Goal: Task Accomplishment & Management: Manage account settings

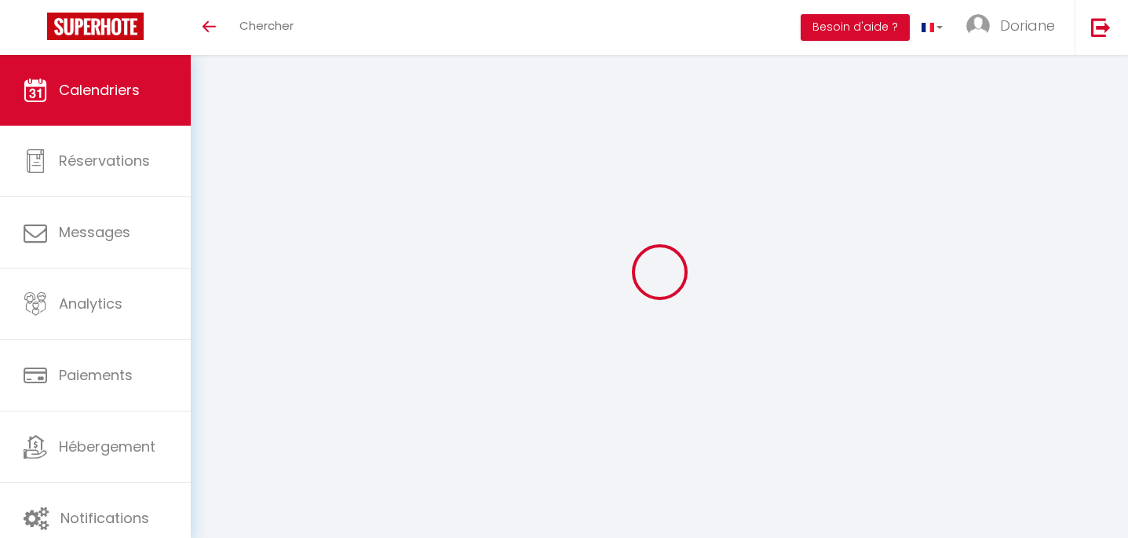
select select
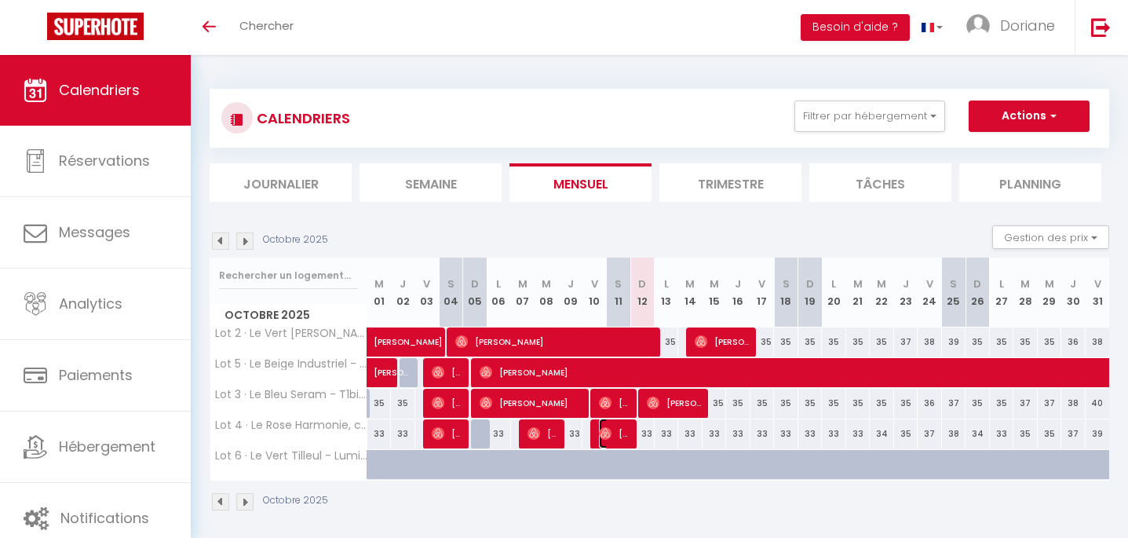
click at [627, 429] on span "[PERSON_NAME]" at bounding box center [615, 433] width 32 height 30
select select "OK"
select select "0"
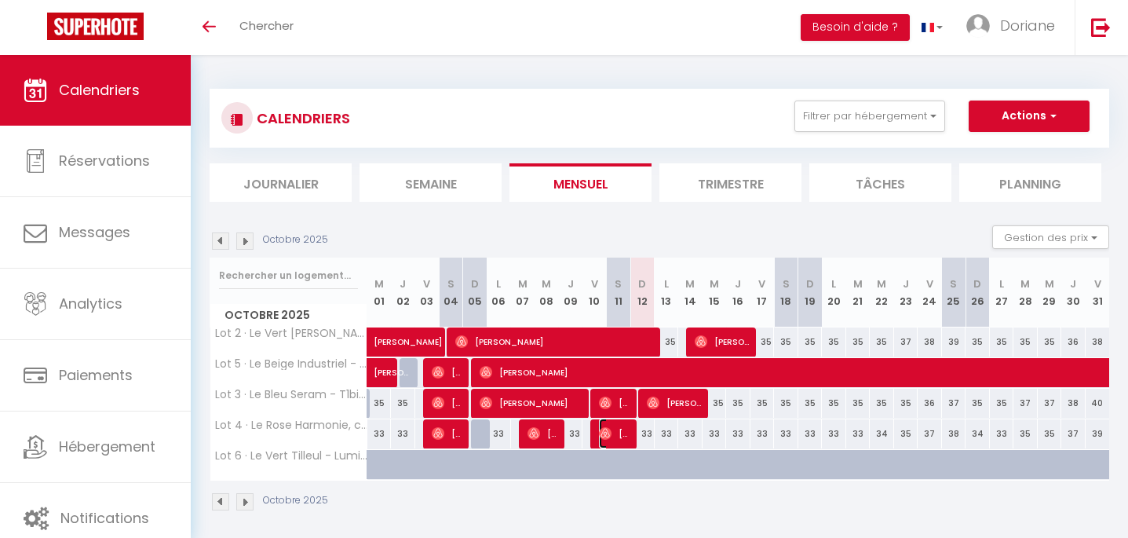
select select "1"
select select
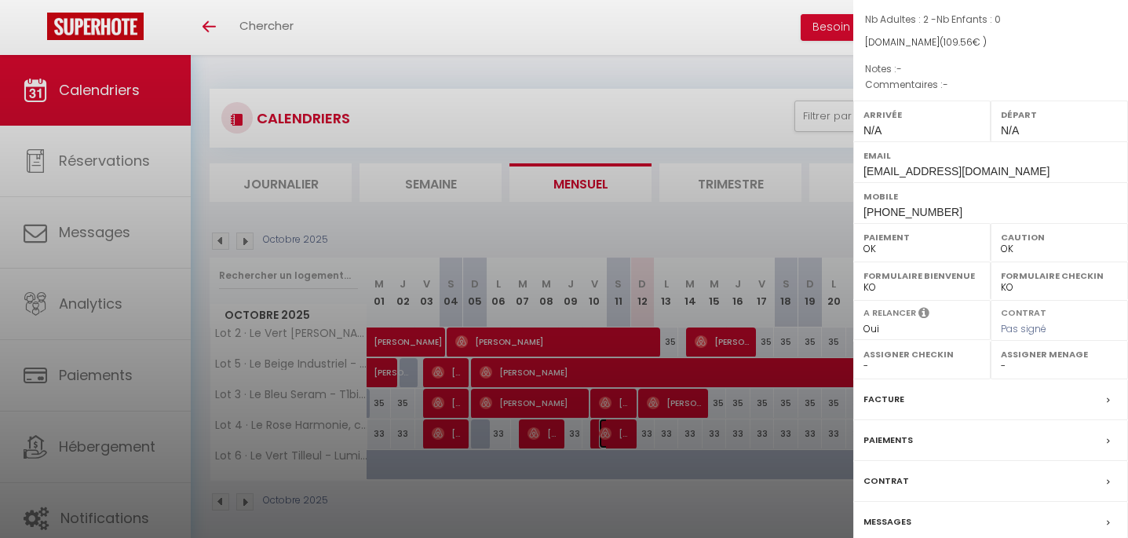
scroll to position [172, 0]
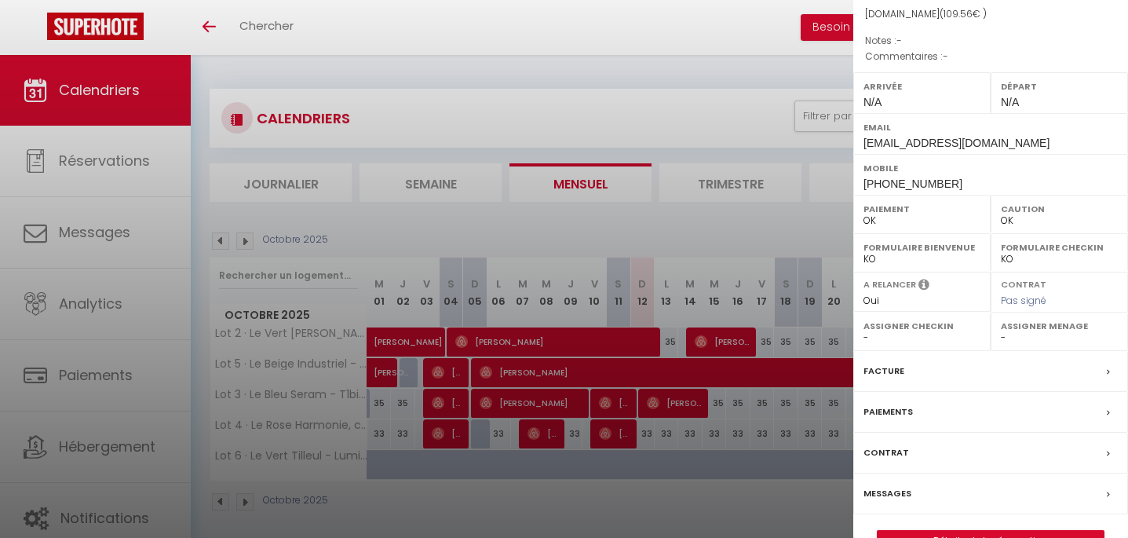
click at [1035, 334] on label "Assigner Menage" at bounding box center [1059, 326] width 117 height 16
click at [1007, 344] on select "- Jessica FOURNERON Wafa AKHAROUID Sylvie Rossier" at bounding box center [1059, 337] width 117 height 14
select select "53431"
click at [1001, 344] on select "- Jessica FOURNERON Wafa AKHAROUID Sylvie Rossier" at bounding box center [1059, 337] width 117 height 14
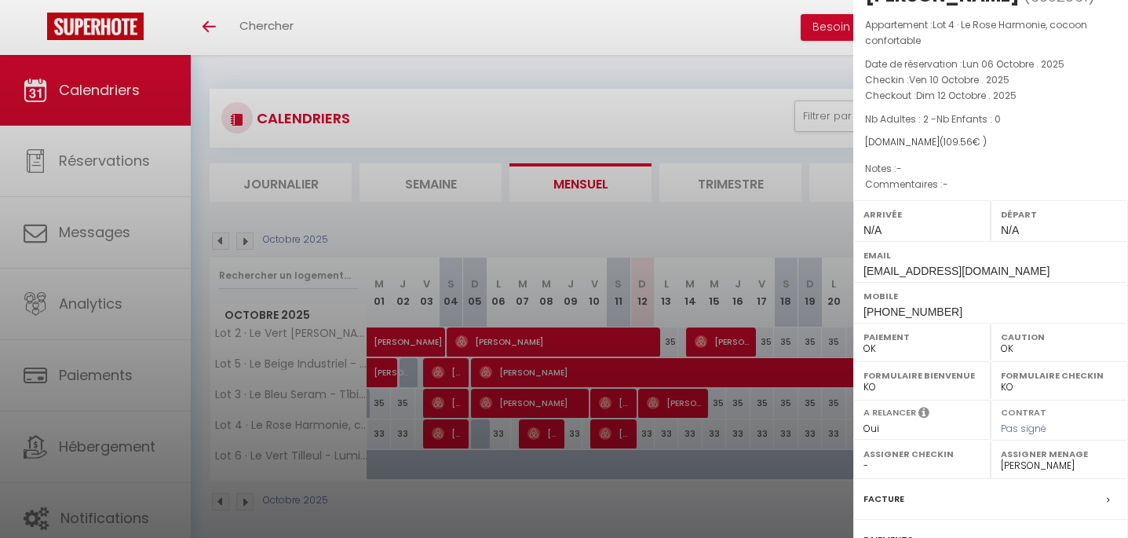
scroll to position [0, 0]
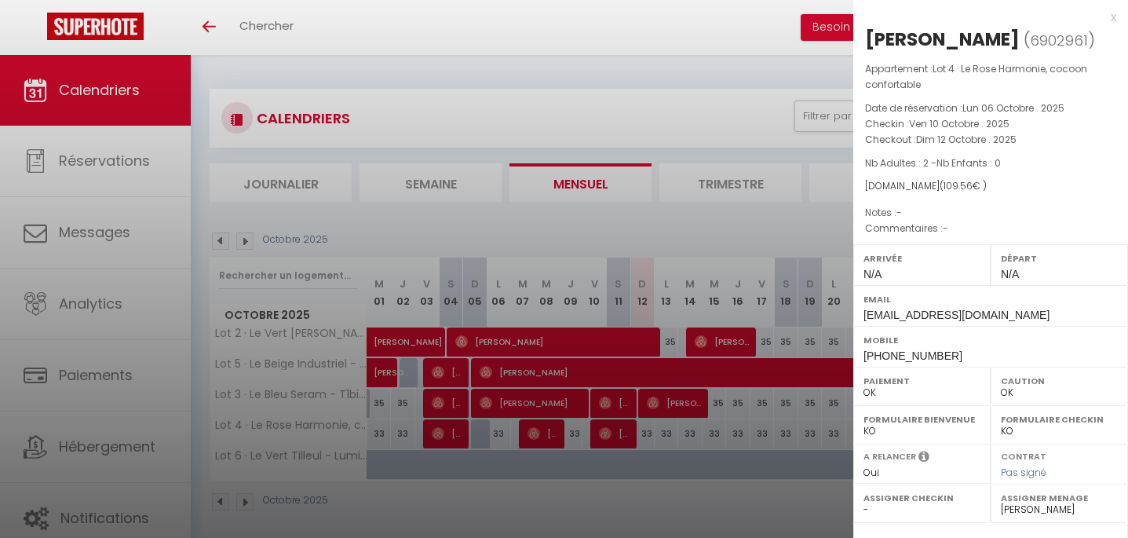
click at [1113, 14] on div "x" at bounding box center [984, 17] width 263 height 19
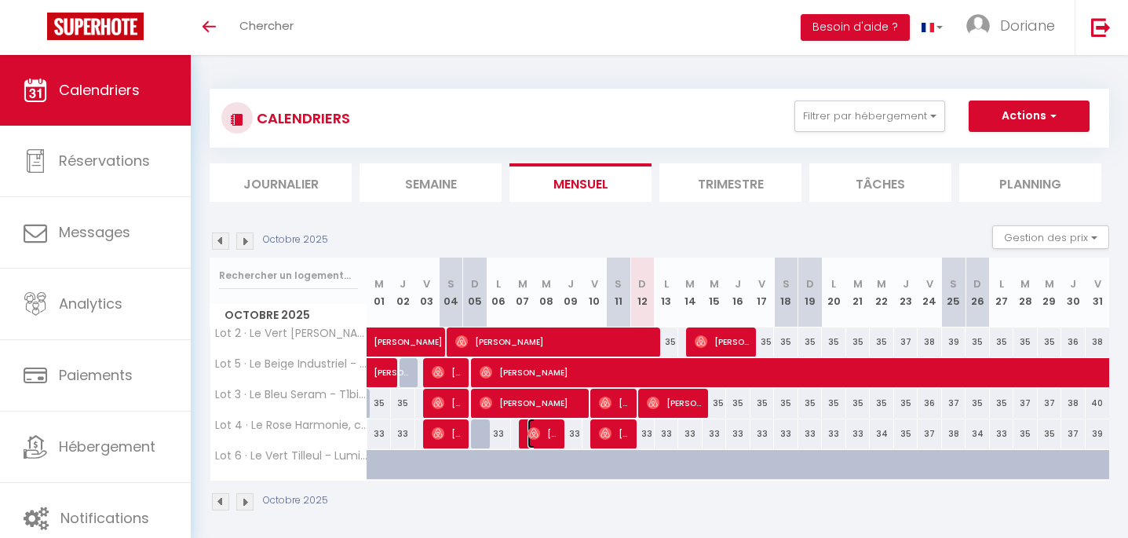
click at [547, 431] on span "[PERSON_NAME]" at bounding box center [543, 433] width 32 height 30
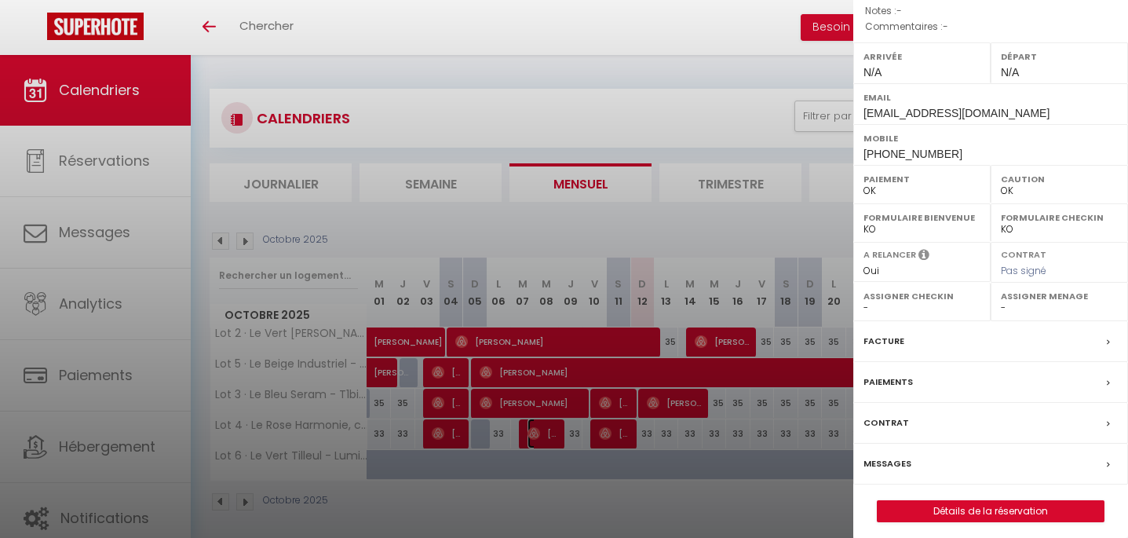
scroll to position [260, 0]
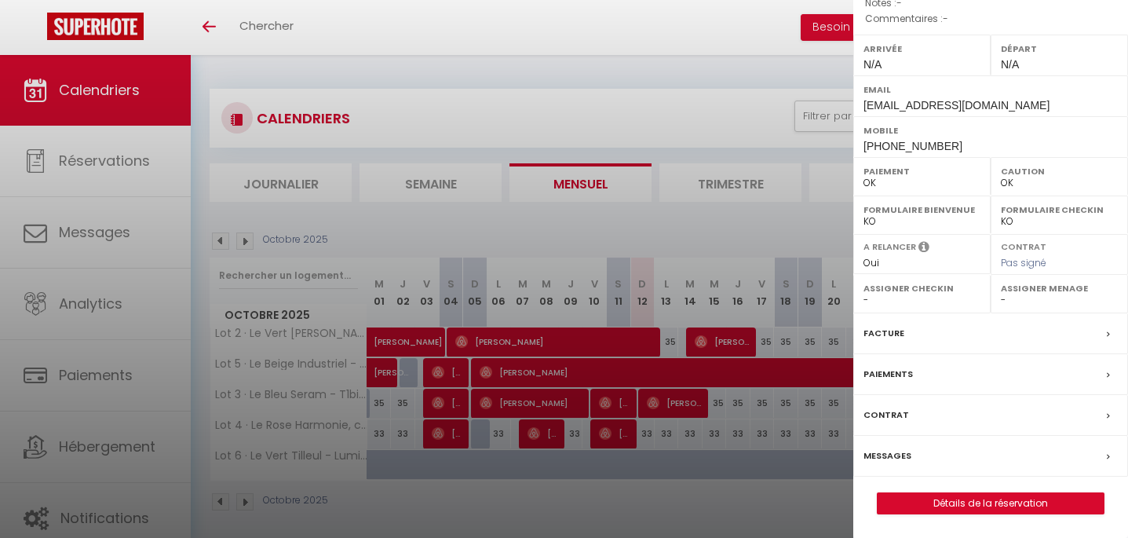
click at [1048, 302] on select "- Jessica FOURNERON Wafa AKHAROUID Sylvie Rossier" at bounding box center [1059, 300] width 117 height 14
select select "53431"
click at [1001, 293] on select "- Jessica FOURNERON Wafa AKHAROUID Sylvie Rossier" at bounding box center [1059, 300] width 117 height 14
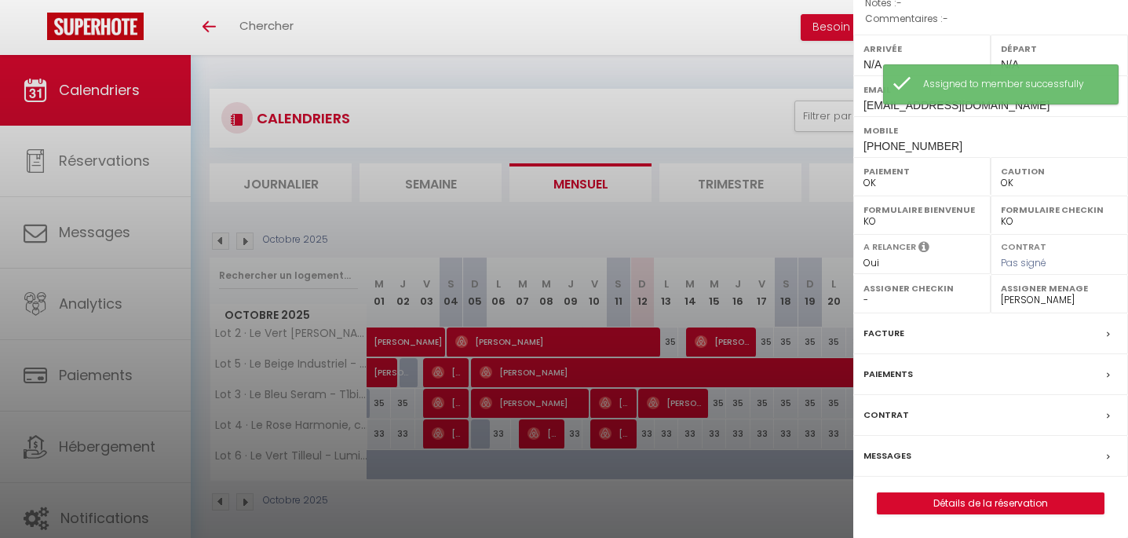
click at [754, 27] on div at bounding box center [564, 269] width 1128 height 538
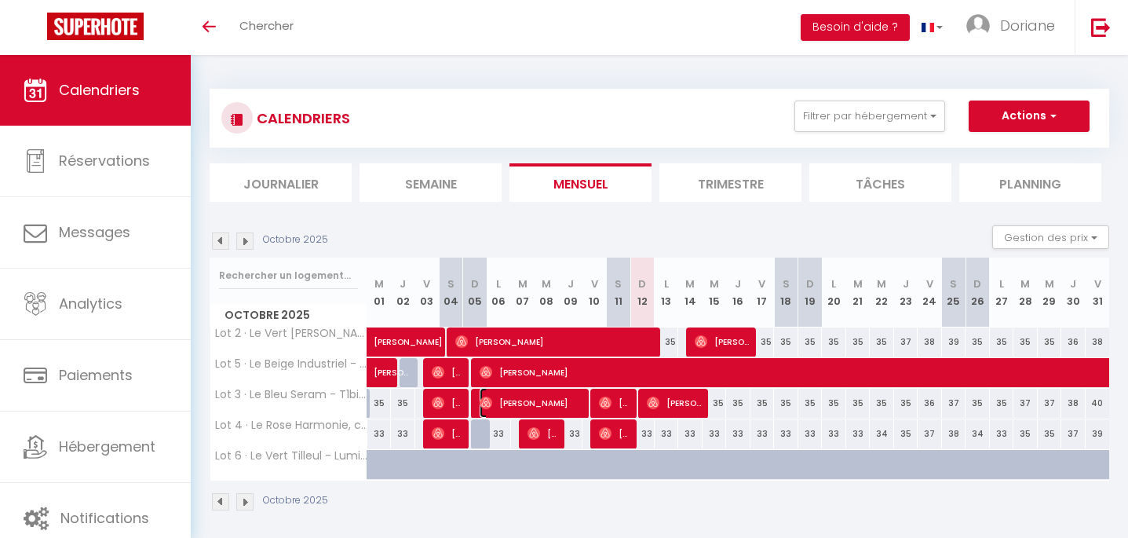
click at [576, 399] on span "[PERSON_NAME]" at bounding box center [531, 403] width 105 height 30
select select
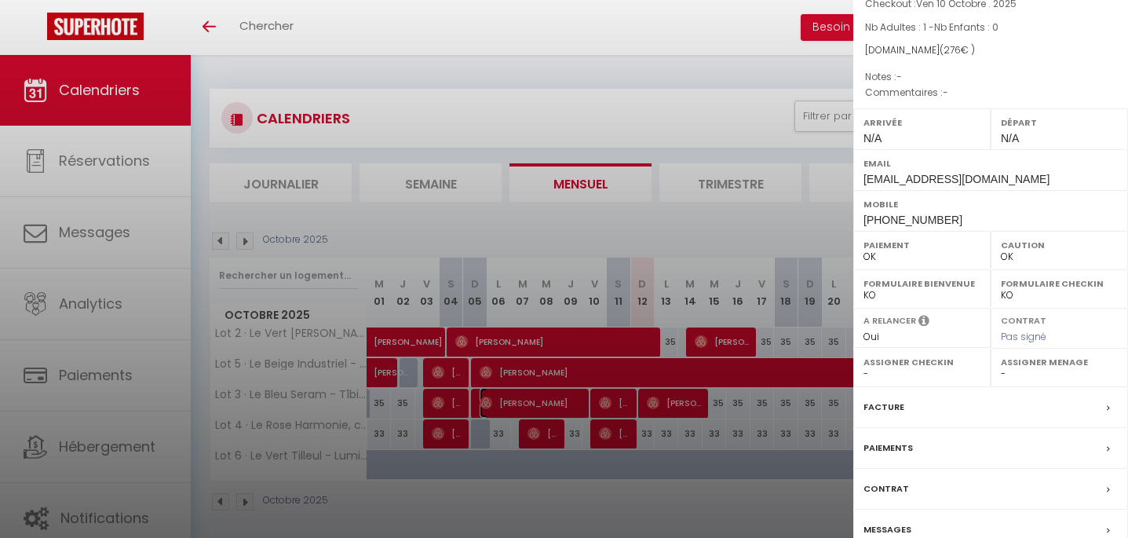
scroll to position [210, 0]
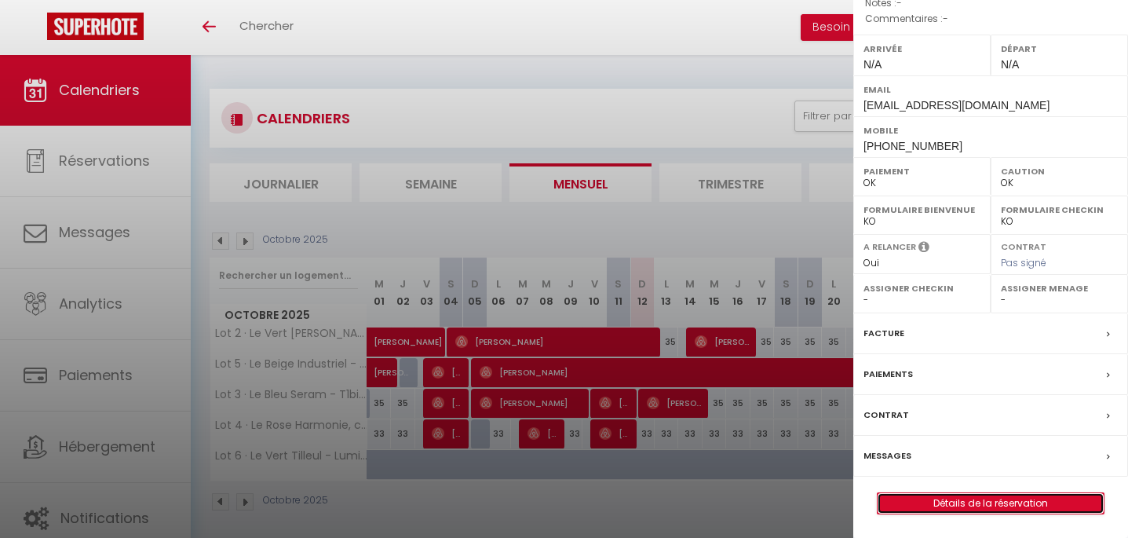
click at [982, 501] on link "Détails de la réservation" at bounding box center [990, 503] width 226 height 20
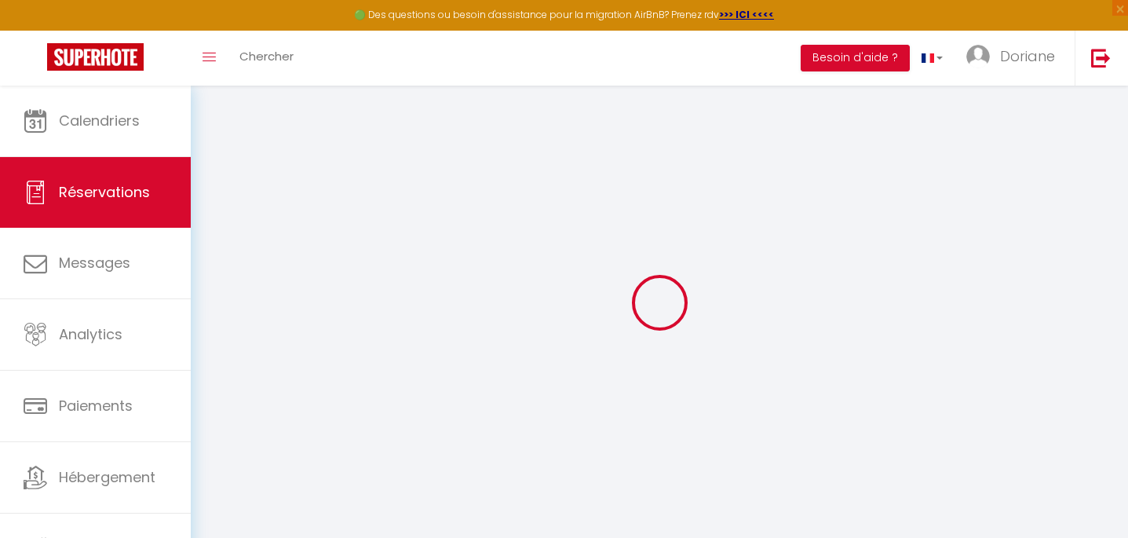
select select
checkbox input "false"
select select
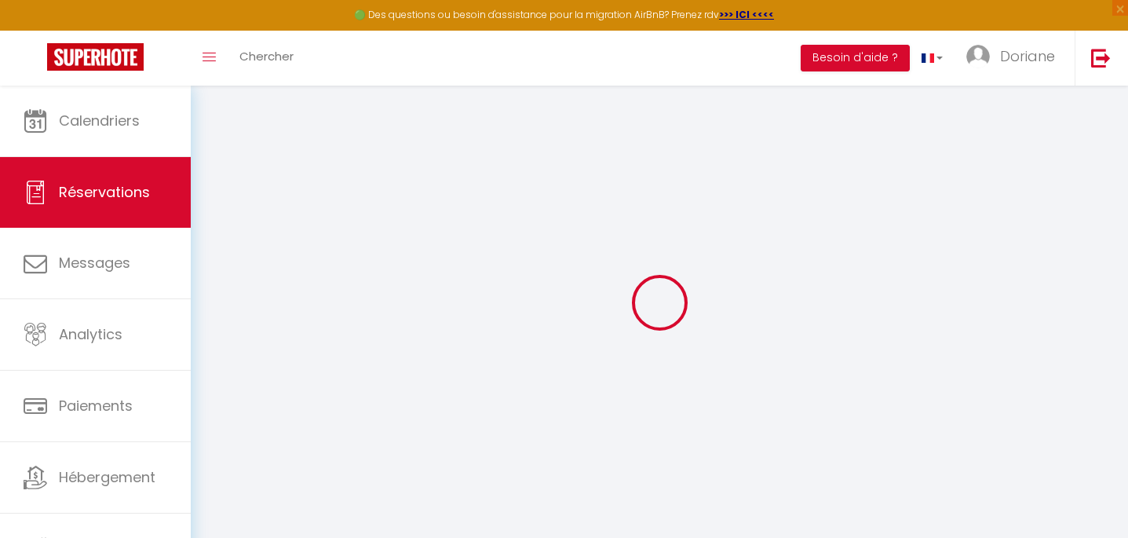
select select
checkbox input "false"
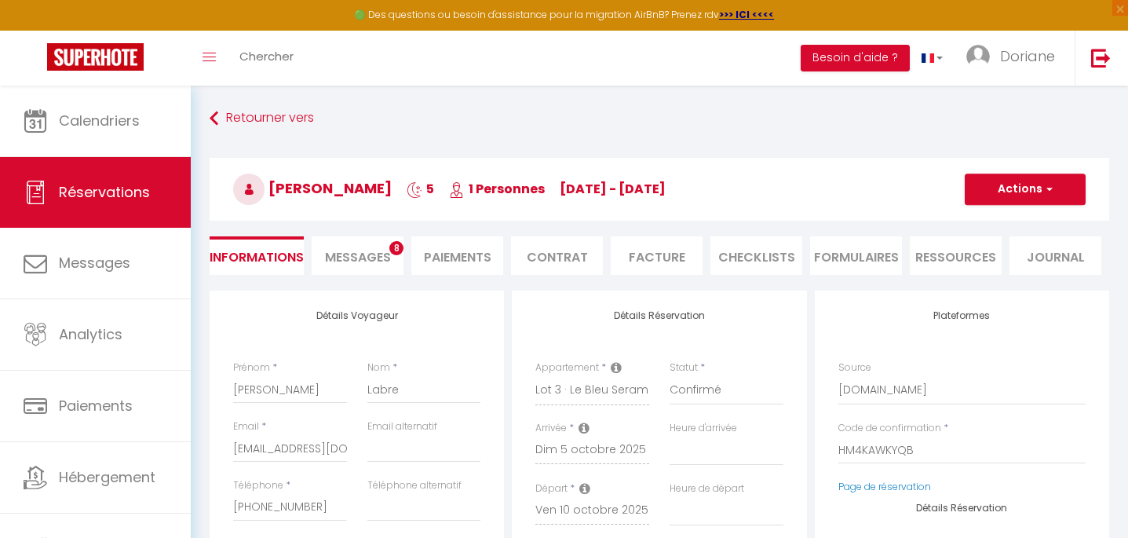
select select
type input "35"
type input "10.15"
select select
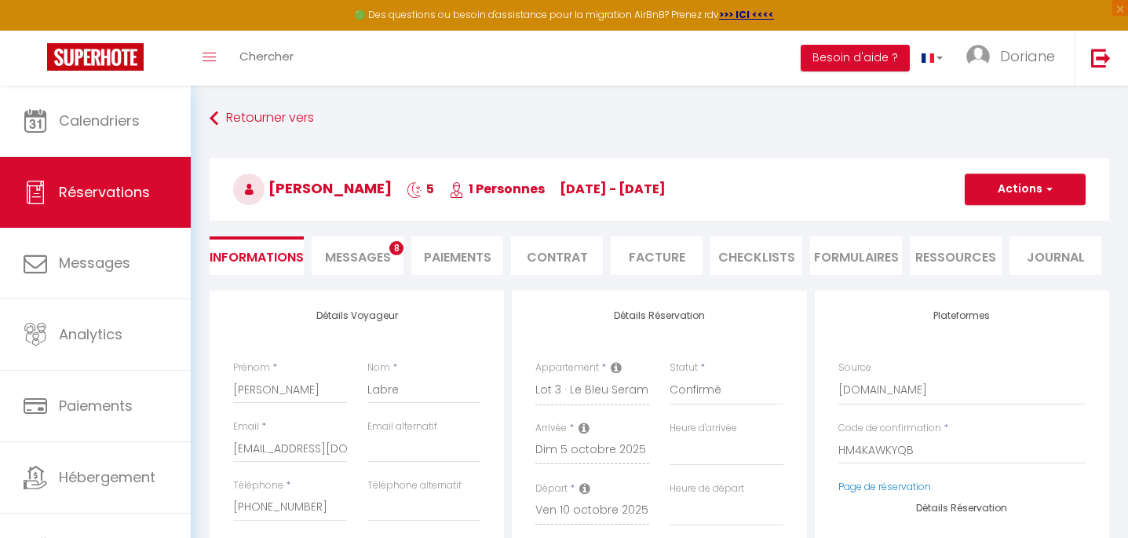
checkbox input "false"
select select
checkbox input "false"
select select
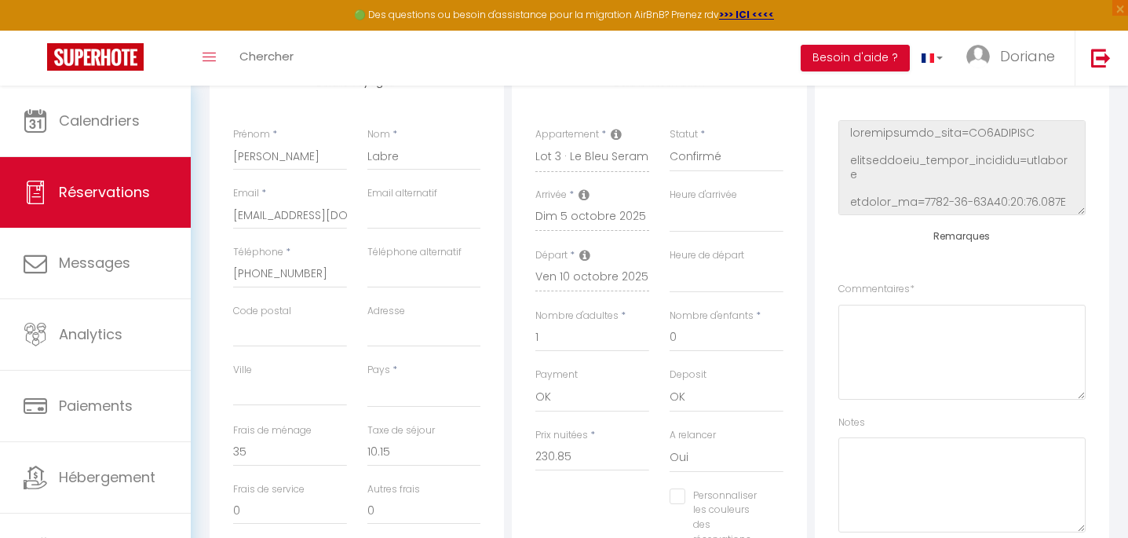
scroll to position [250, 0]
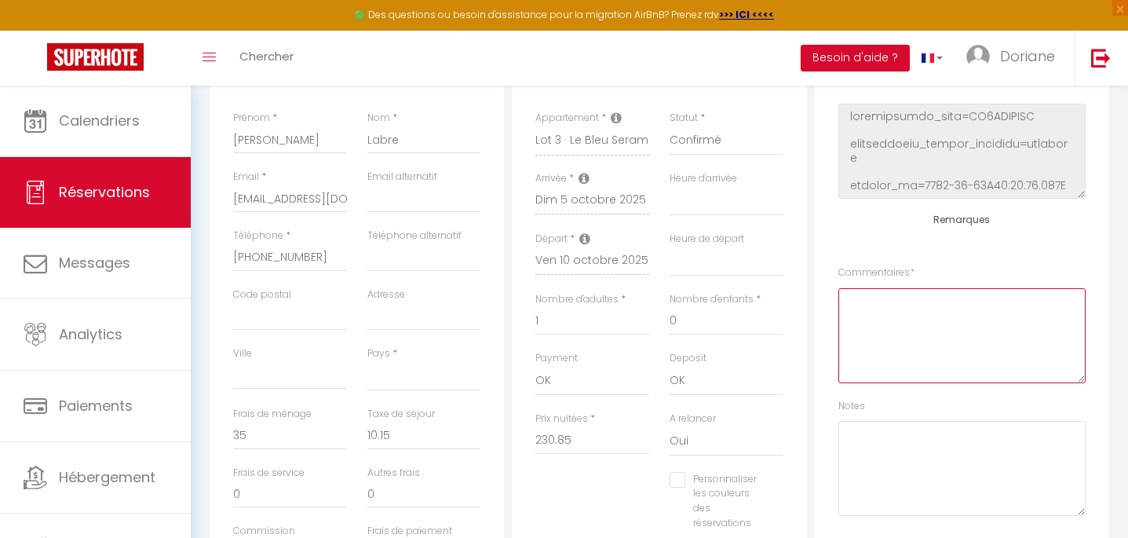
click at [907, 312] on textarea at bounding box center [961, 335] width 247 height 95
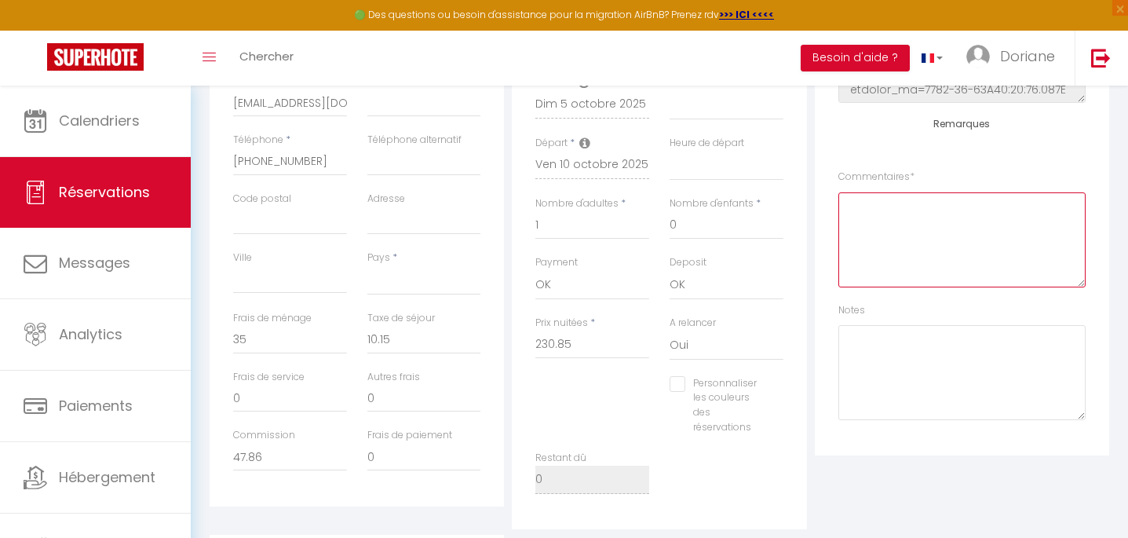
scroll to position [366, 0]
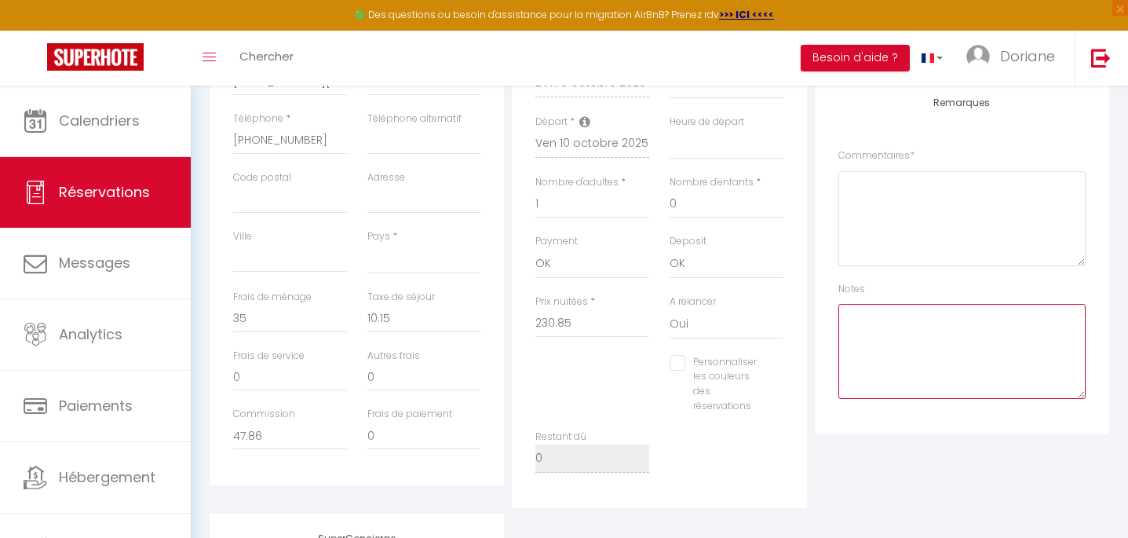
click at [887, 322] on textarea at bounding box center [961, 351] width 247 height 95
type textarea "p"
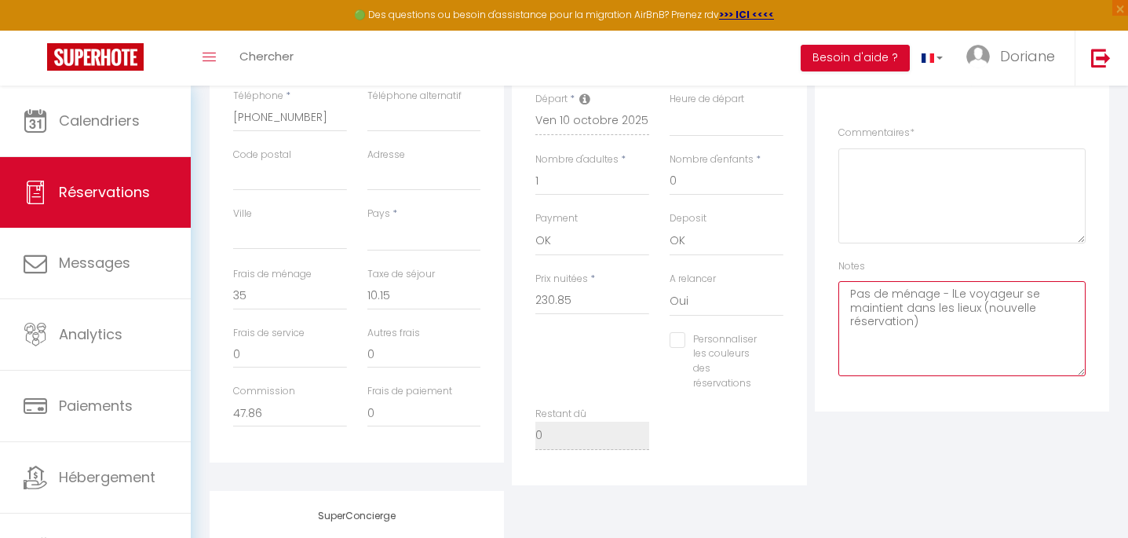
scroll to position [388, 0]
drag, startPoint x: 930, startPoint y: 326, endPoint x: 847, endPoint y: 287, distance: 91.3
click at [847, 287] on textarea "Pas de ménage - lLe voyageur se maintient dans les lieux (nouvelle réservation)" at bounding box center [961, 329] width 247 height 95
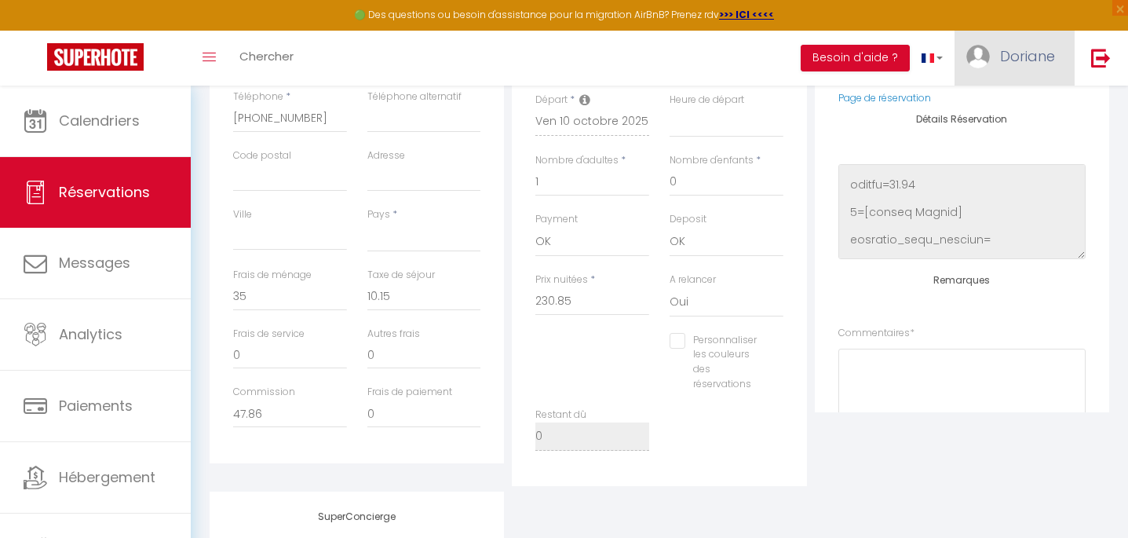
type textarea "Pas de ménage - lLe voyageur se maintient dans les lieux (nouvelle réservation)"
click at [1040, 57] on span "Doriane" at bounding box center [1027, 56] width 55 height 20
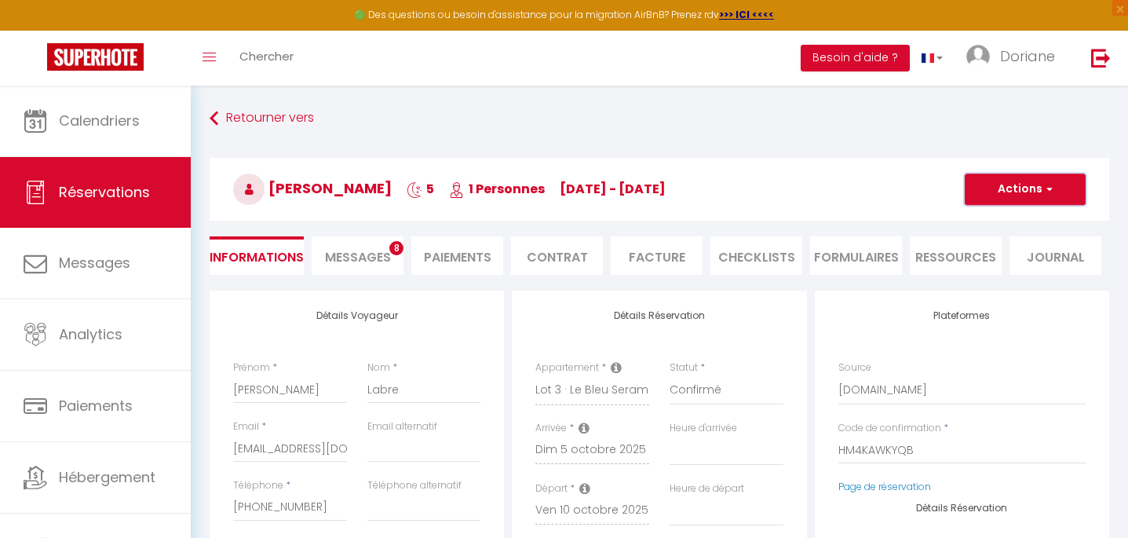
click at [1049, 187] on span "button" at bounding box center [1046, 189] width 9 height 14
click at [1007, 221] on link "Enregistrer" at bounding box center [1009, 223] width 124 height 20
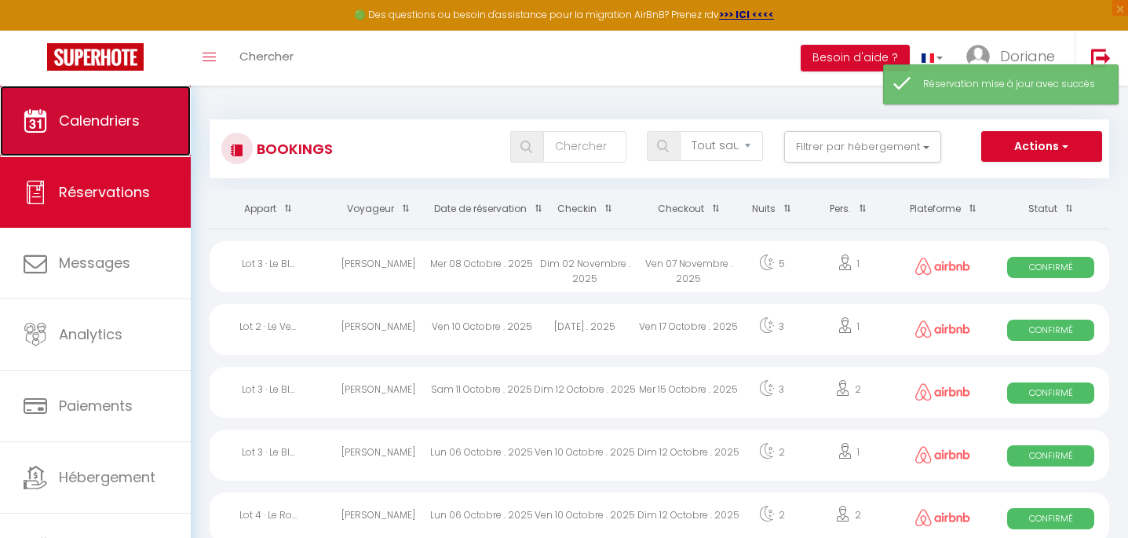
click at [93, 122] on span "Calendriers" at bounding box center [99, 121] width 81 height 20
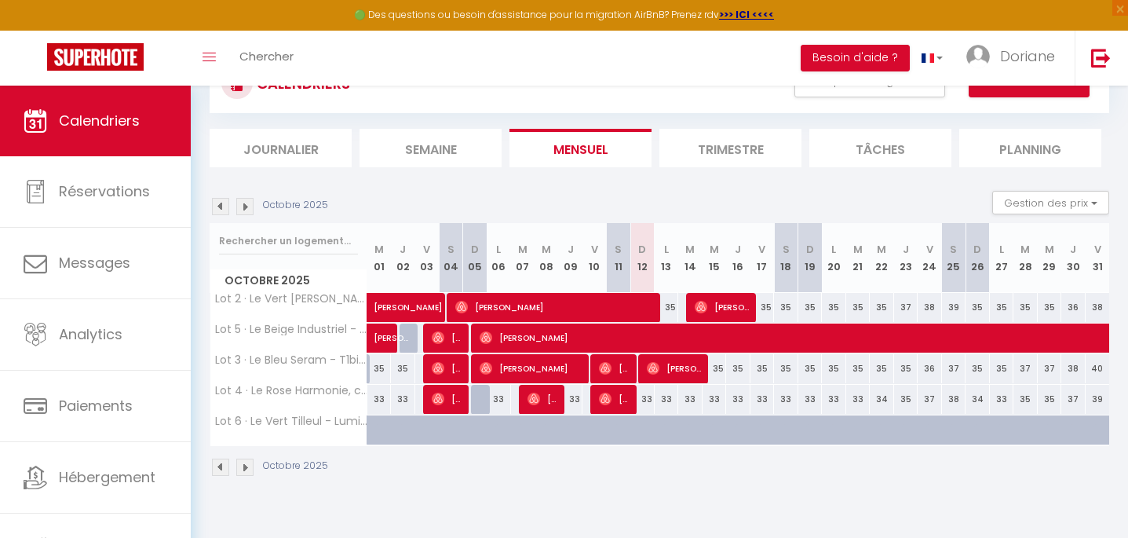
scroll to position [75, 0]
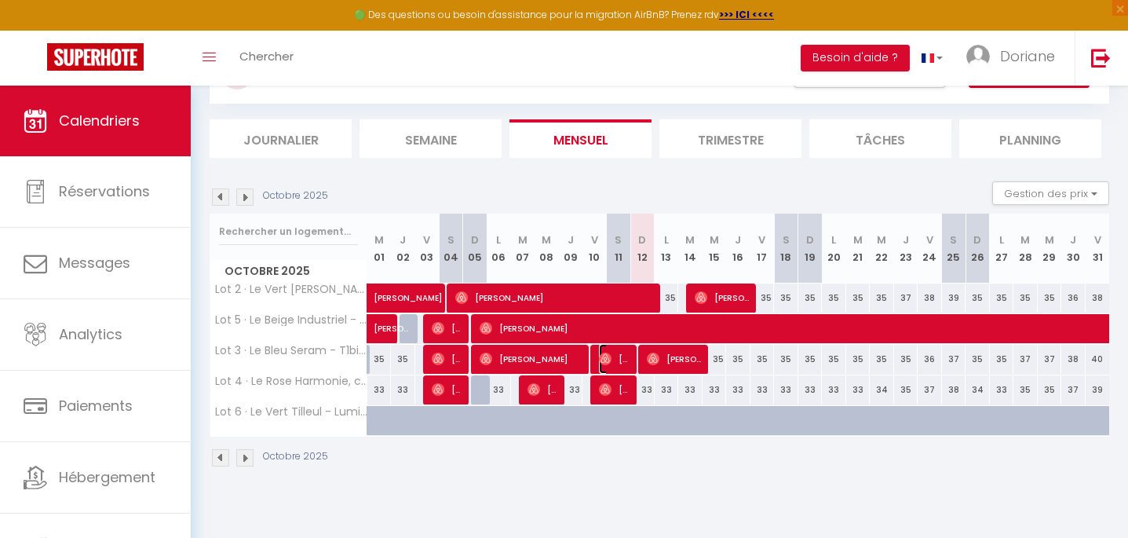
click at [624, 353] on span "[PERSON_NAME]" at bounding box center [615, 359] width 32 height 30
select select "OK"
select select "0"
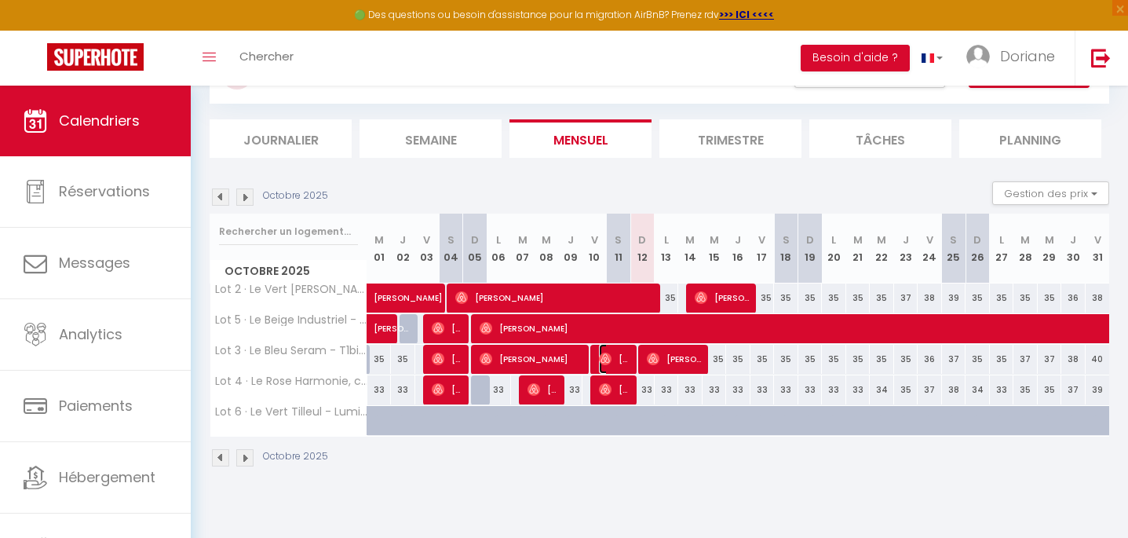
select select "1"
select select
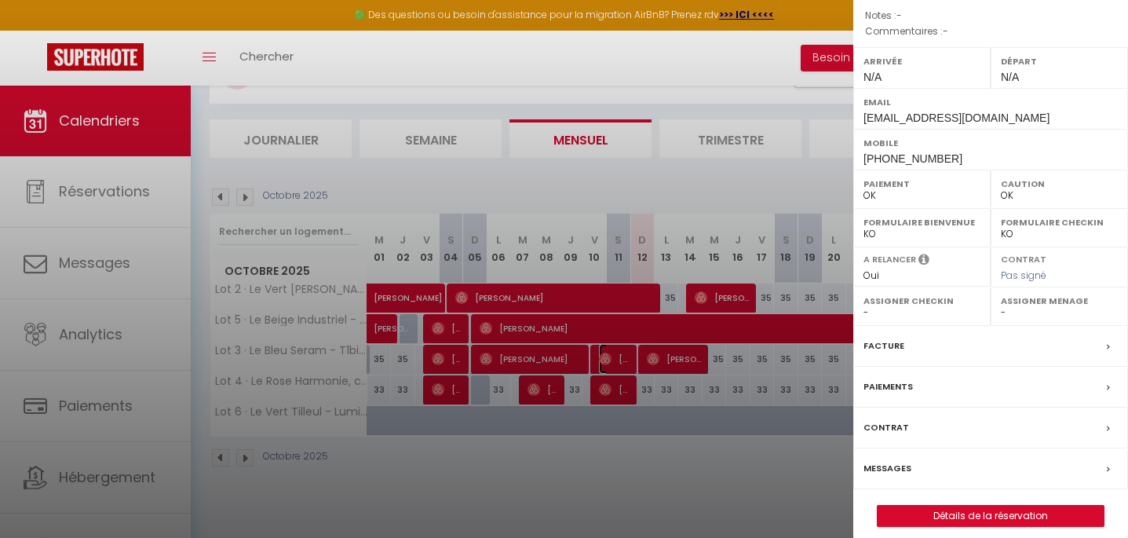
scroll to position [210, 0]
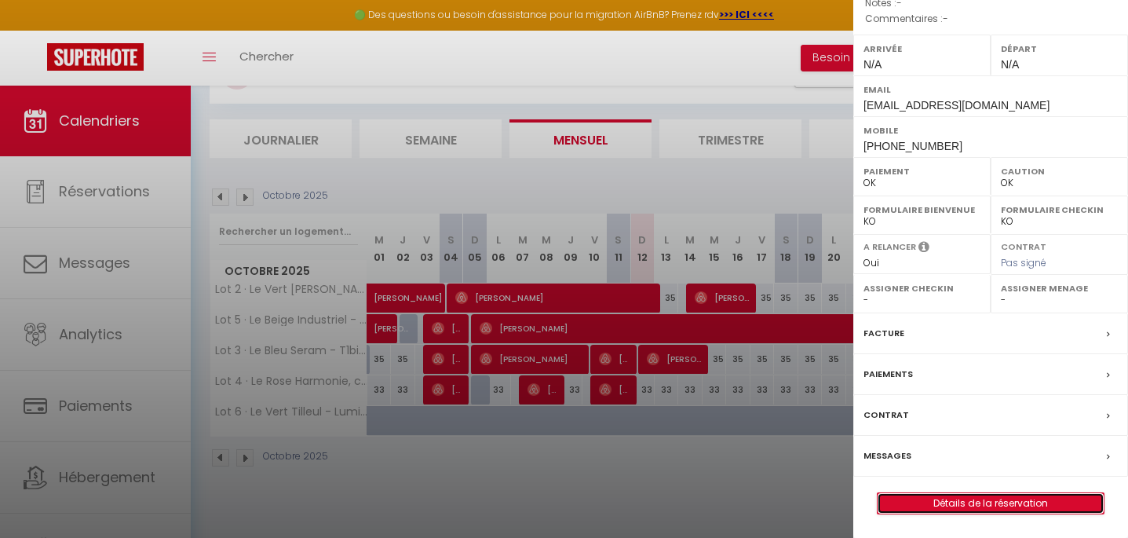
click at [1010, 505] on link "Détails de la réservation" at bounding box center [990, 503] width 226 height 20
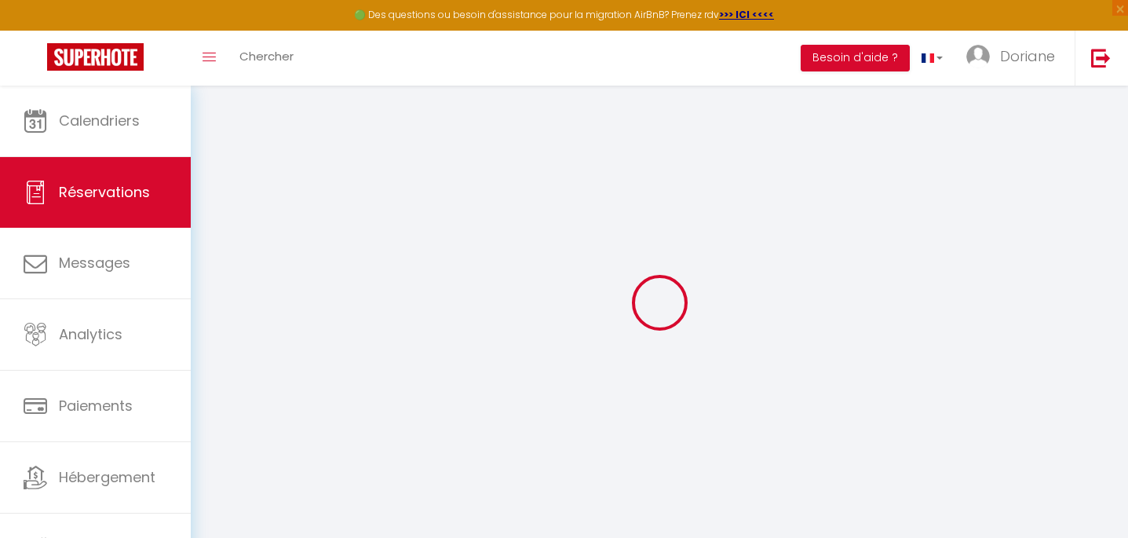
type input "Frédéric"
type input "Labre"
type input "rr7xsmkxthccgcwmddwlyuzbkvi3@reply.superhote.com"
type input "+33684373745"
select select
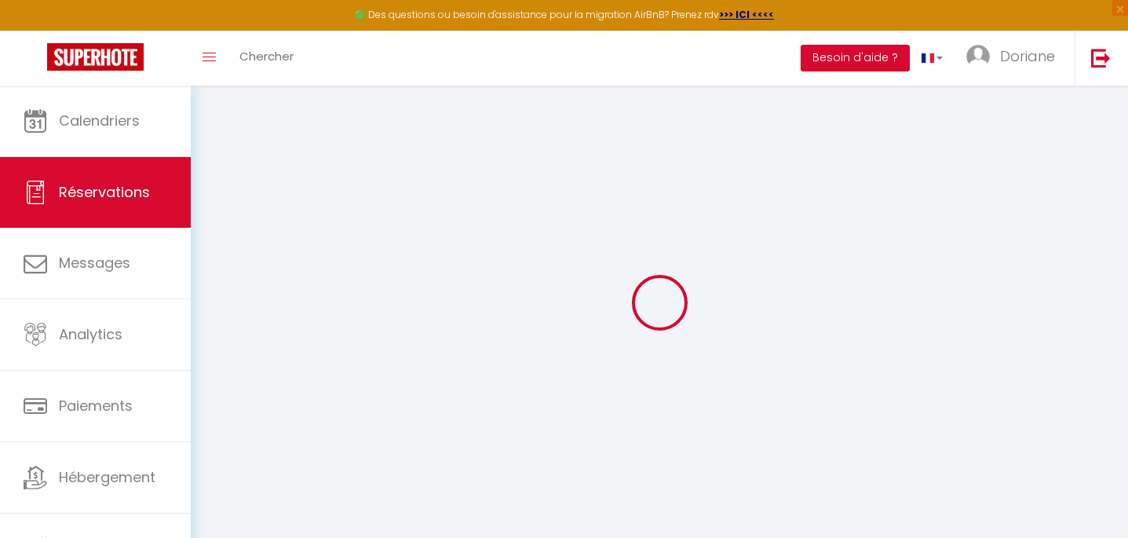
type input "23.04"
select select "65531"
select select "1"
select select
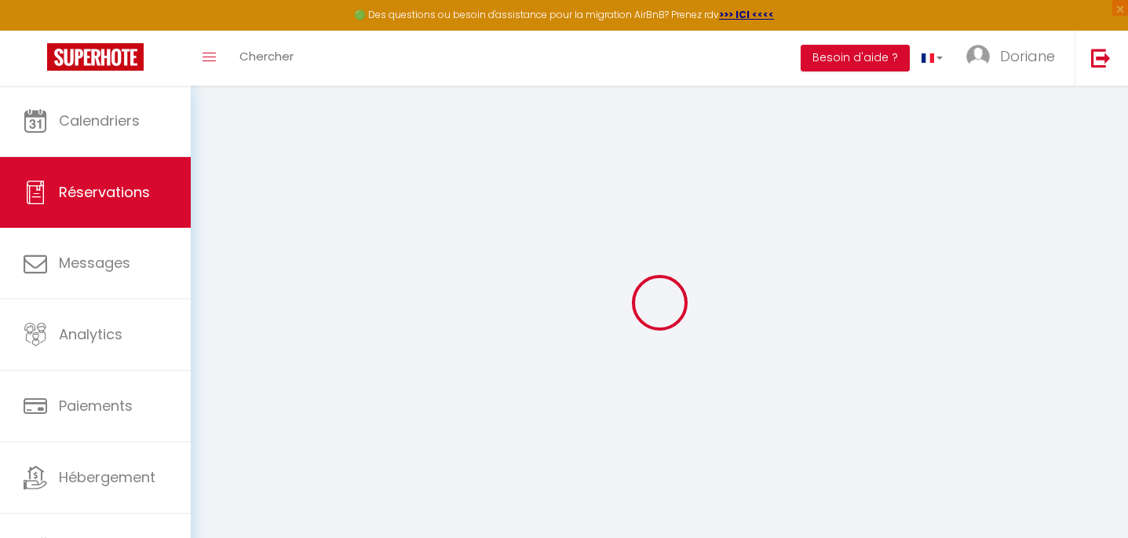
type input "1"
select select "12"
select select
type input "103"
checkbox input "false"
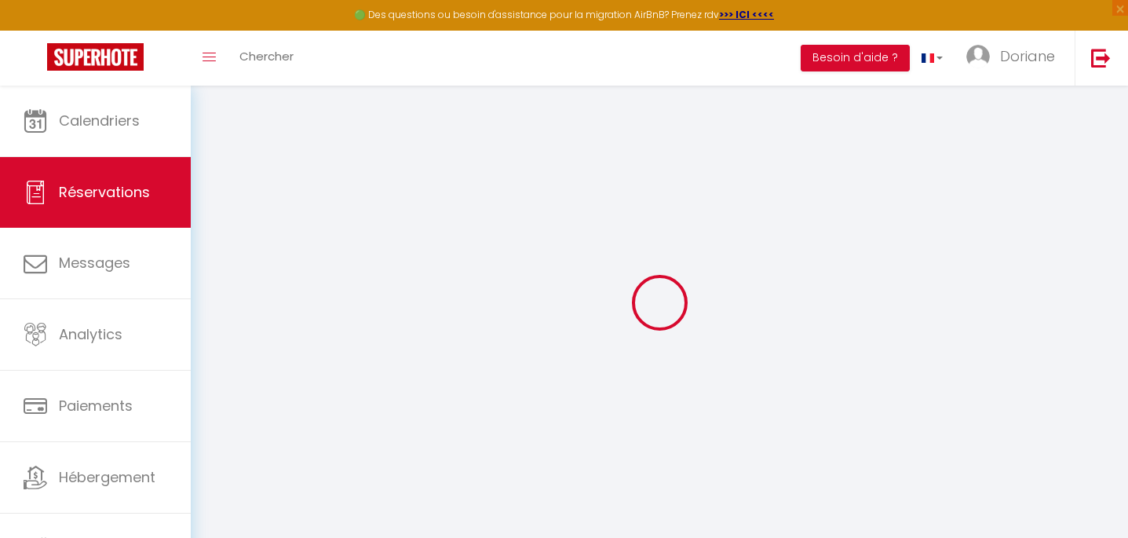
type input "0"
select select "1"
type input "0"
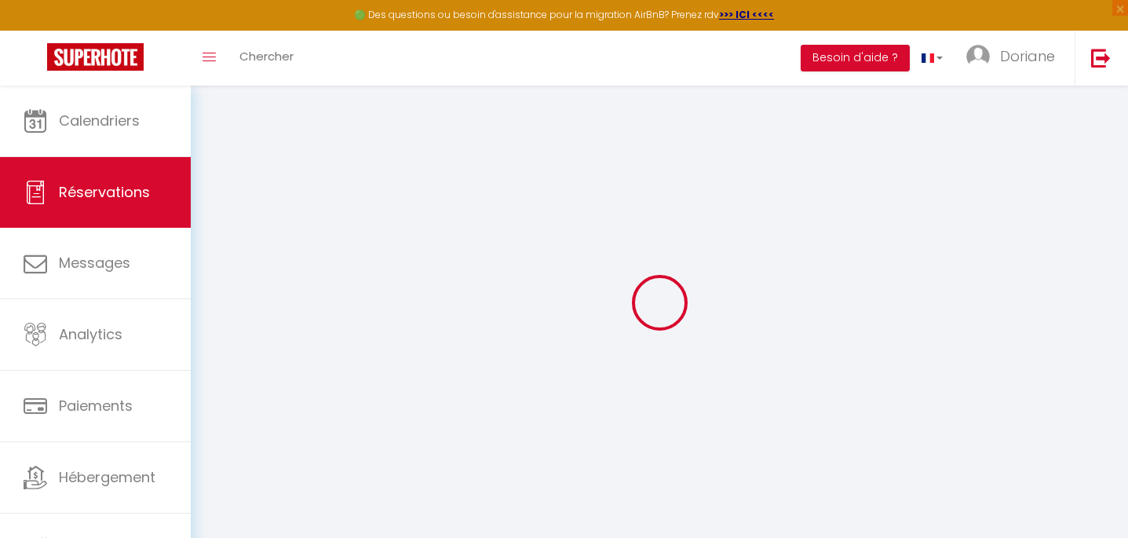
select select
select select "15"
checkbox input "false"
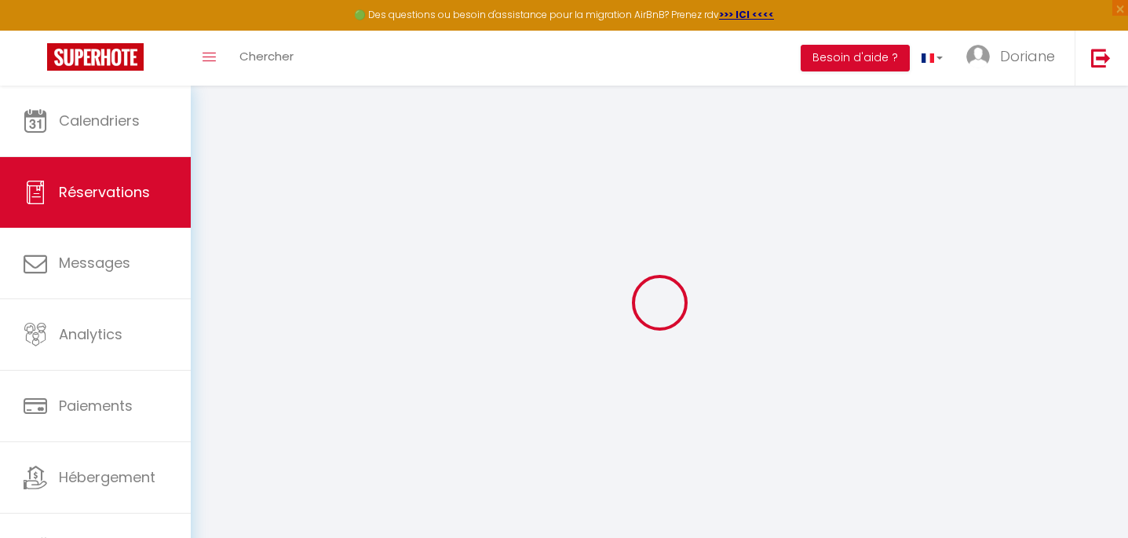
select select
checkbox input "false"
select select
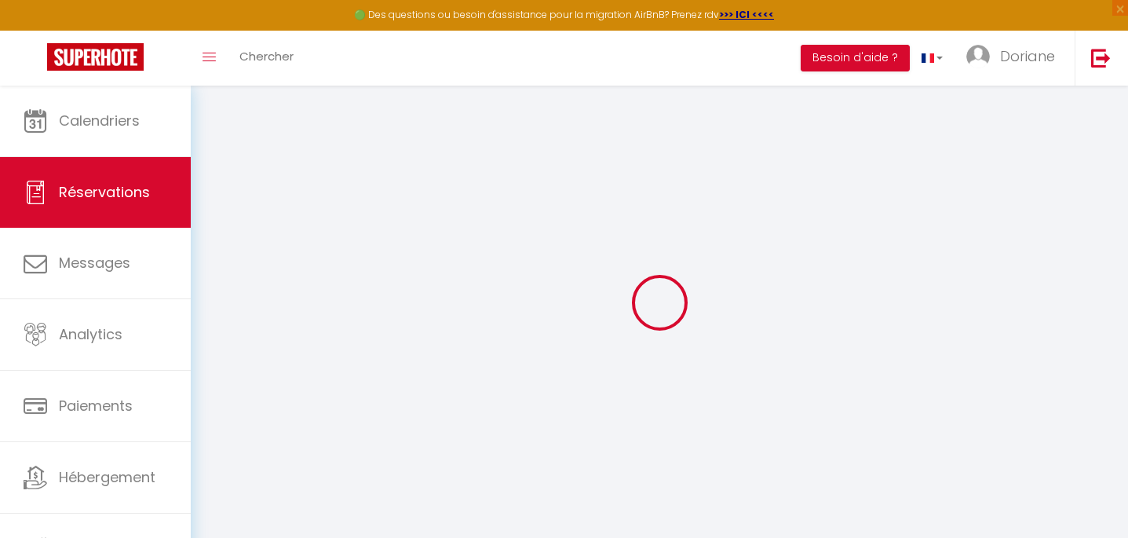
select select
checkbox input "false"
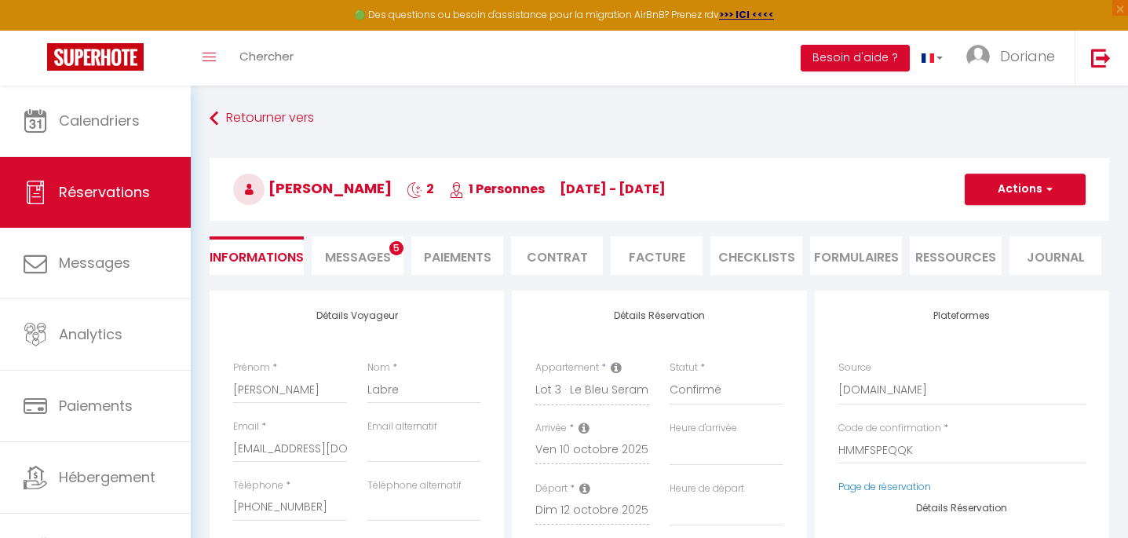
select select
checkbox input "false"
select select
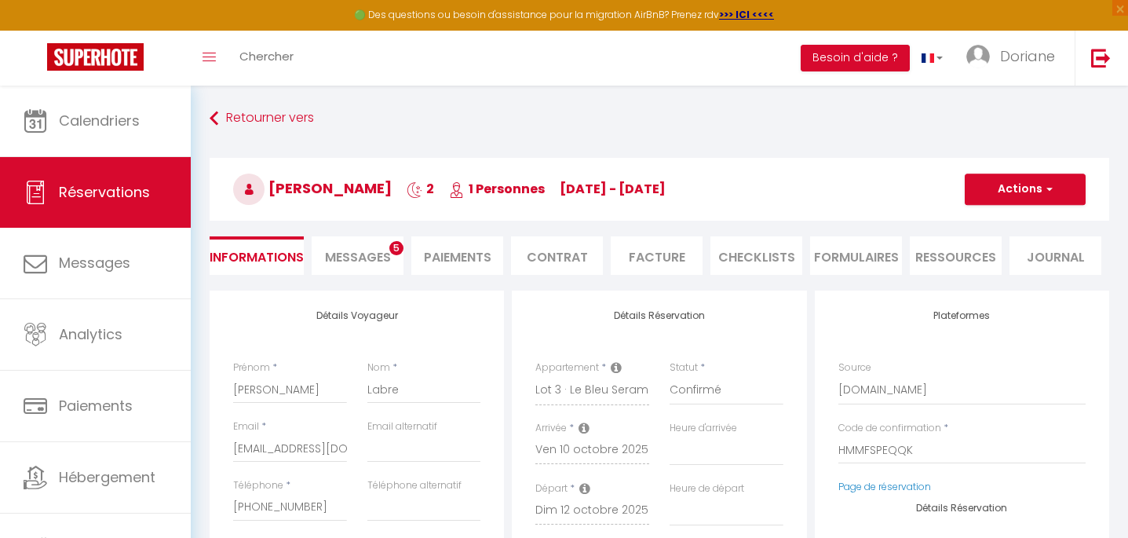
type input "25"
type input "4.53"
select select
checkbox input "false"
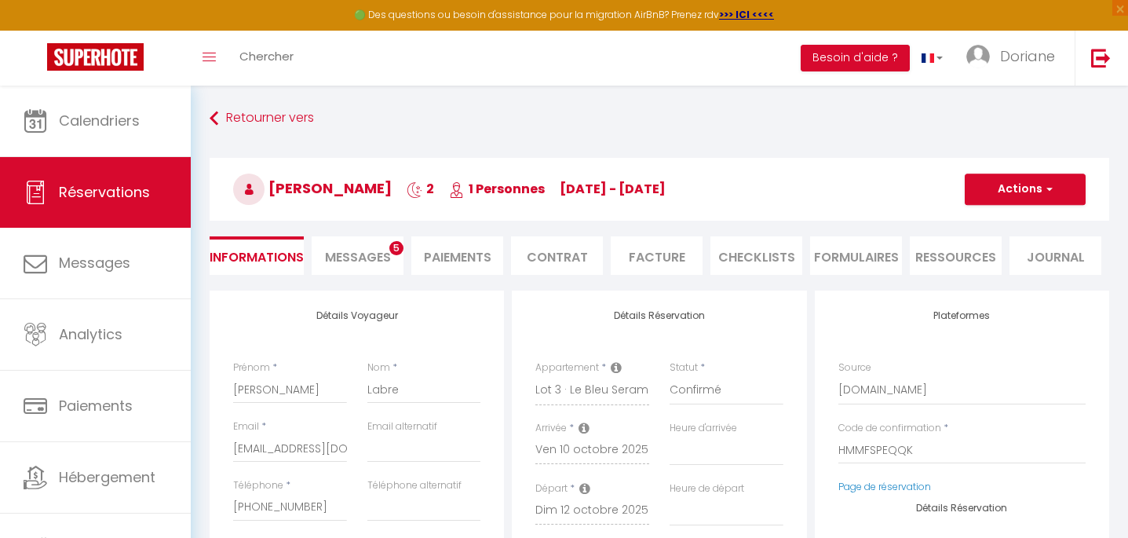
select select
checkbox input "false"
select select
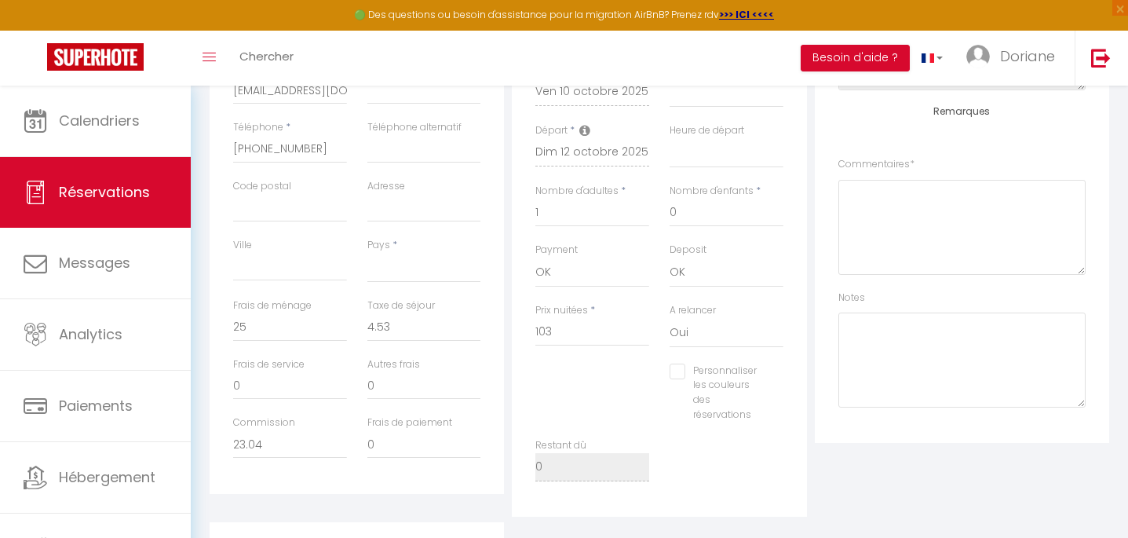
scroll to position [346, 0]
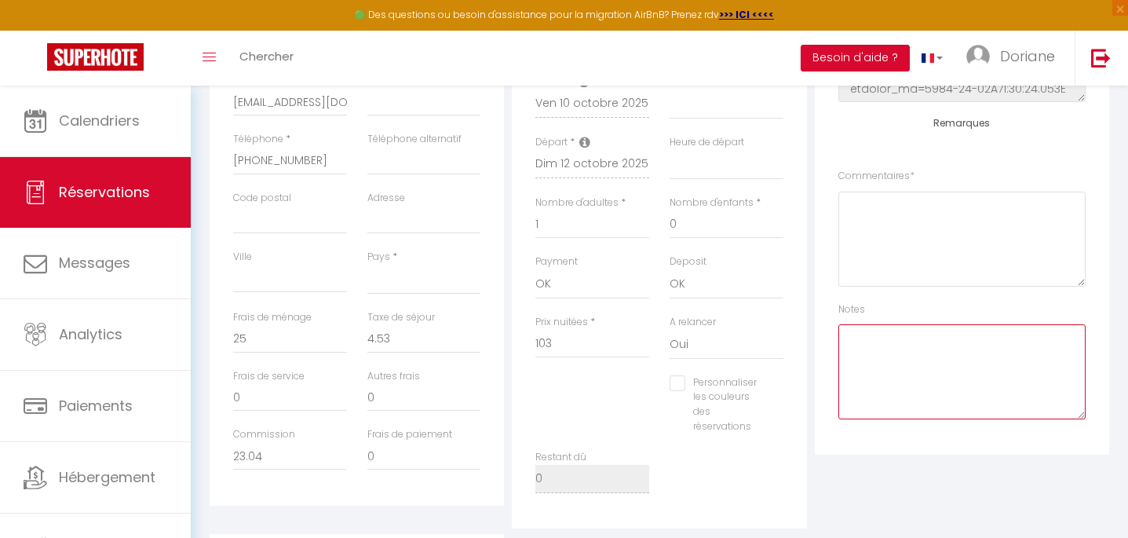
click at [852, 343] on textarea at bounding box center [961, 371] width 247 height 95
paste textarea "Pas de ménage - lLe voyageur se maintient dans les lieux (nouvelle réservation)"
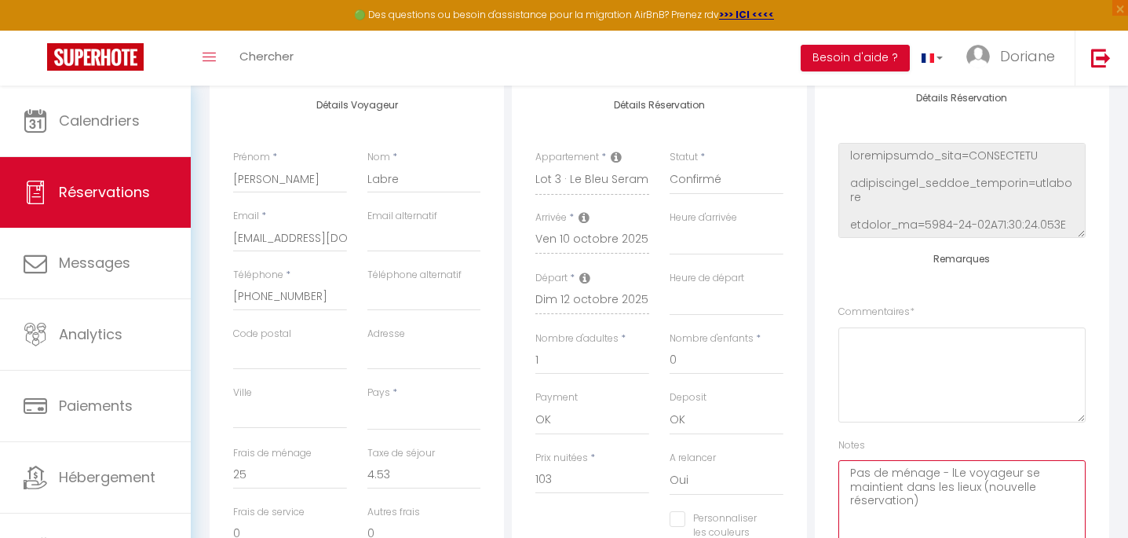
scroll to position [0, 0]
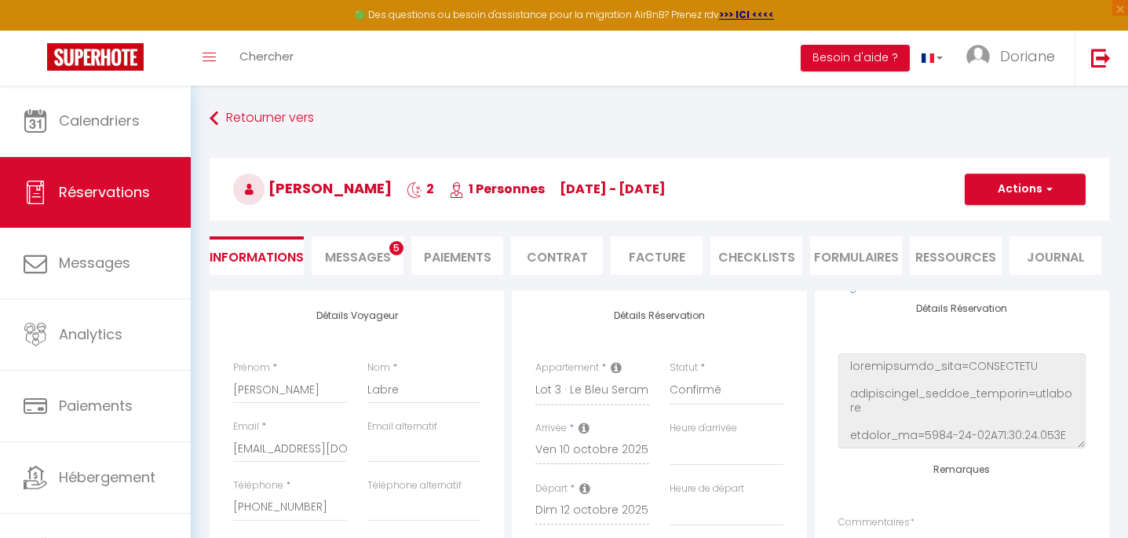
type textarea "Pas de ménage - lLe voyageur se maintient dans les lieux (nouvelle réservation)"
click at [1054, 188] on button "Actions" at bounding box center [1024, 188] width 121 height 31
click at [1019, 228] on link "Enregistrer" at bounding box center [1009, 223] width 124 height 20
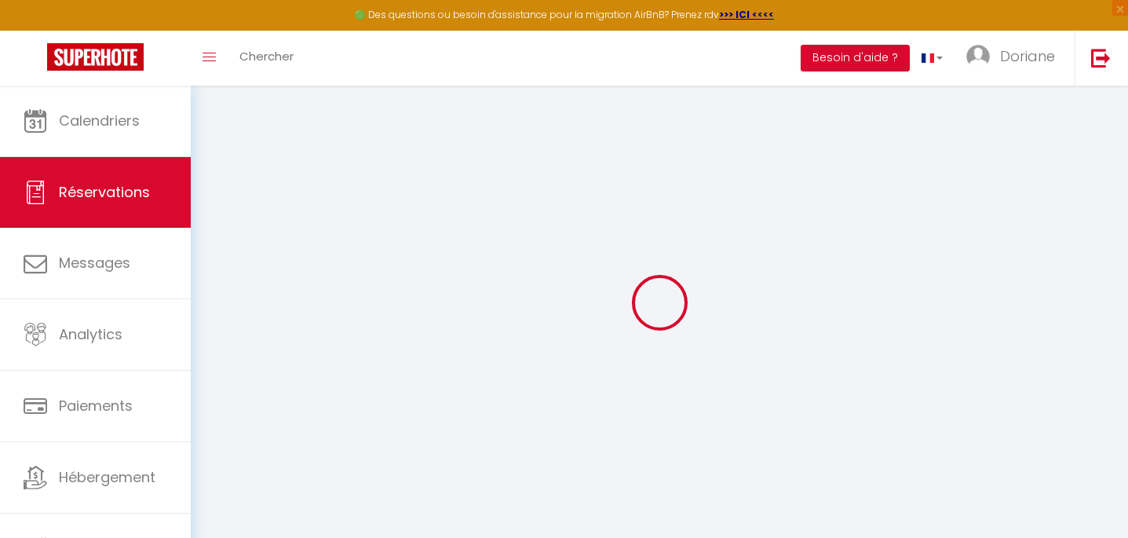
select select "not_cancelled"
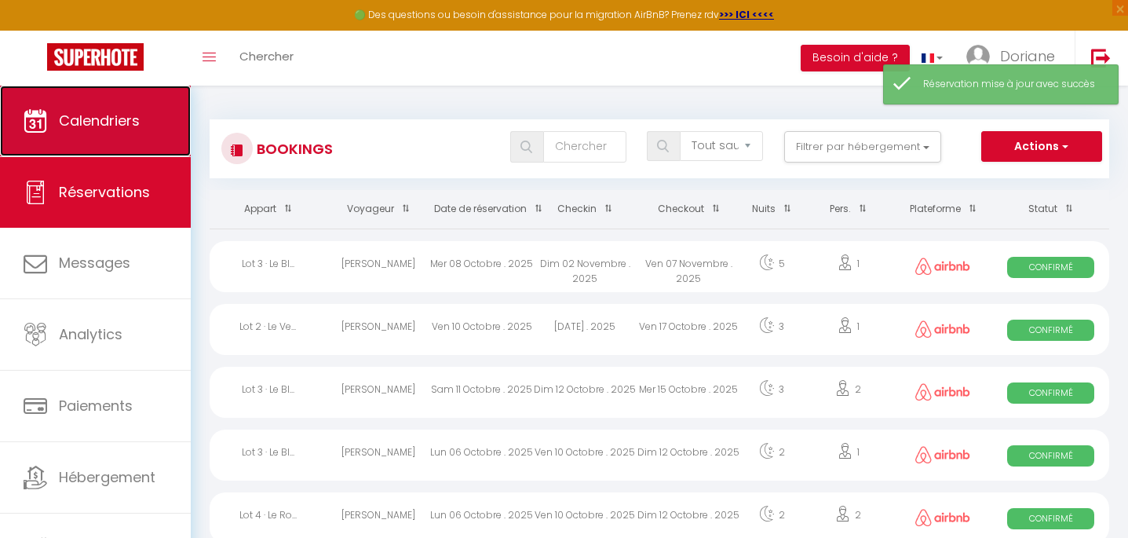
click at [126, 120] on span "Calendriers" at bounding box center [99, 121] width 81 height 20
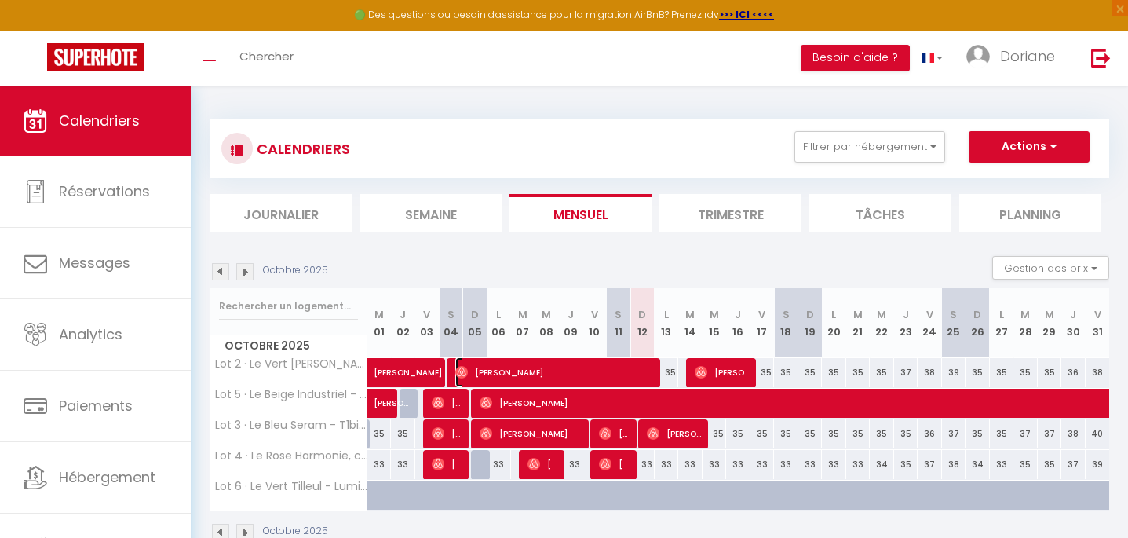
click at [644, 370] on span "[PERSON_NAME]" at bounding box center [556, 372] width 202 height 30
select select "OK"
select select "0"
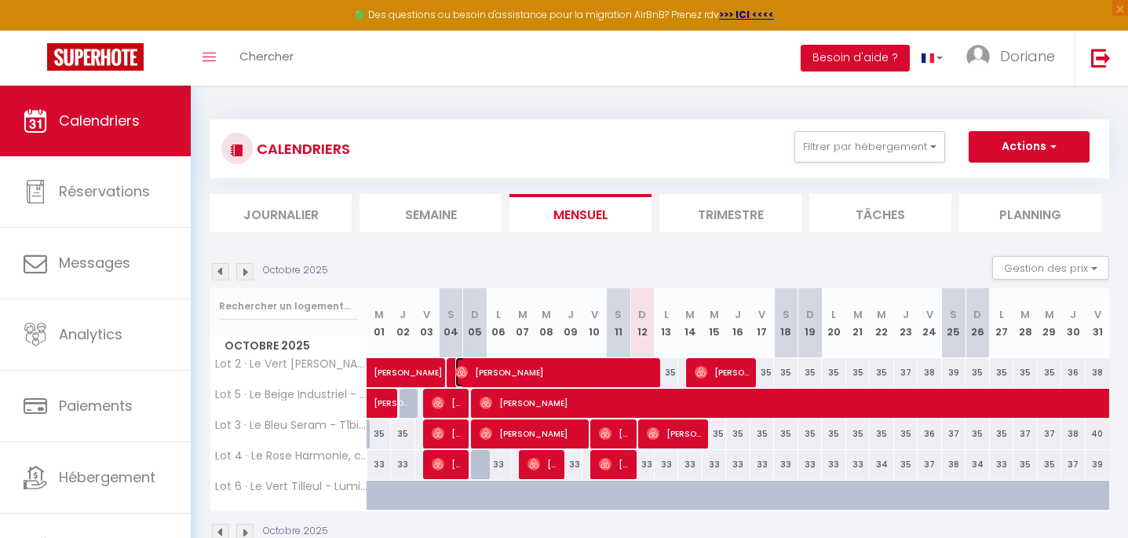
select select "1"
select select
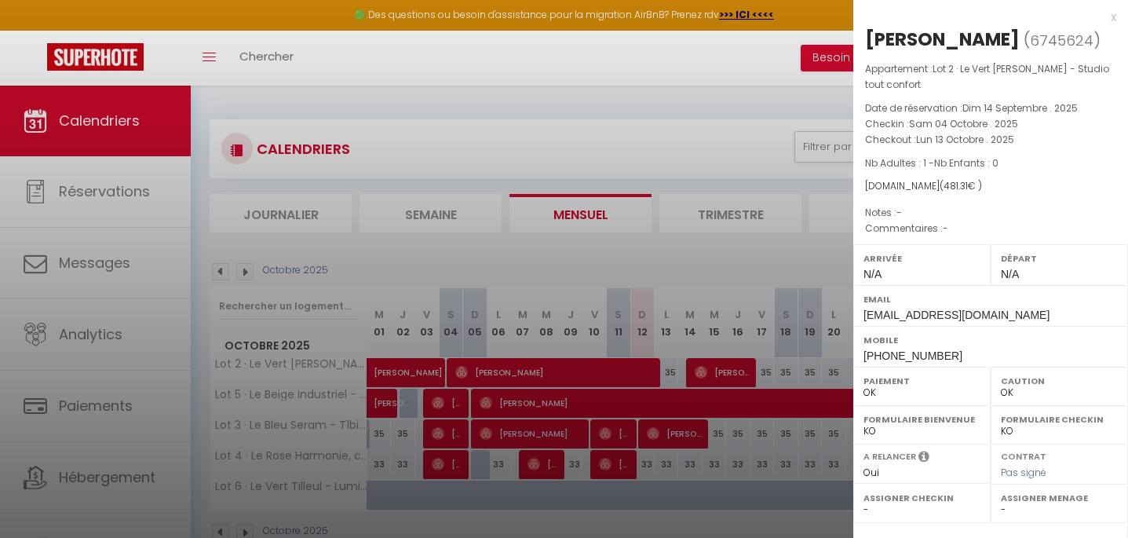
click at [1111, 17] on div "x" at bounding box center [984, 17] width 263 height 19
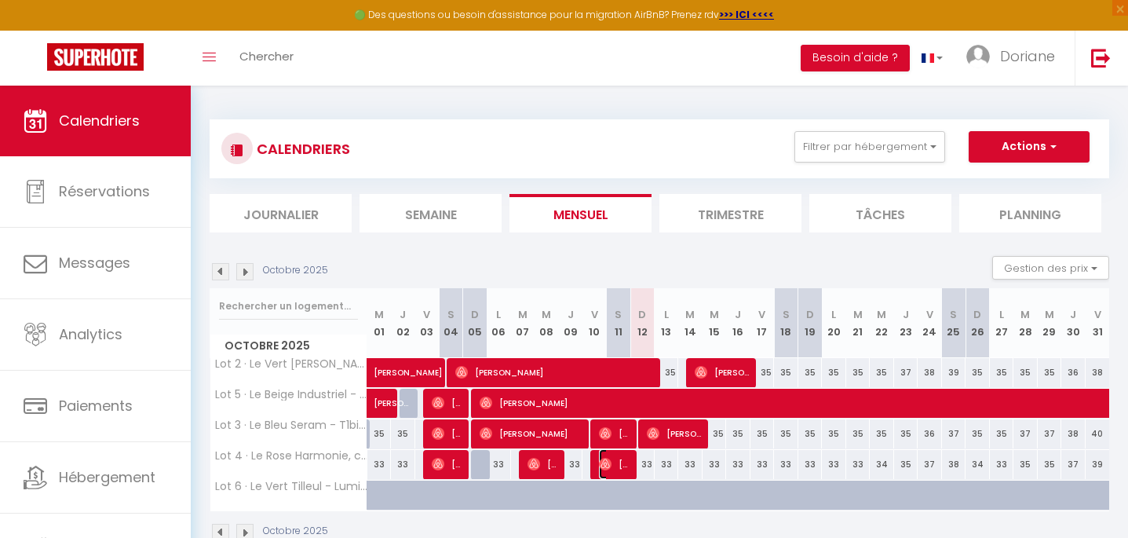
click at [623, 462] on span "[PERSON_NAME]" at bounding box center [615, 464] width 32 height 30
select select "53431"
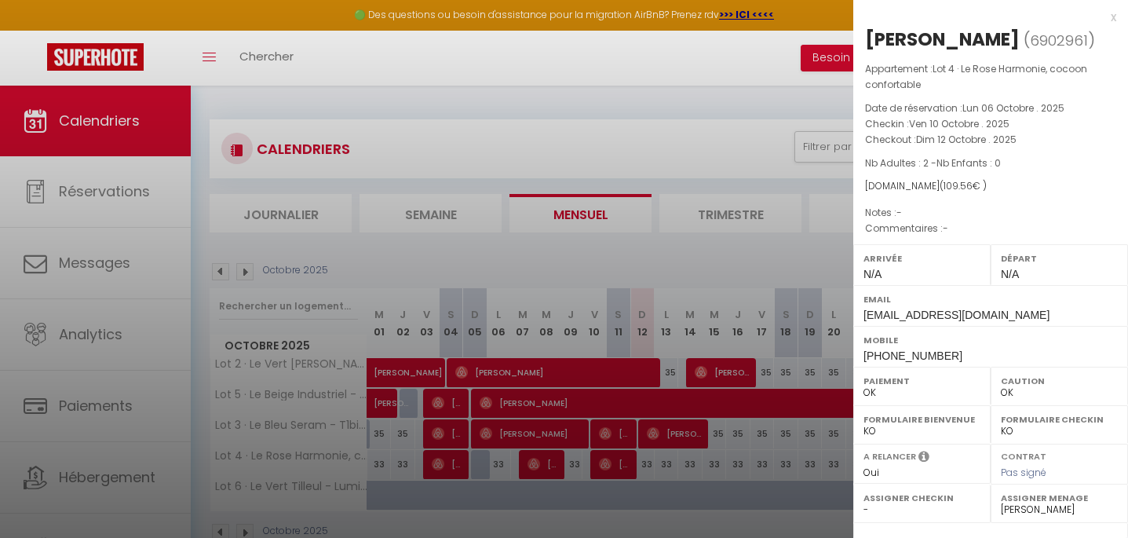
click at [550, 465] on div at bounding box center [564, 269] width 1128 height 538
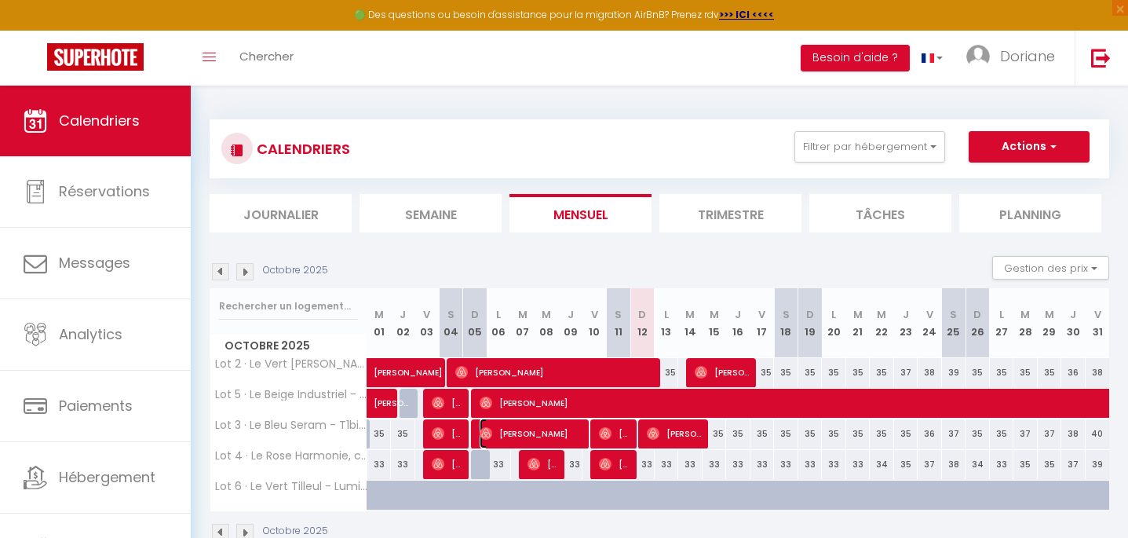
click at [572, 430] on span "[PERSON_NAME]" at bounding box center [531, 433] width 105 height 30
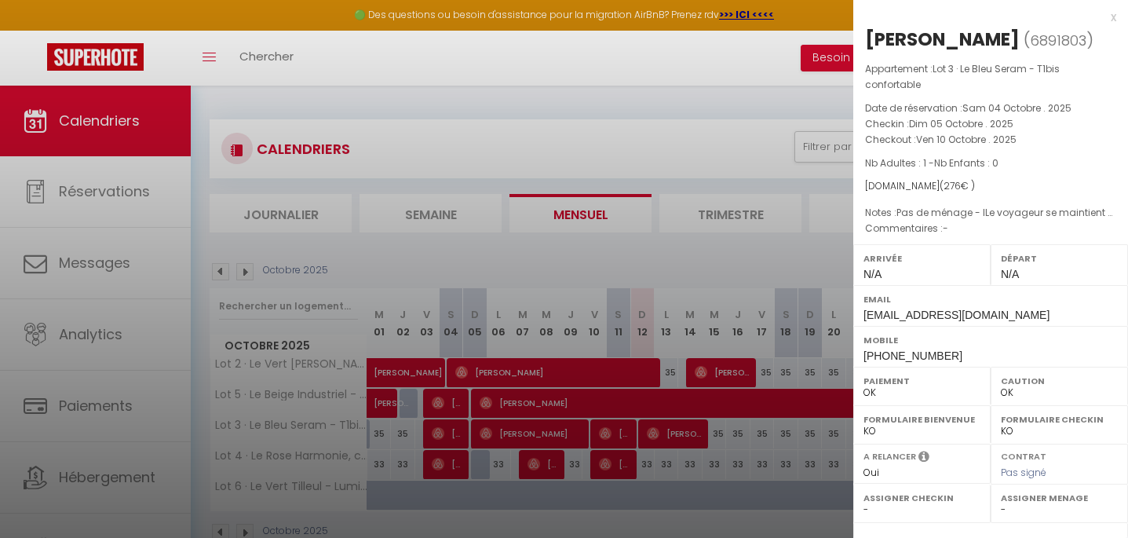
click at [617, 433] on div at bounding box center [564, 269] width 1128 height 538
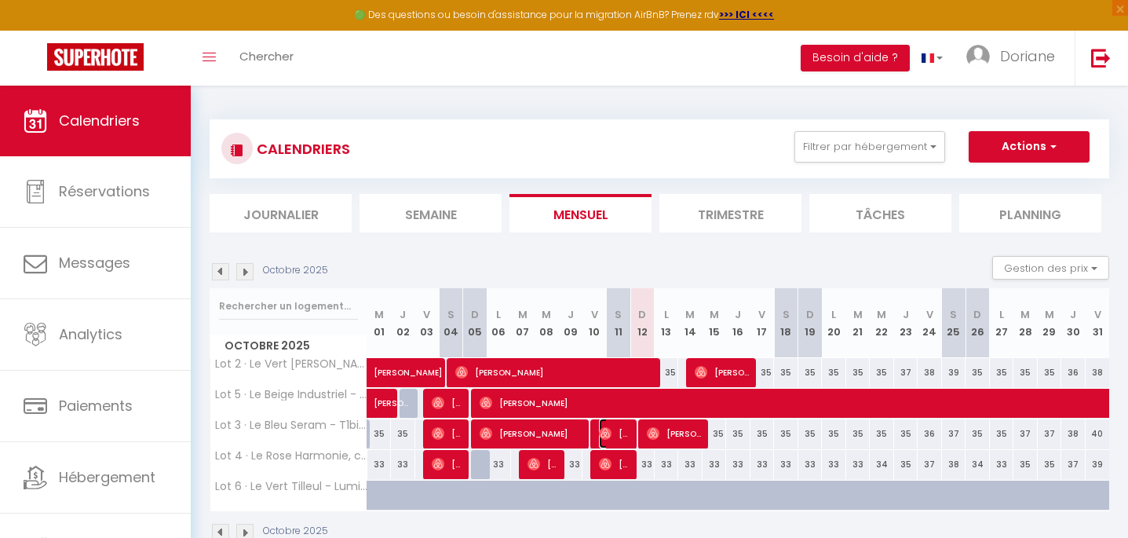
click at [617, 433] on span "[PERSON_NAME]" at bounding box center [615, 433] width 32 height 30
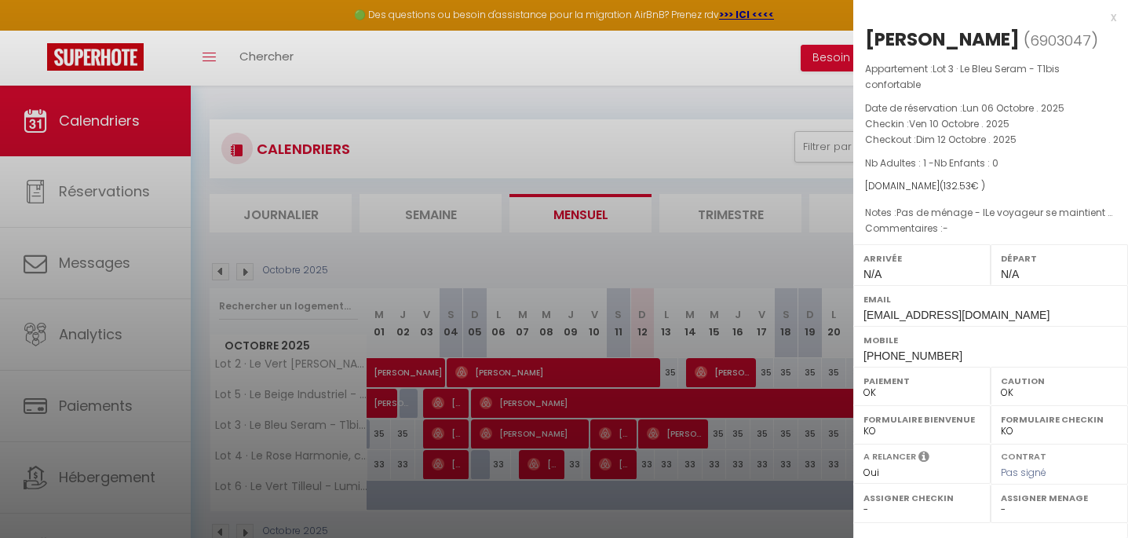
click at [620, 459] on div at bounding box center [564, 269] width 1128 height 538
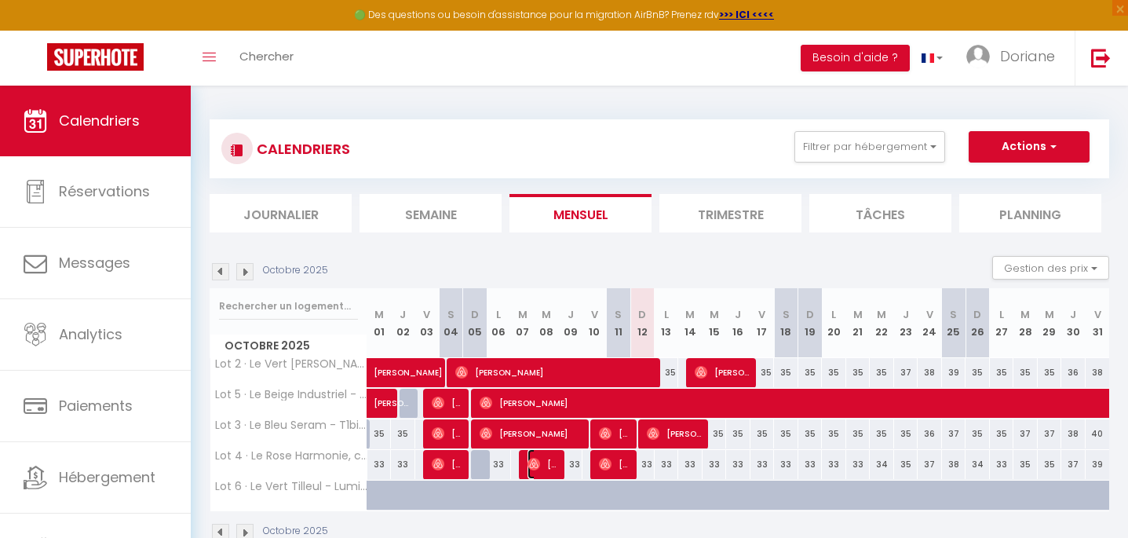
click at [537, 464] on img at bounding box center [533, 463] width 13 height 13
select select "53431"
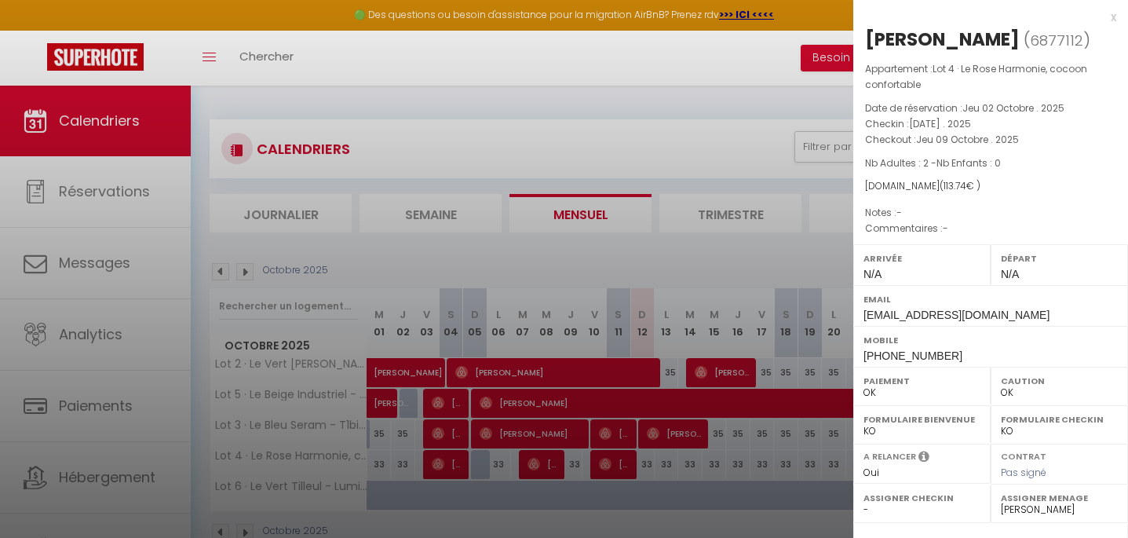
click at [441, 464] on div at bounding box center [564, 269] width 1128 height 538
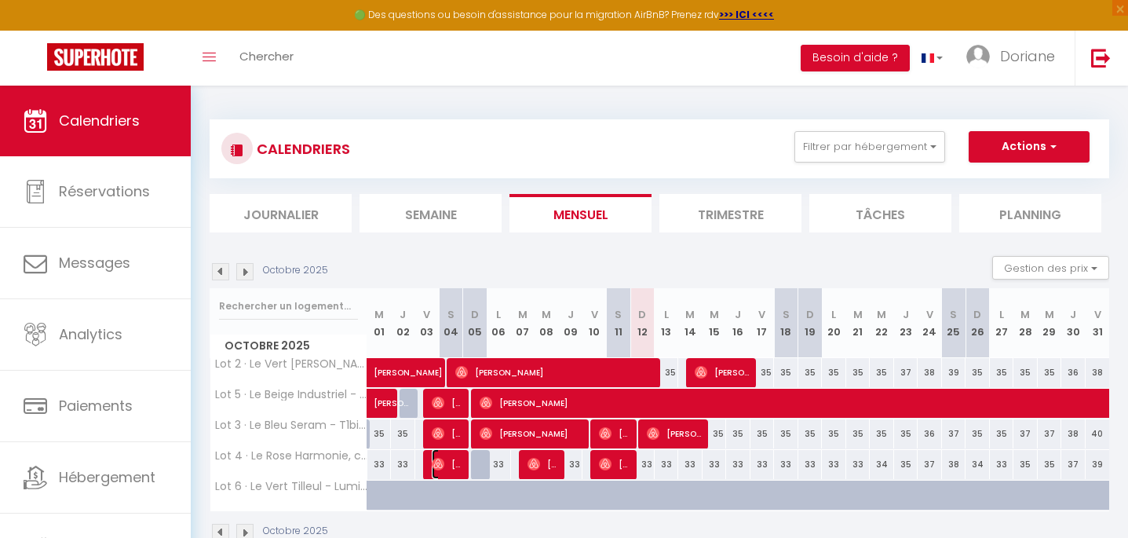
click at [441, 464] on img at bounding box center [438, 463] width 13 height 13
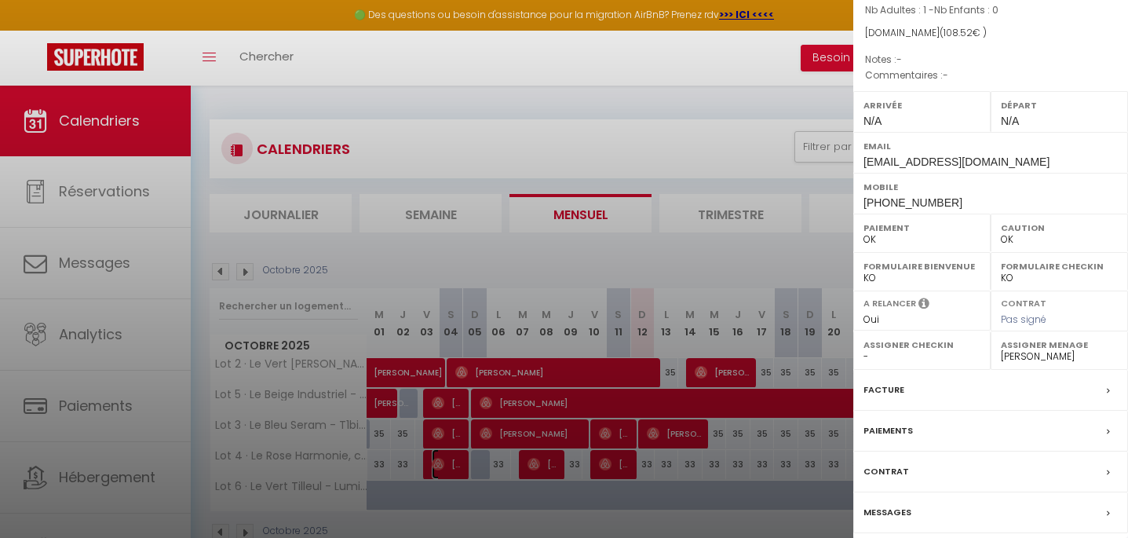
scroll to position [137, 0]
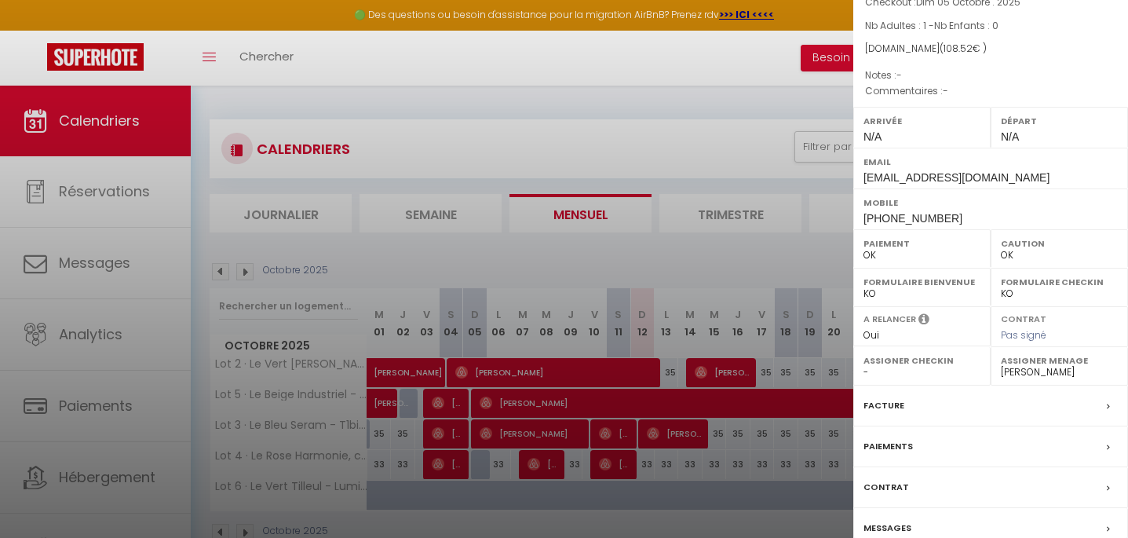
click at [733, 102] on div at bounding box center [564, 269] width 1128 height 538
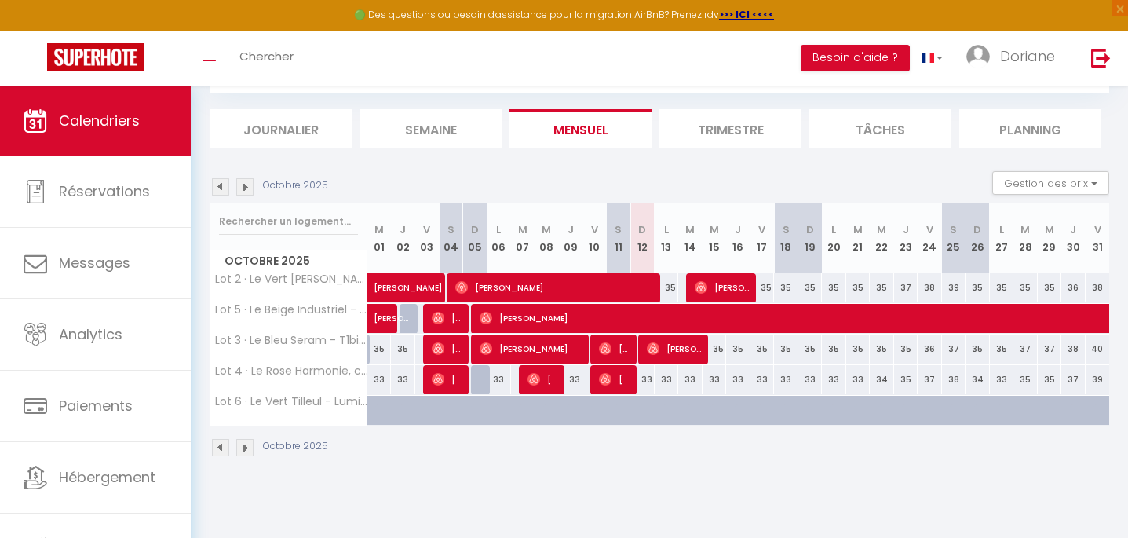
scroll to position [86, 0]
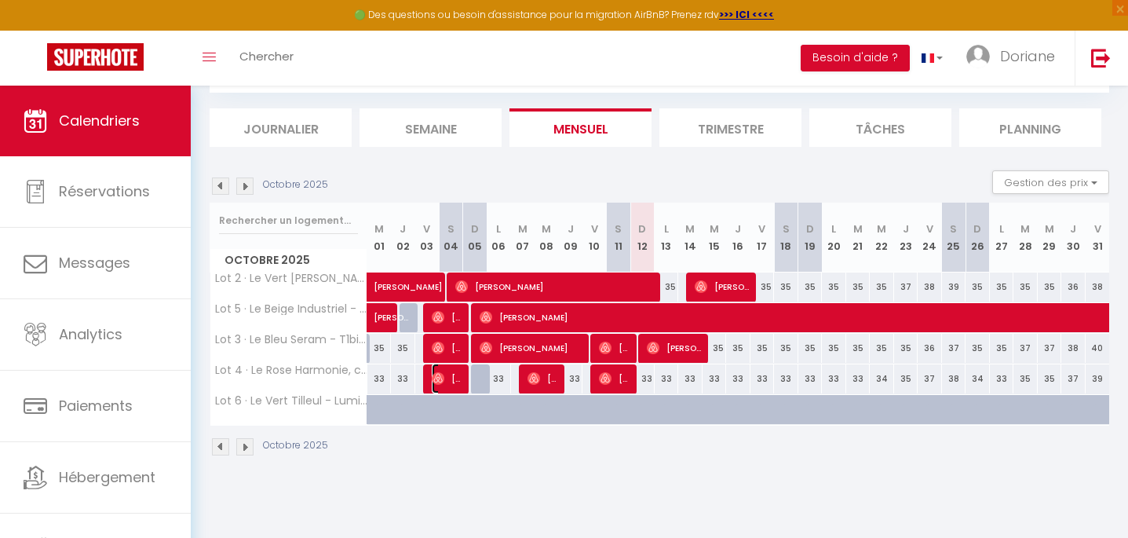
click at [456, 378] on span "[PERSON_NAME]" at bounding box center [448, 378] width 32 height 30
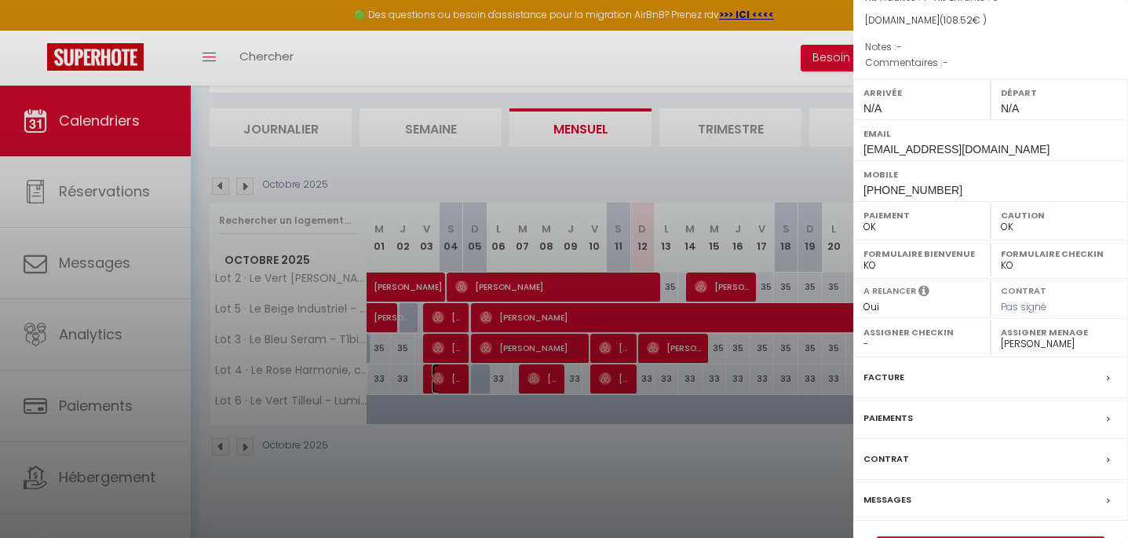
scroll to position [235, 0]
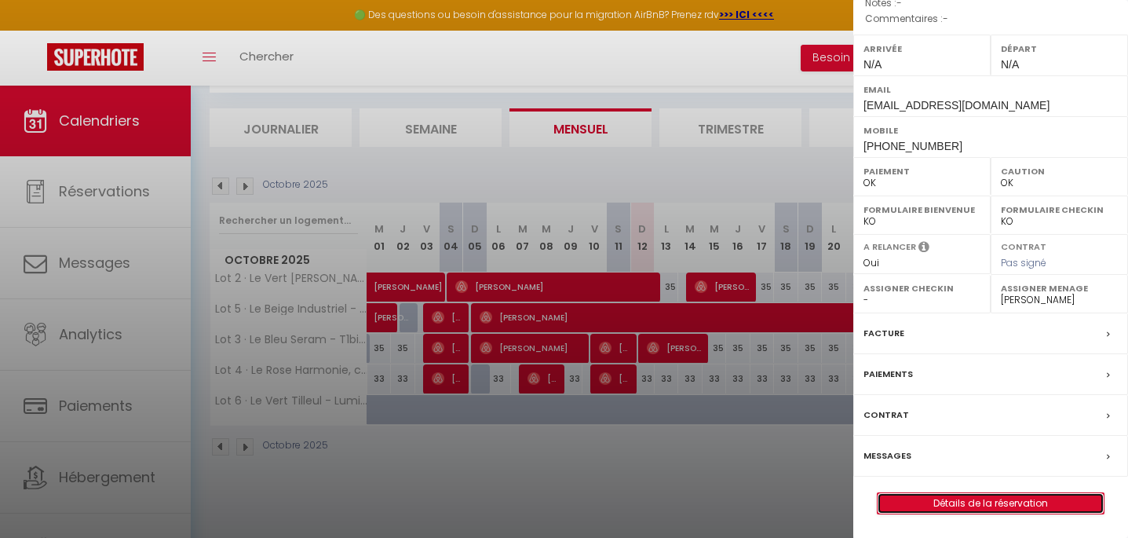
click at [992, 504] on link "Détails de la réservation" at bounding box center [990, 503] width 226 height 20
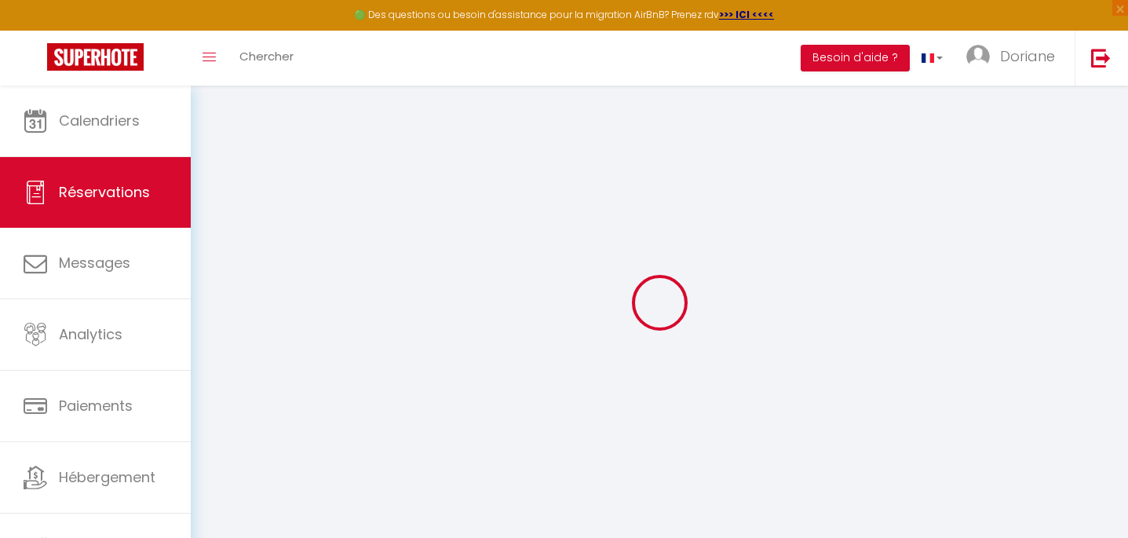
select select
checkbox input "false"
select select
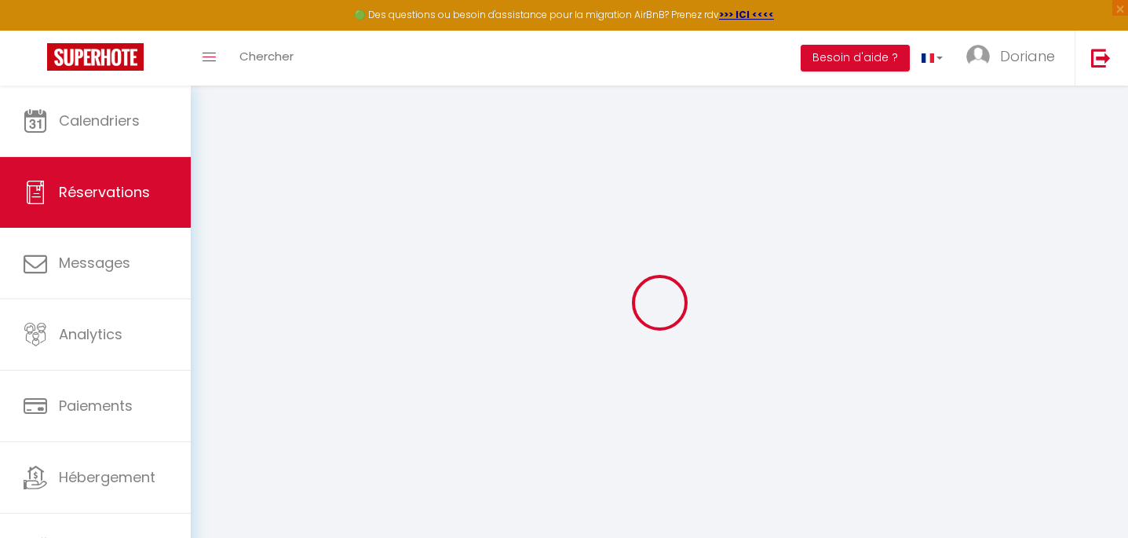
select select
checkbox input "false"
select select
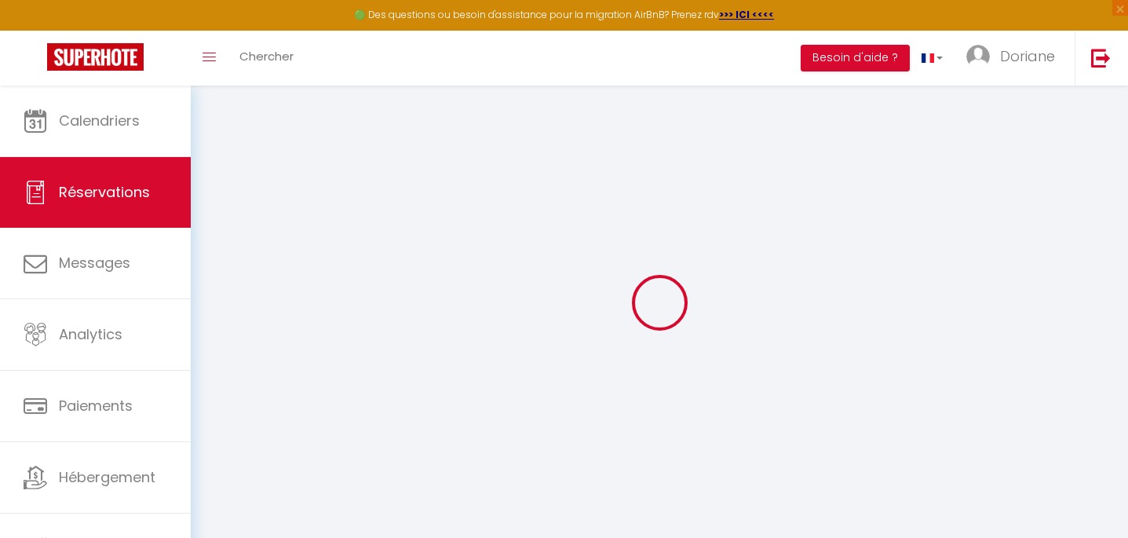
select select
checkbox input "false"
select select
type input "25"
type input "3.52"
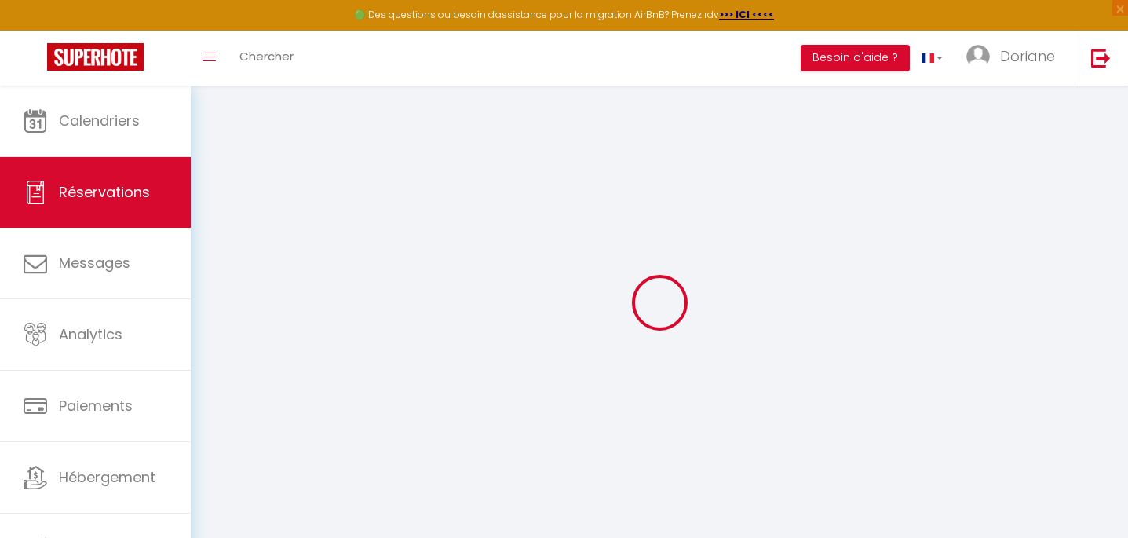
select select
checkbox input "false"
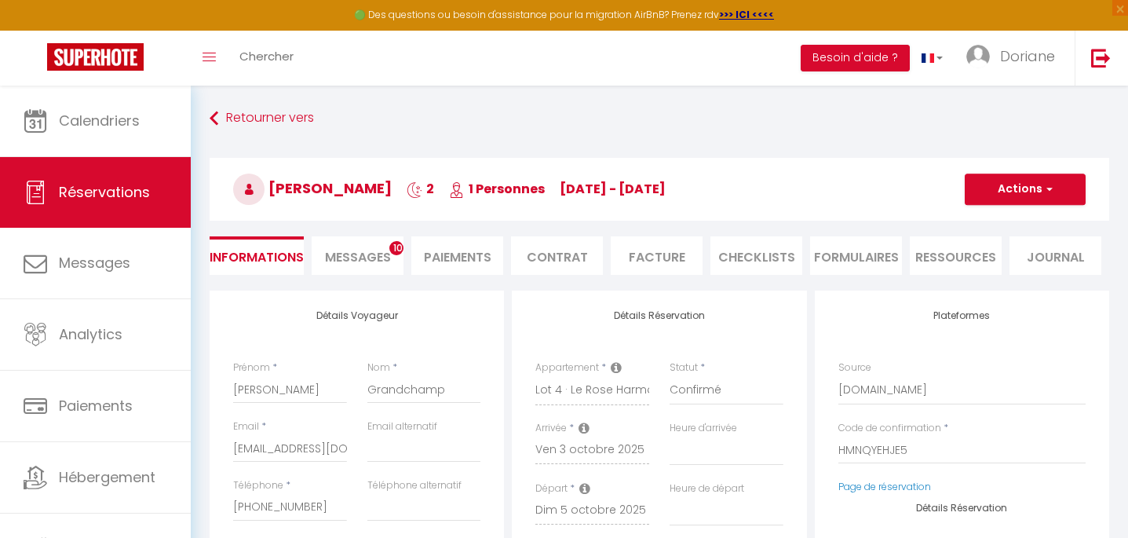
select select
checkbox input "false"
select select
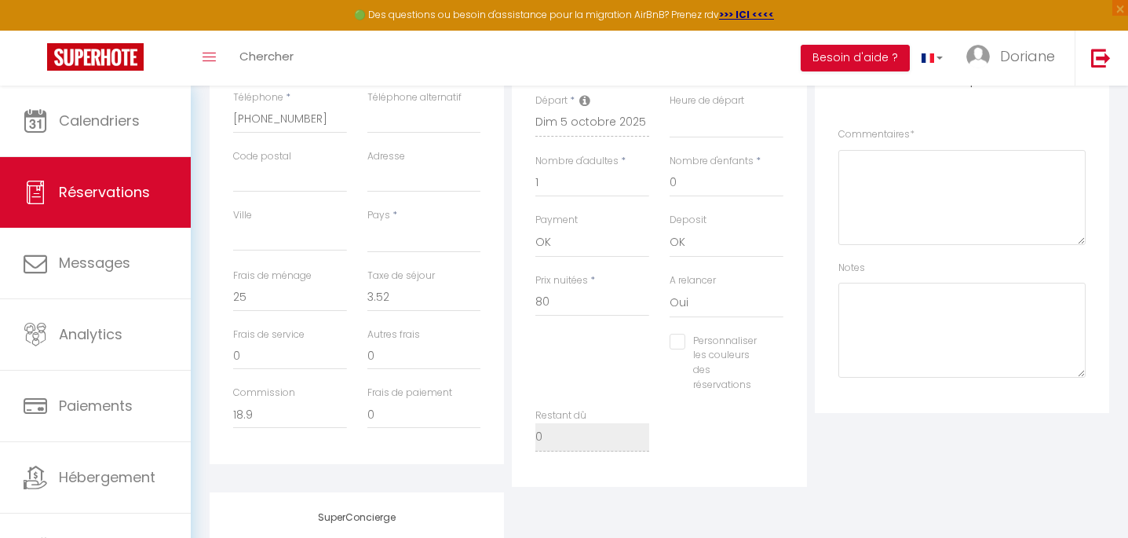
scroll to position [394, 0]
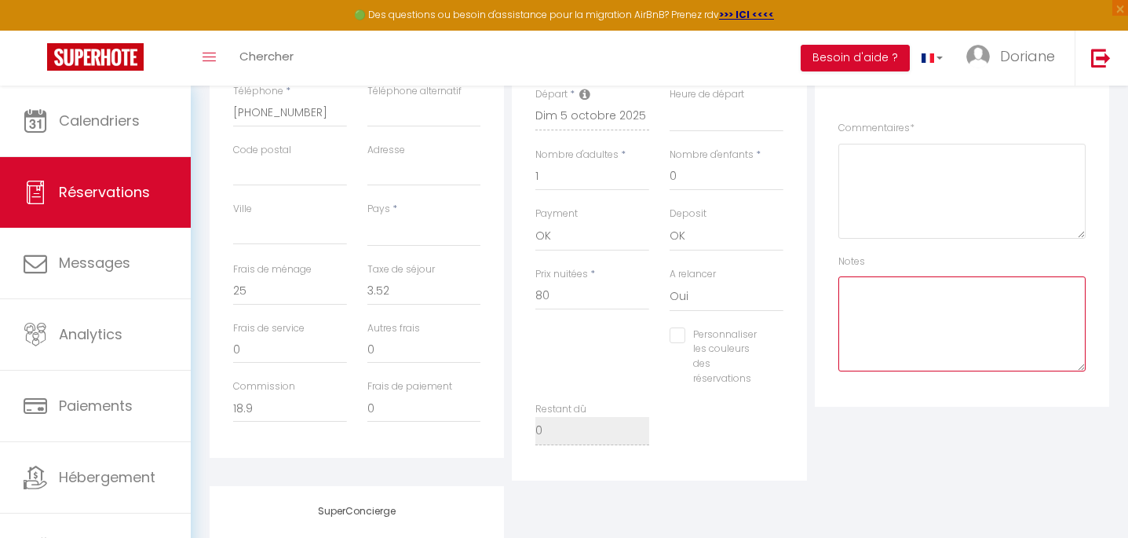
click at [880, 297] on textarea at bounding box center [961, 323] width 247 height 95
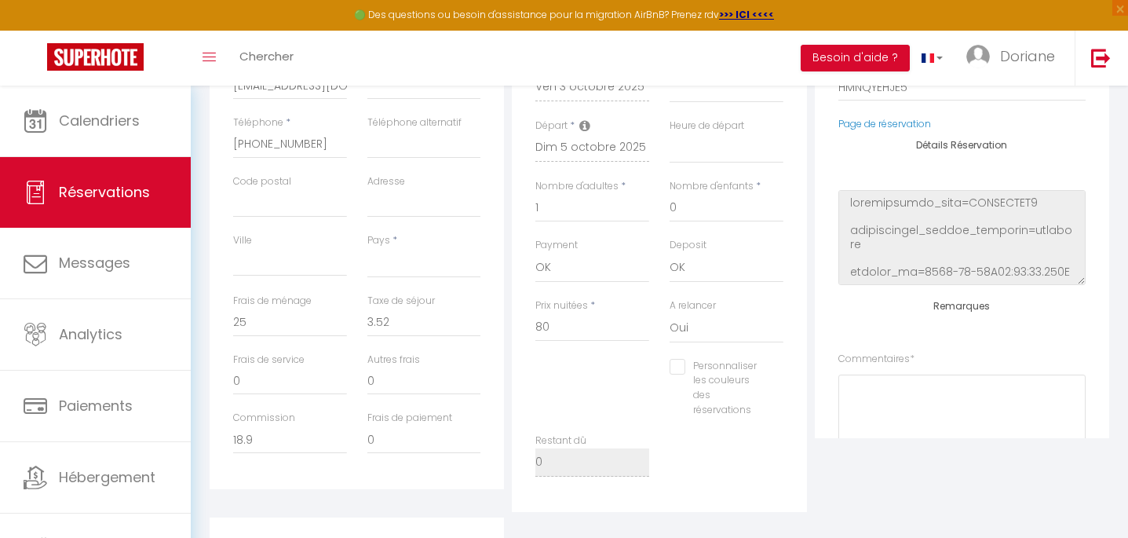
scroll to position [0, 0]
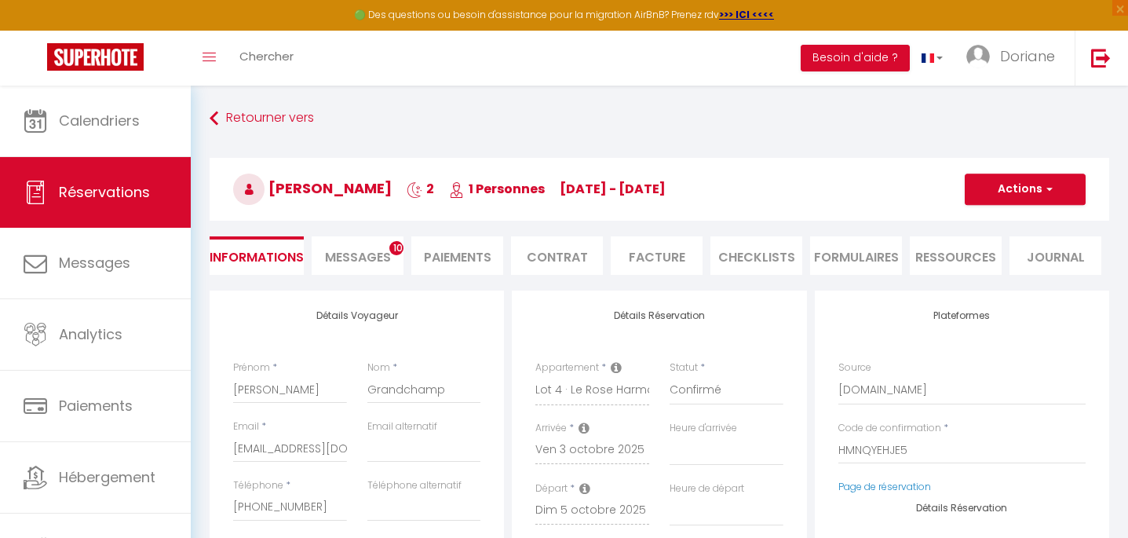
type textarea "Nettoyé le lundi 6/10"
click at [1052, 190] on span "button" at bounding box center [1046, 189] width 9 height 14
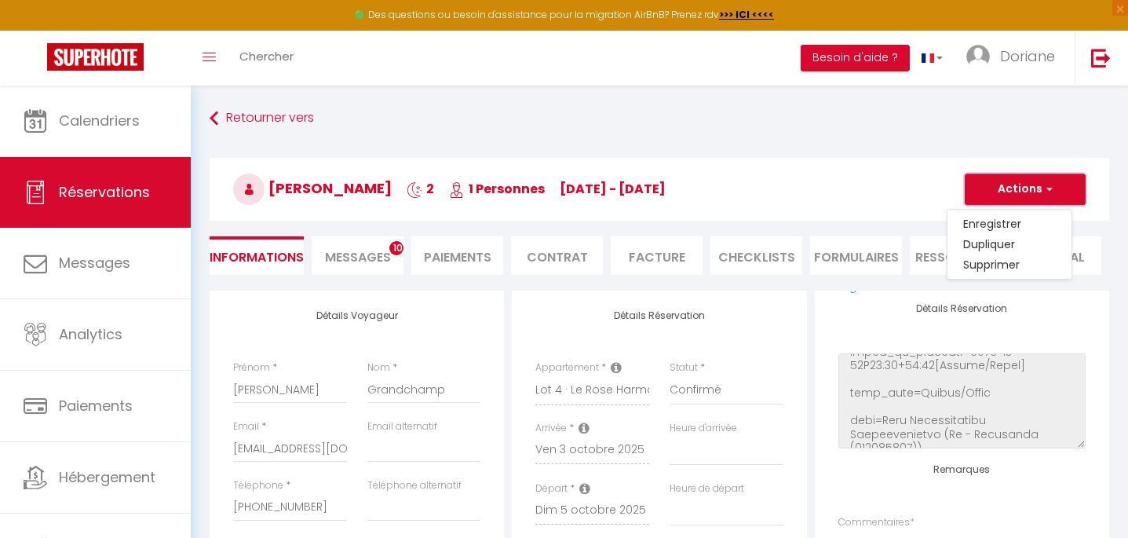
scroll to position [986, 0]
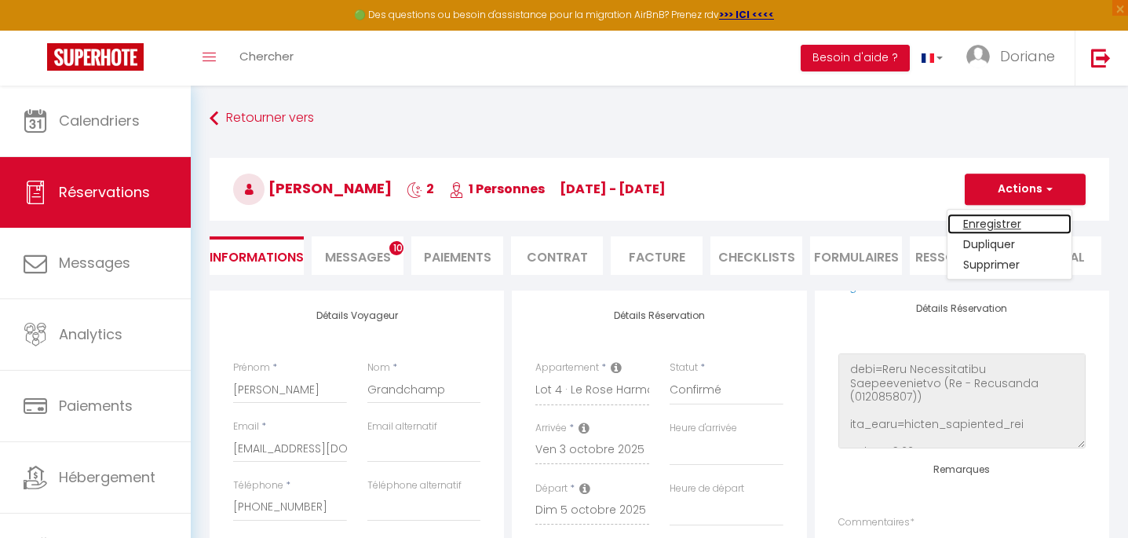
click at [978, 222] on link "Enregistrer" at bounding box center [1009, 223] width 124 height 20
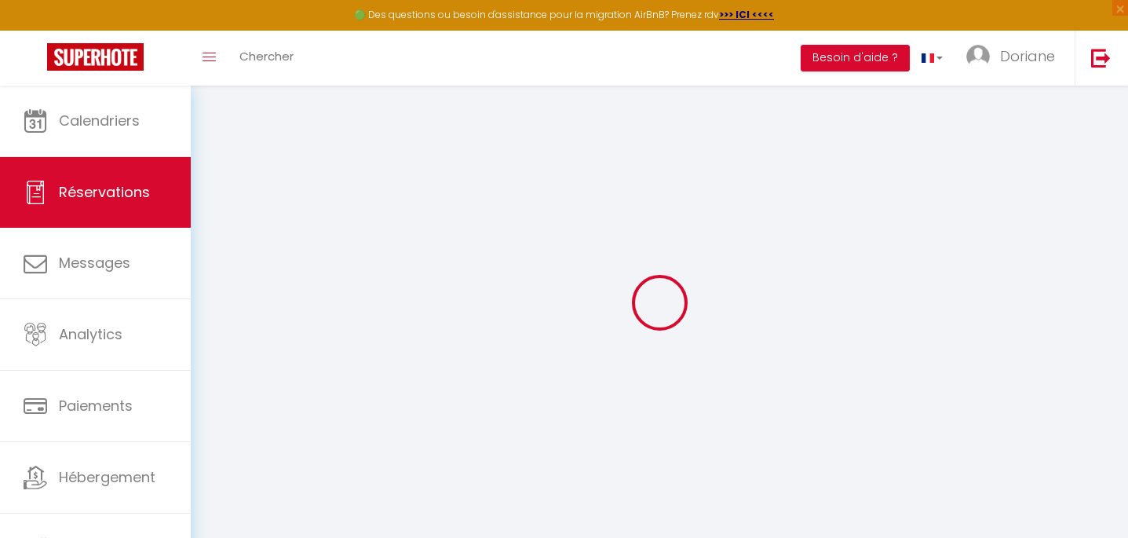
select select "not_cancelled"
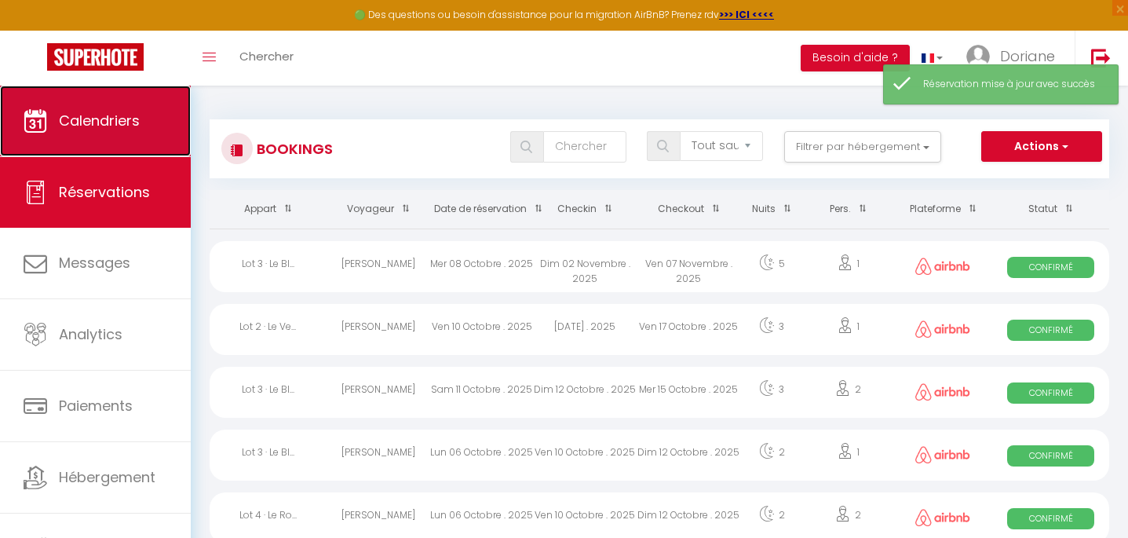
click at [105, 121] on span "Calendriers" at bounding box center [99, 121] width 81 height 20
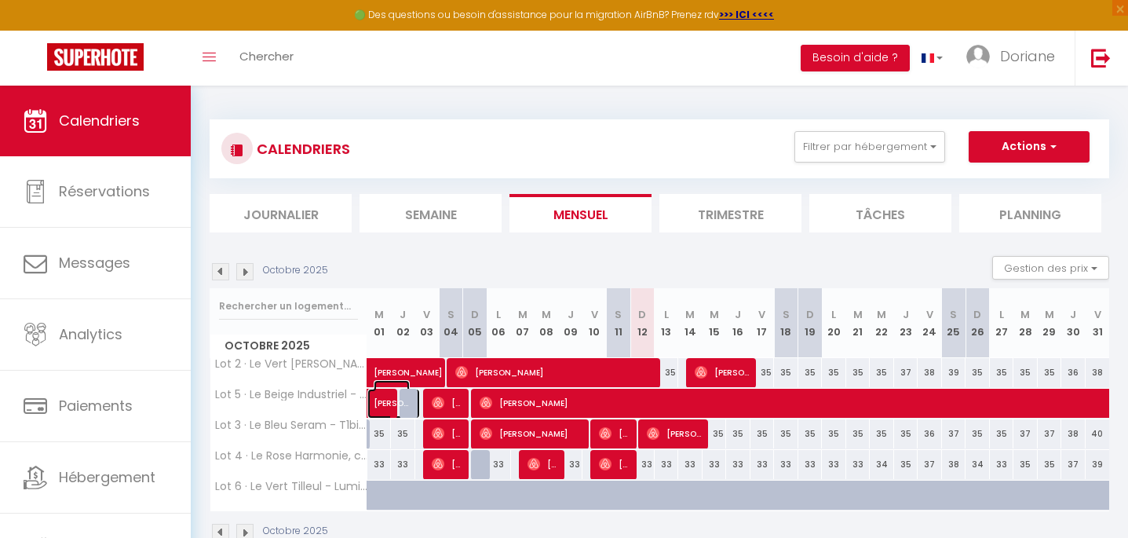
click at [385, 399] on span "[PERSON_NAME]" at bounding box center [392, 395] width 36 height 30
select select "OK"
select select "0"
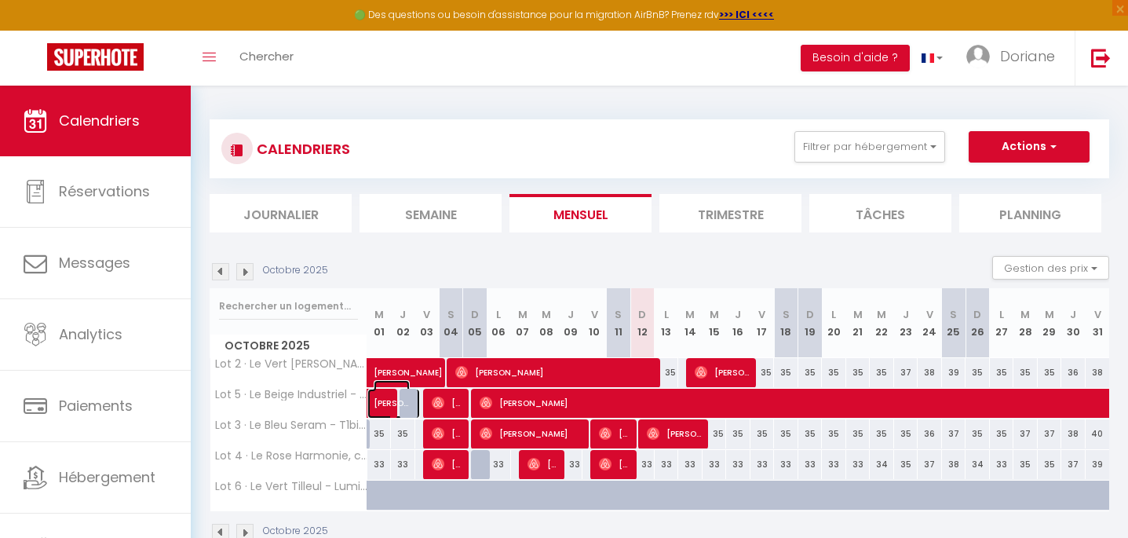
select select "1"
select select
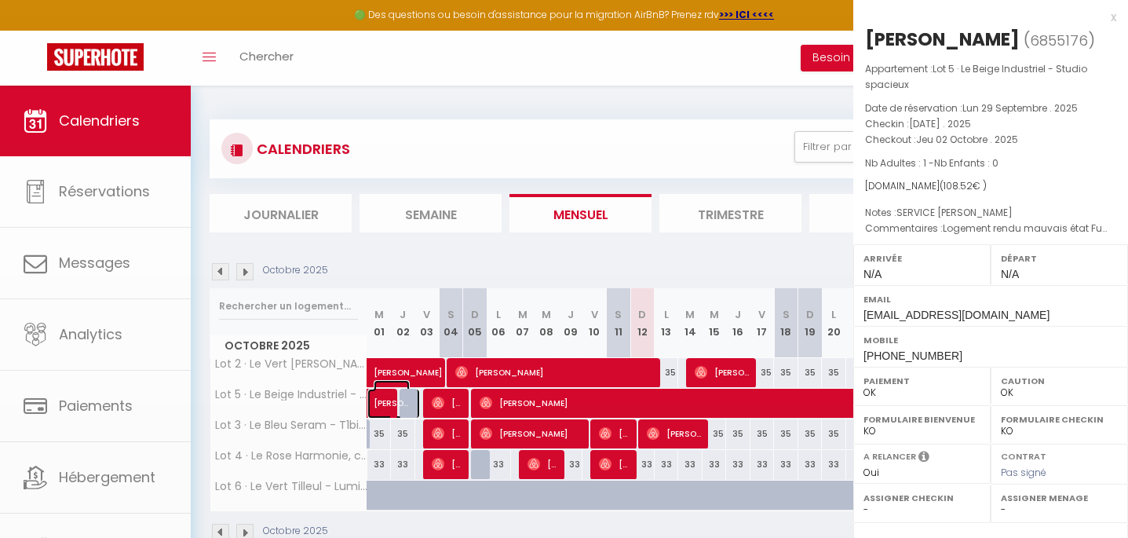
select select "53431"
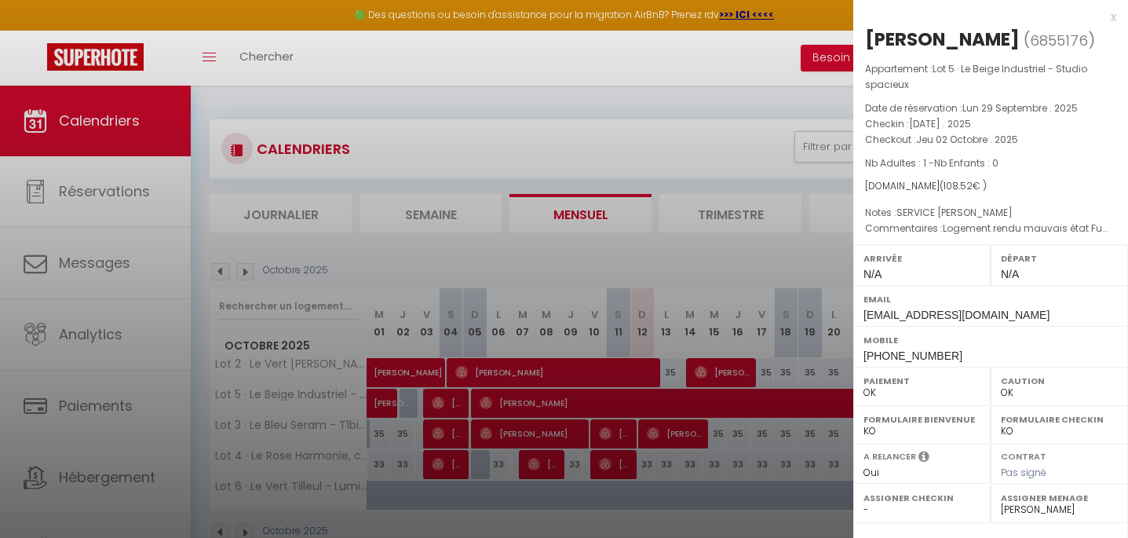
click at [429, 363] on div at bounding box center [564, 269] width 1128 height 538
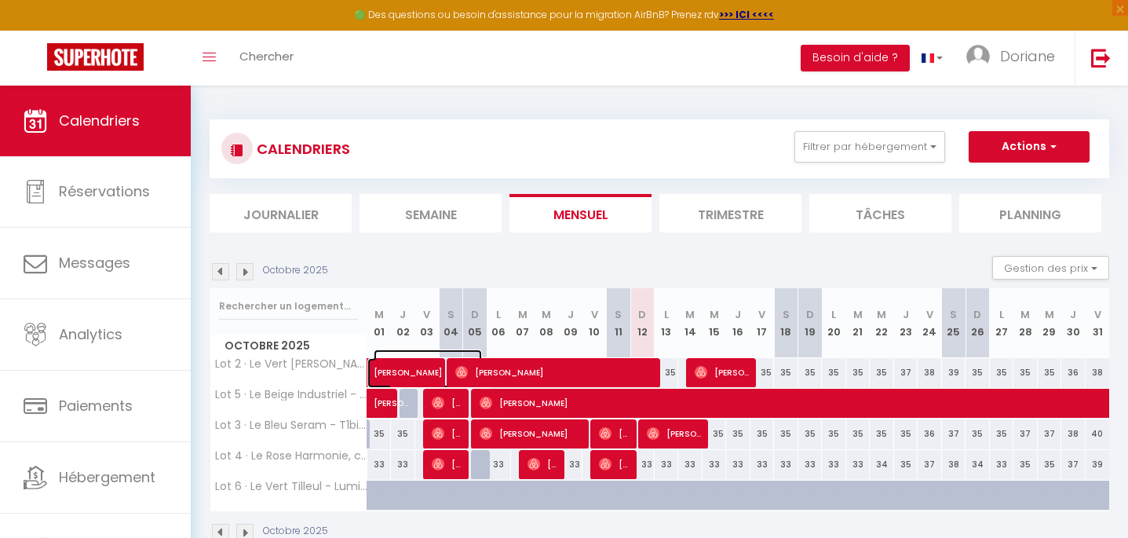
click at [429, 371] on span "[PERSON_NAME]" at bounding box center [428, 364] width 108 height 30
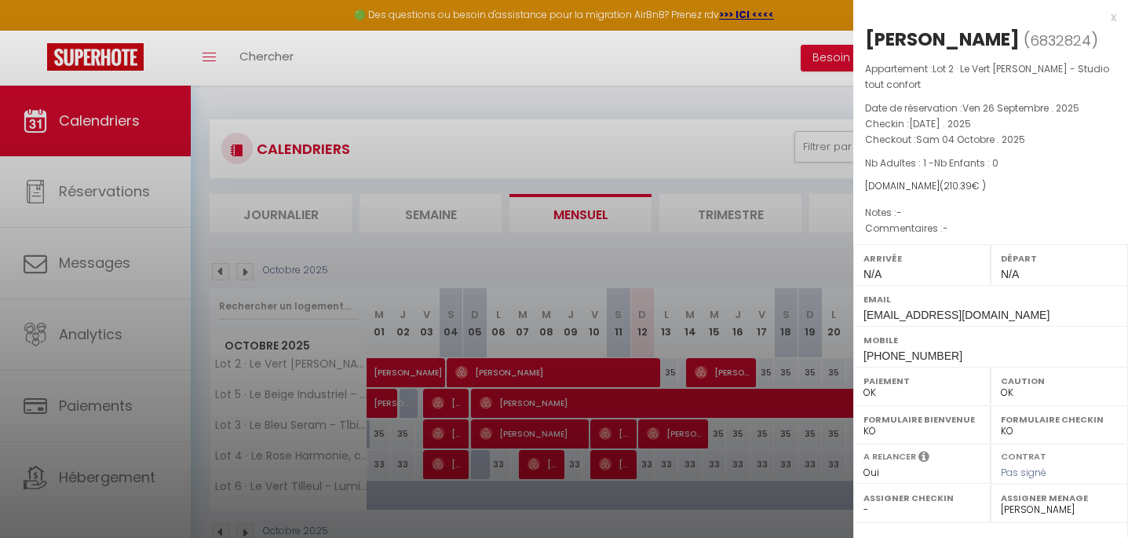
click at [458, 395] on div at bounding box center [564, 269] width 1128 height 538
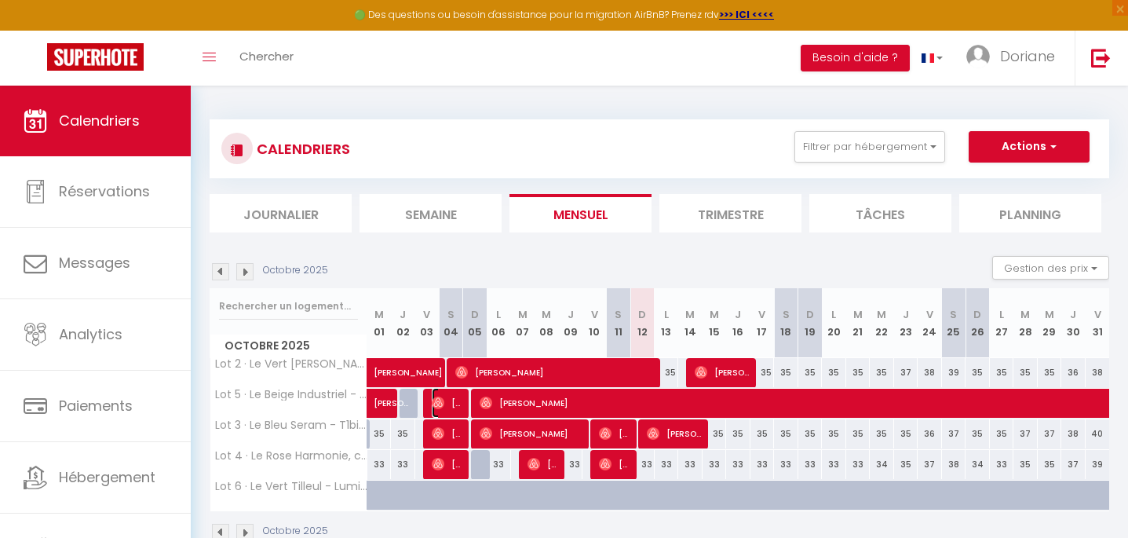
click at [458, 395] on span "[PERSON_NAME]" at bounding box center [448, 403] width 32 height 30
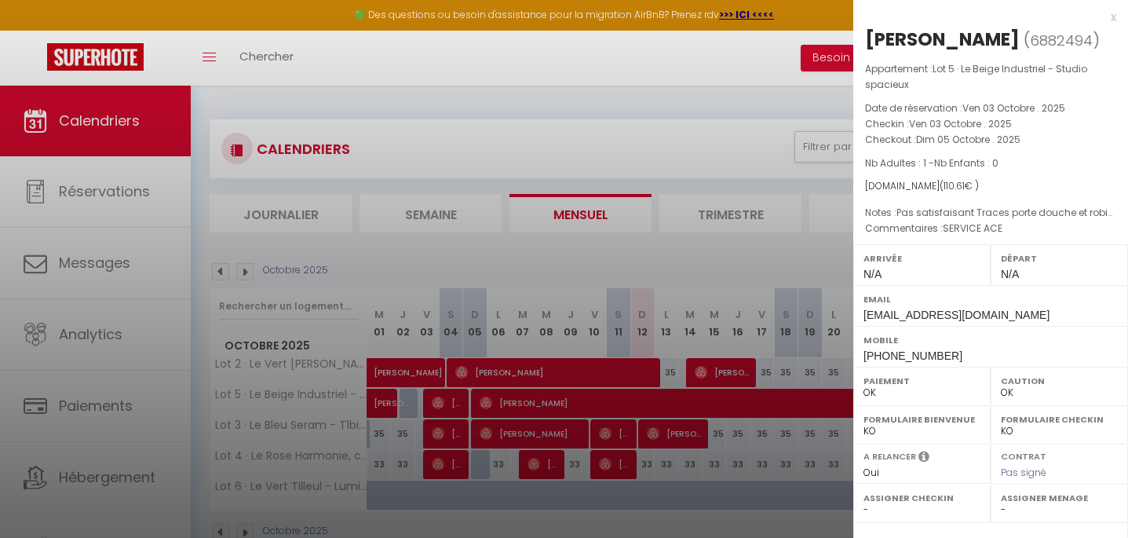
click at [453, 432] on div at bounding box center [564, 269] width 1128 height 538
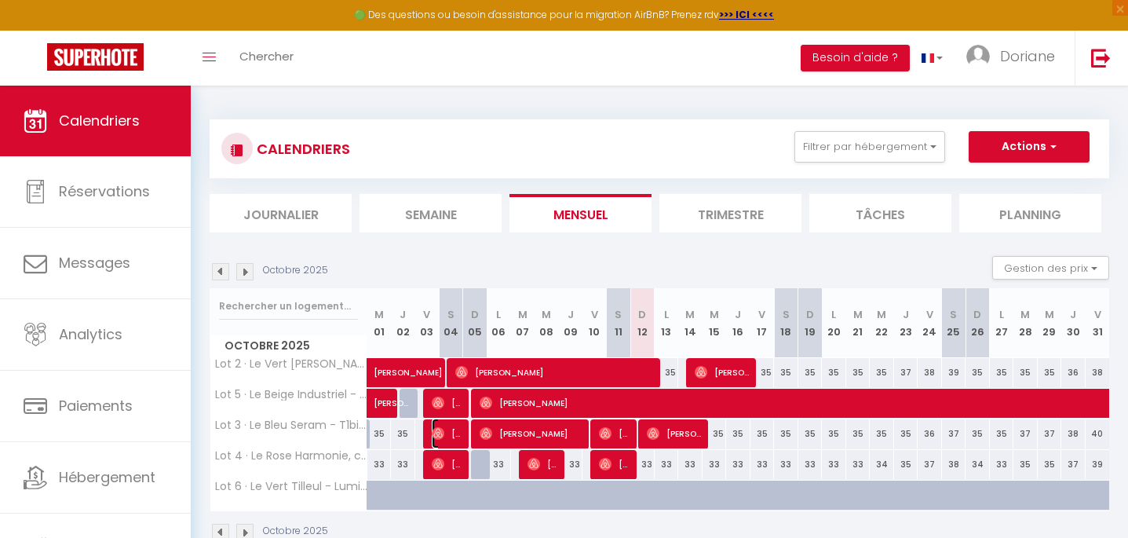
click at [453, 432] on span "[PERSON_NAME]" at bounding box center [448, 433] width 32 height 30
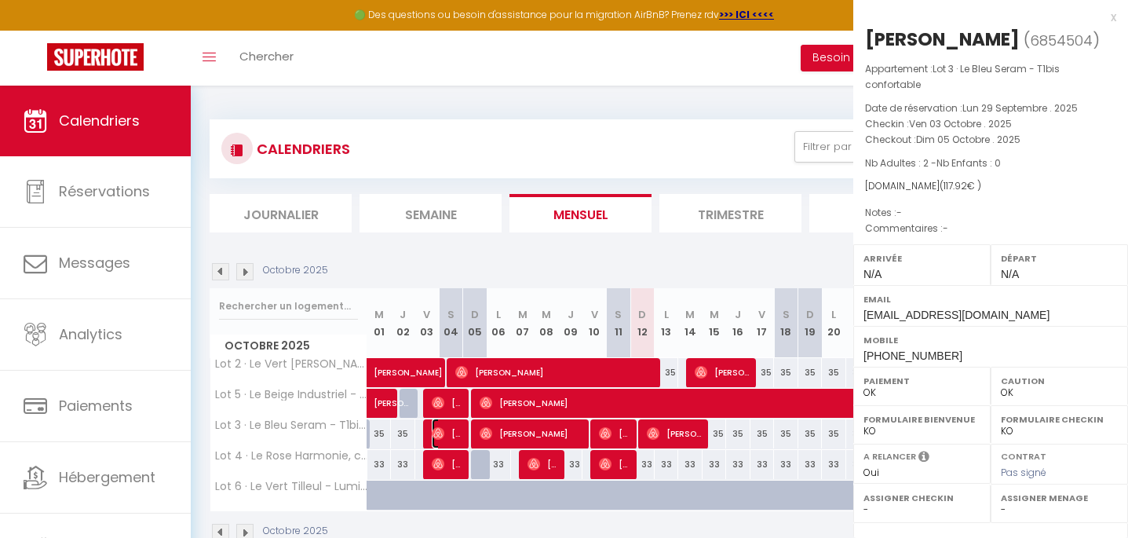
select select "53431"
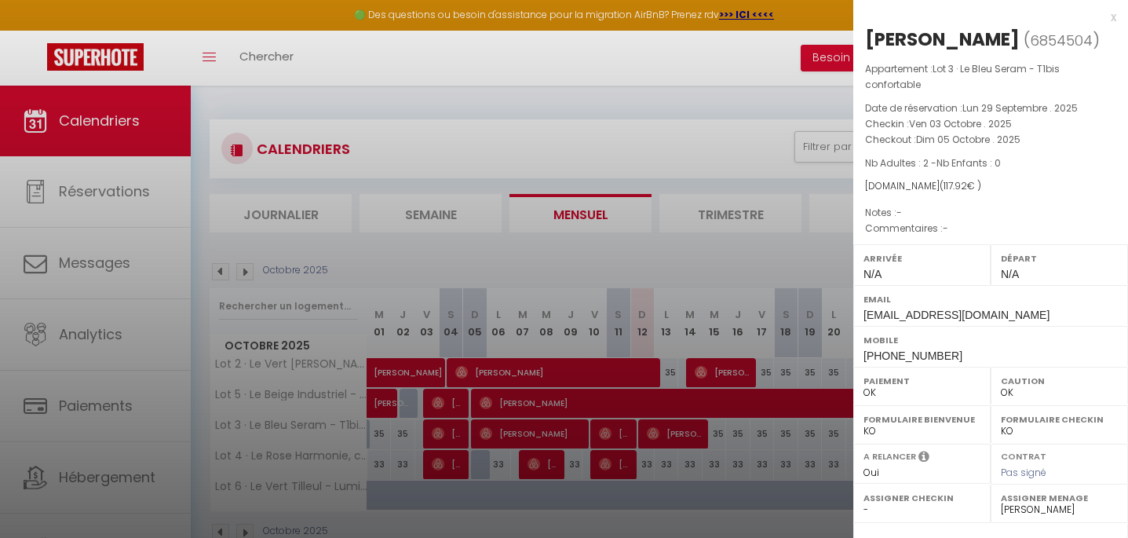
click at [457, 457] on div at bounding box center [564, 269] width 1128 height 538
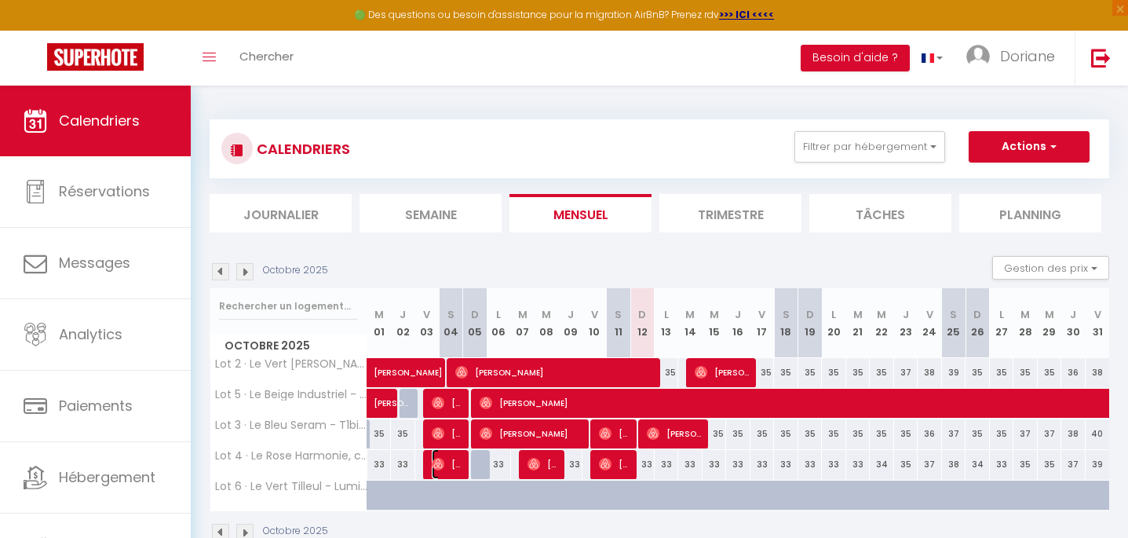
click at [457, 457] on span "[PERSON_NAME]" at bounding box center [448, 464] width 32 height 30
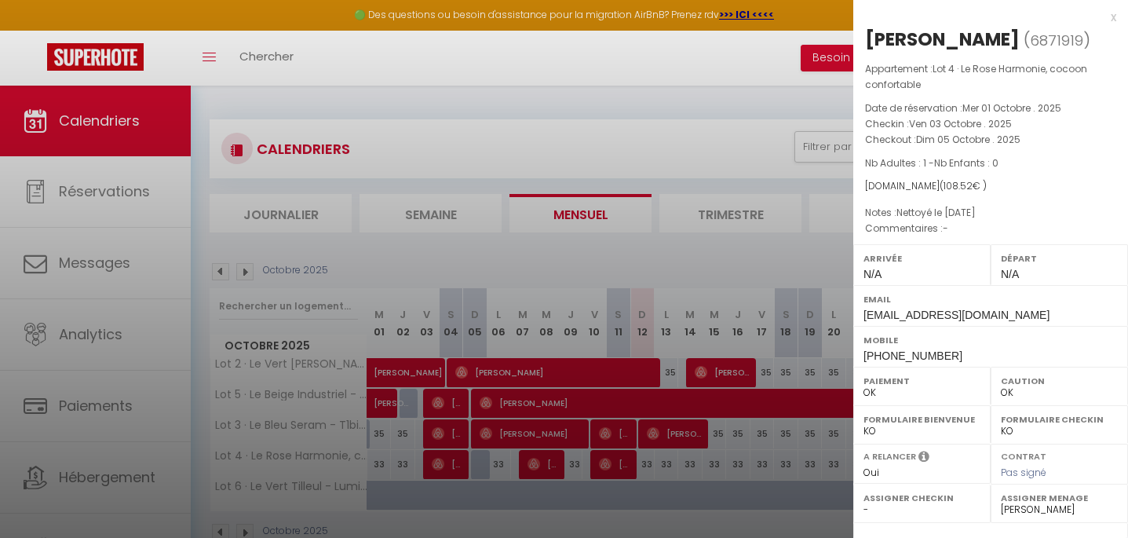
click at [454, 401] on div at bounding box center [564, 269] width 1128 height 538
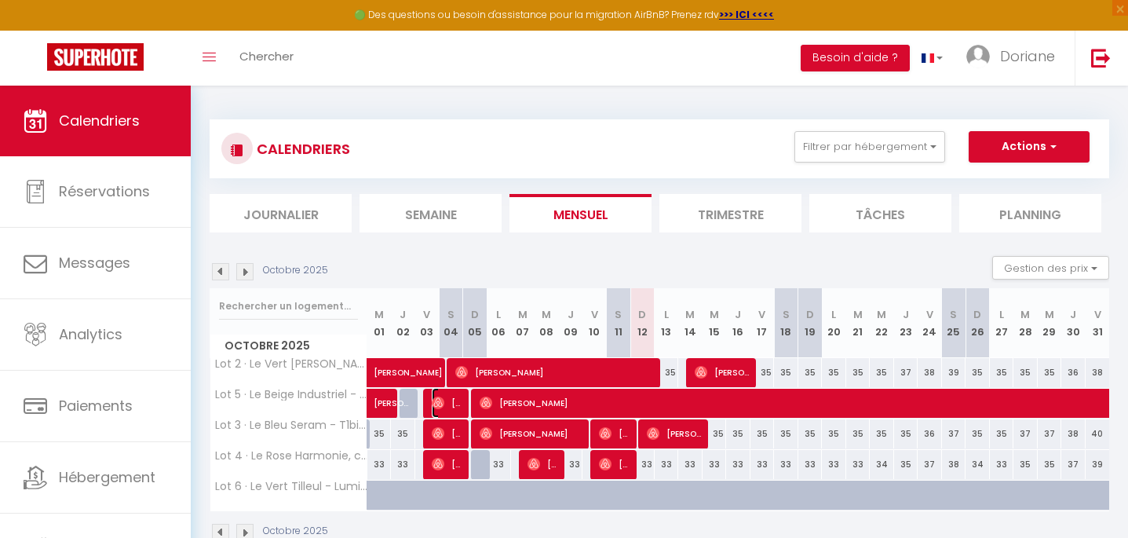
click at [454, 401] on span "[PERSON_NAME]" at bounding box center [448, 403] width 32 height 30
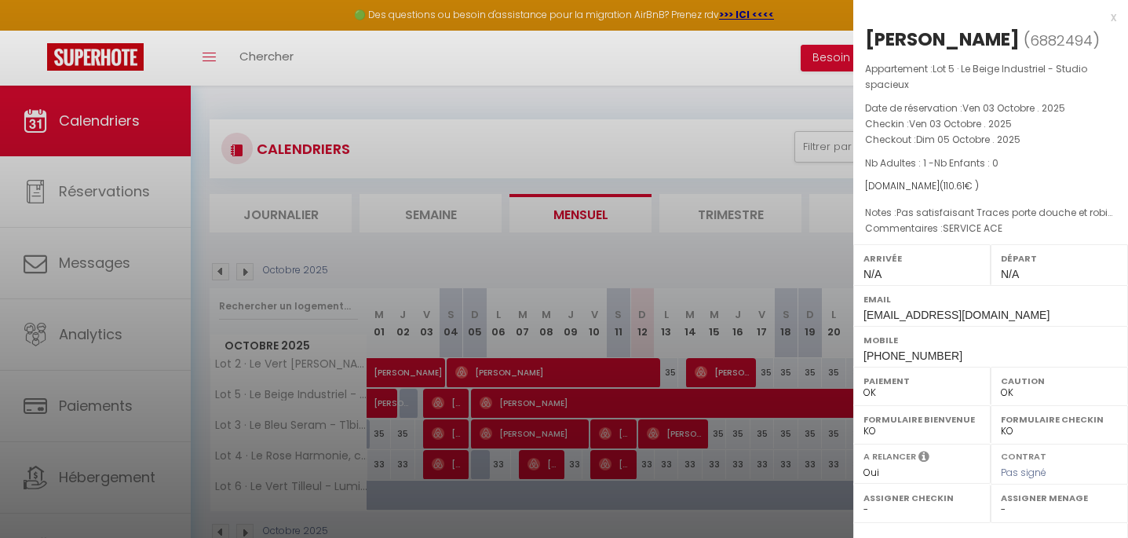
click at [1115, 16] on div "x" at bounding box center [984, 17] width 263 height 19
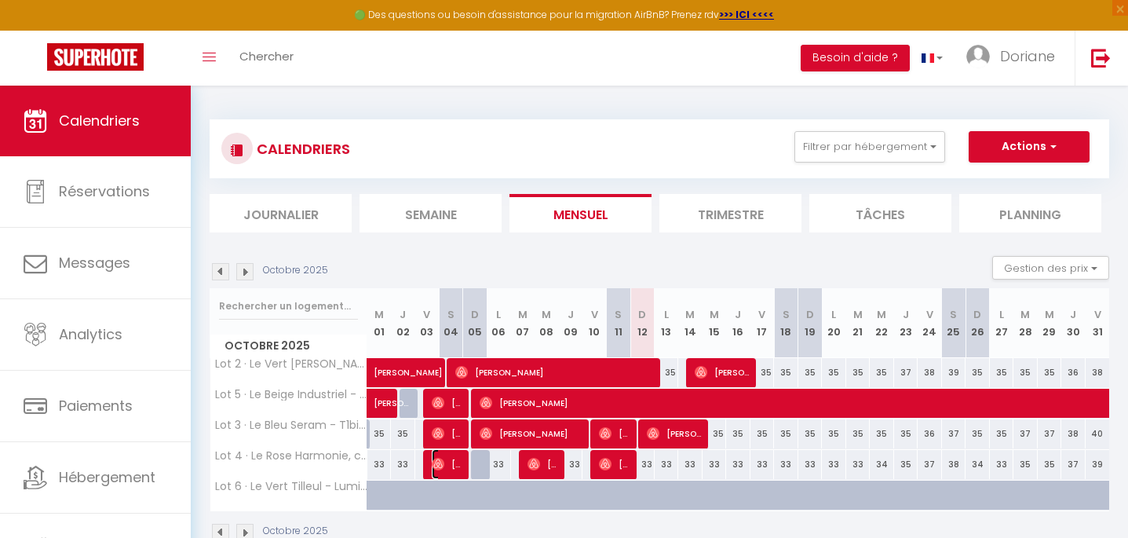
click at [449, 457] on span "[PERSON_NAME]" at bounding box center [448, 464] width 32 height 30
select select "53431"
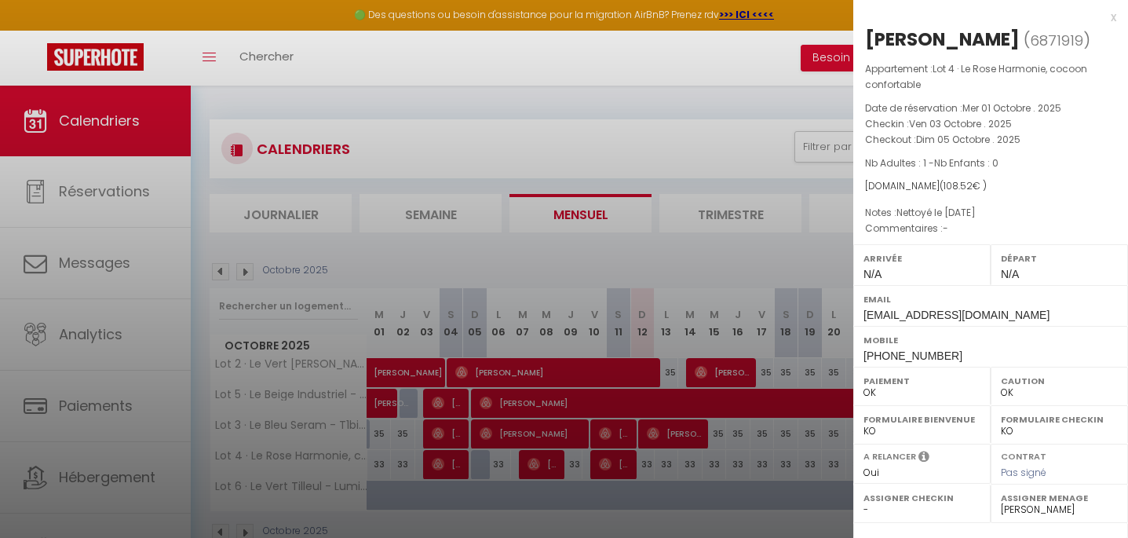
click at [1110, 18] on div "x" at bounding box center [984, 17] width 263 height 19
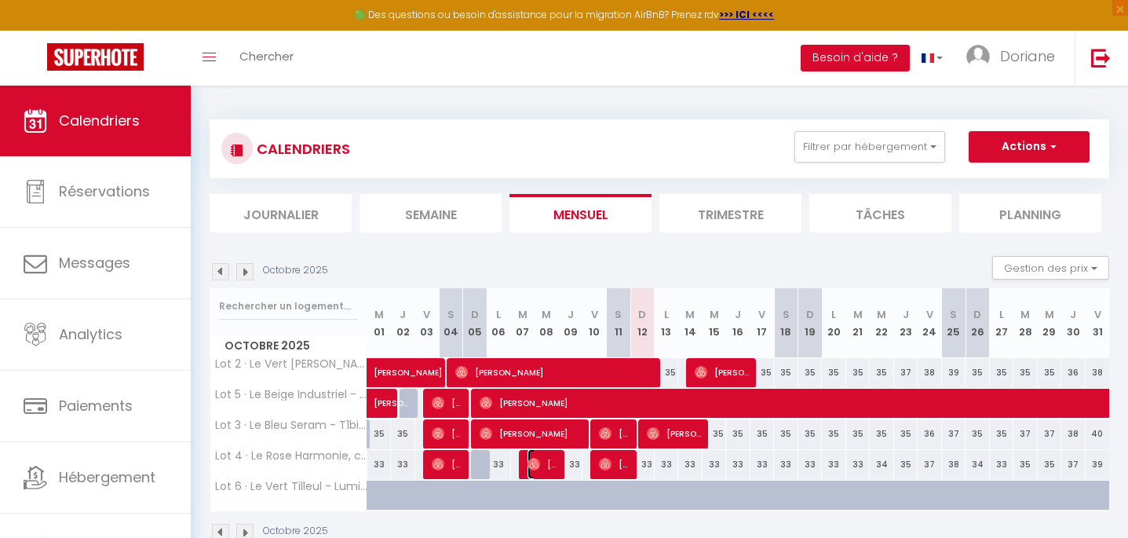
click at [556, 468] on span "[PERSON_NAME]" at bounding box center [543, 464] width 32 height 30
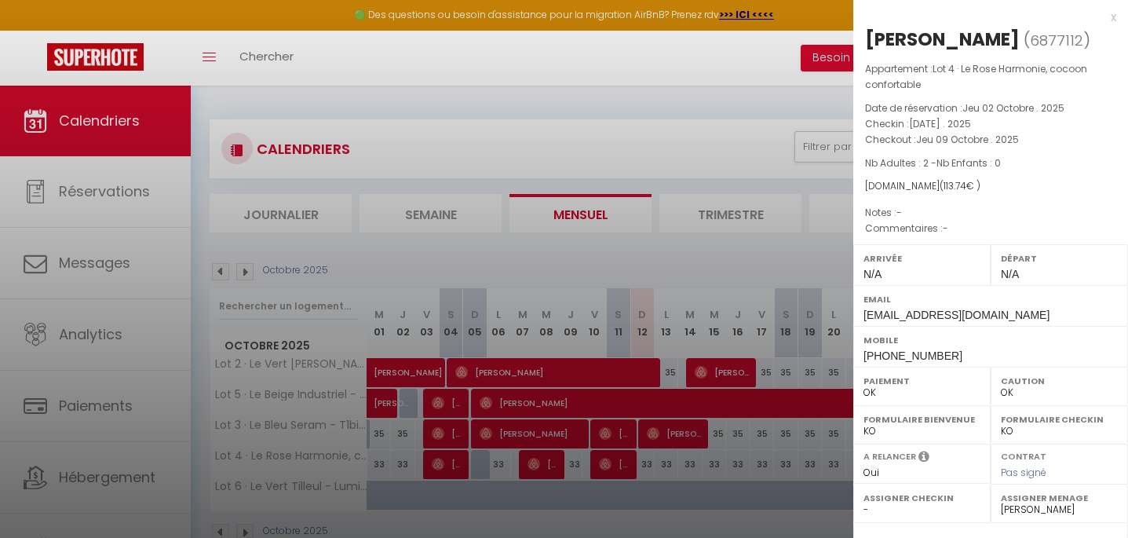
click at [1114, 18] on div "x" at bounding box center [984, 17] width 263 height 19
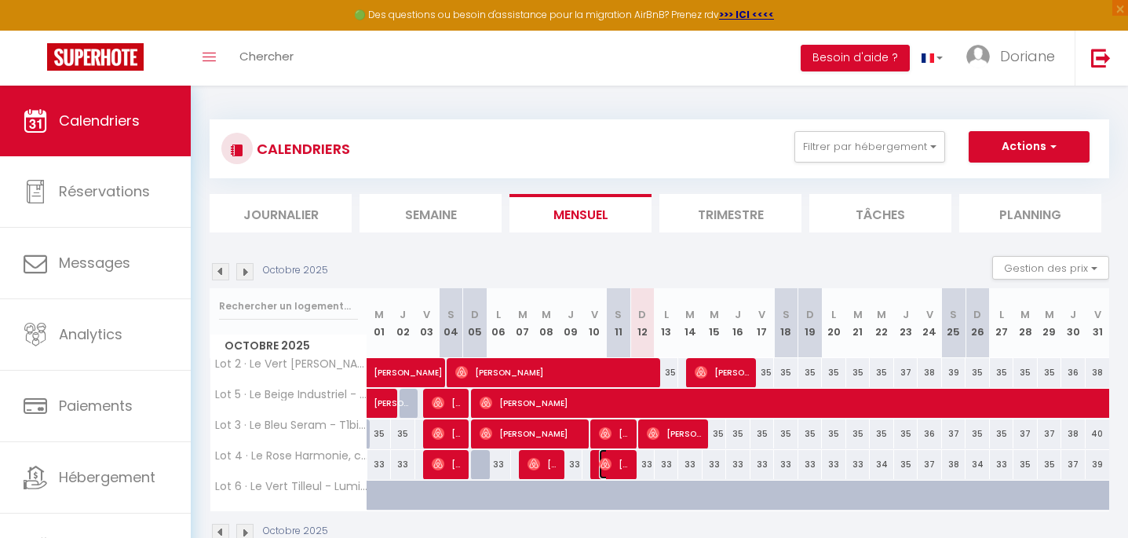
click at [625, 464] on span "[PERSON_NAME]" at bounding box center [615, 464] width 32 height 30
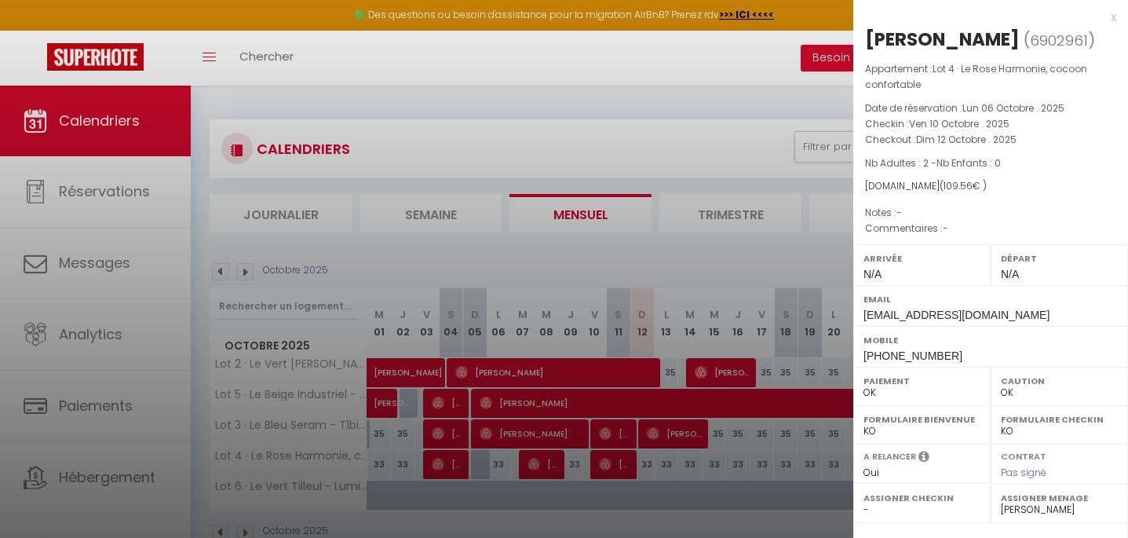
click at [1114, 18] on div "x" at bounding box center [984, 17] width 263 height 19
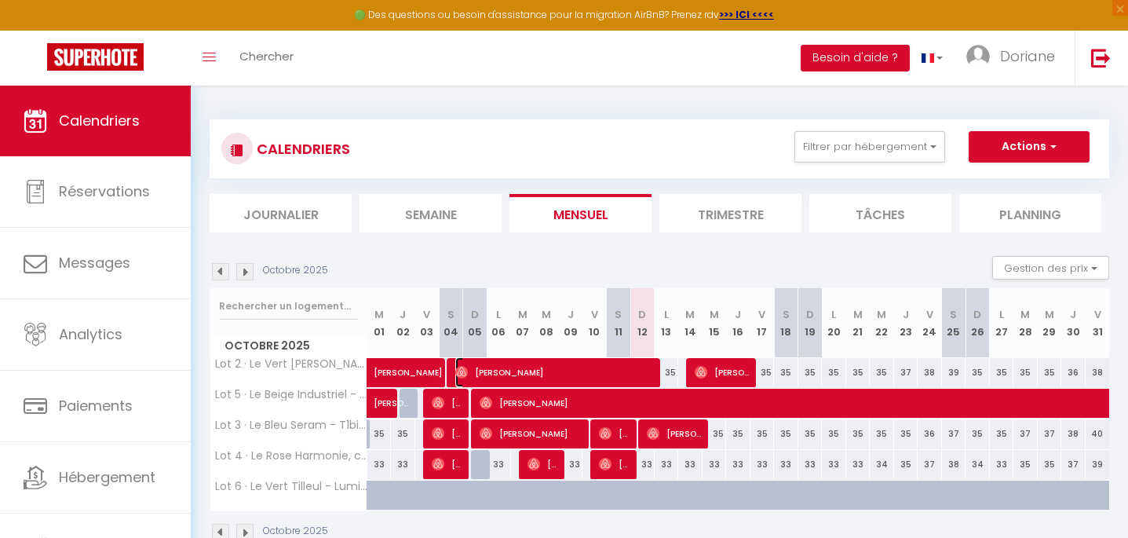
click at [644, 371] on span "[PERSON_NAME]" at bounding box center [556, 372] width 202 height 30
select select
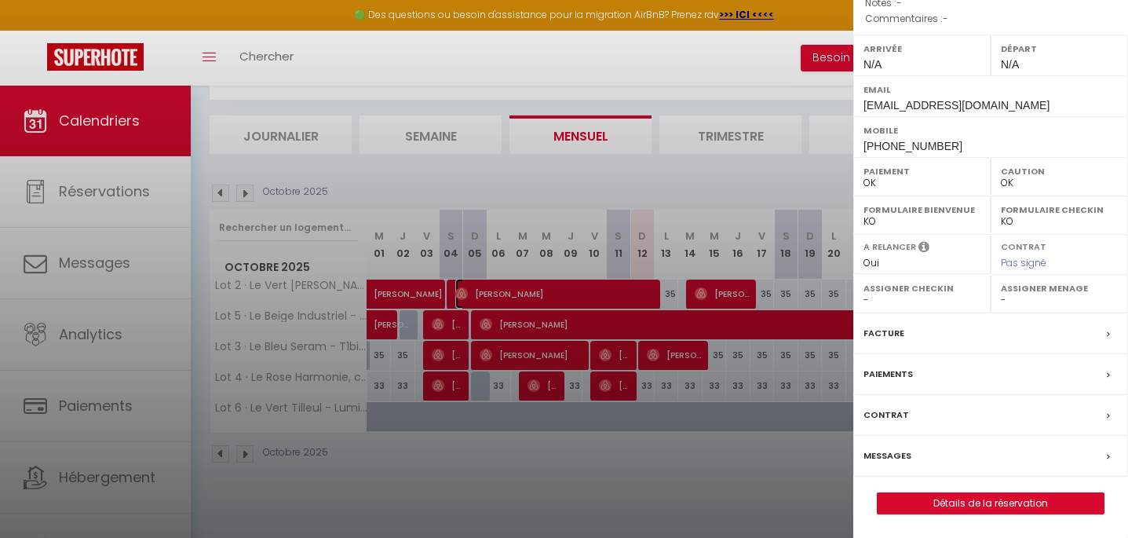
scroll to position [86, 0]
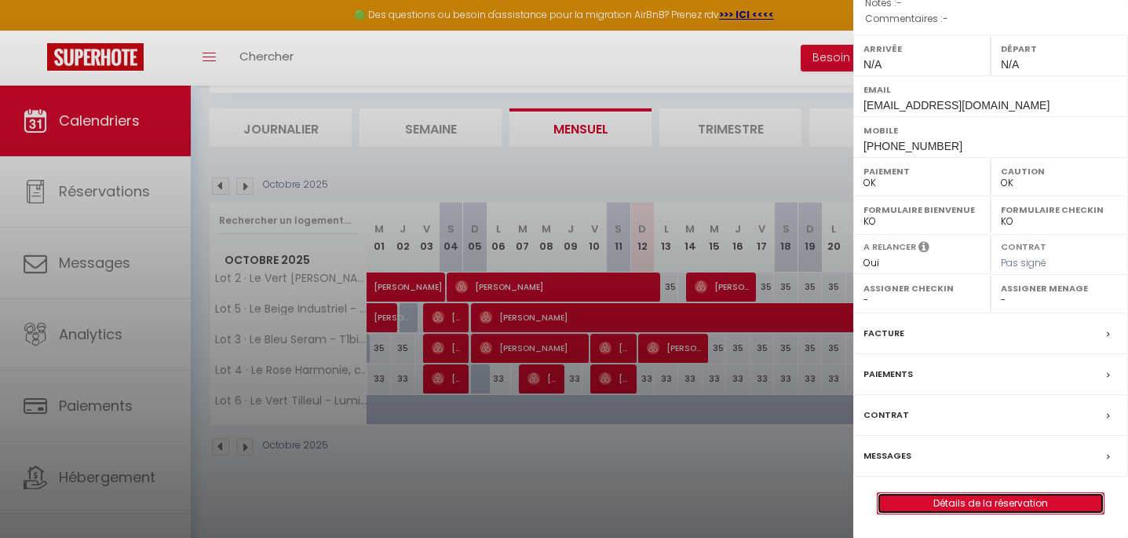
click at [979, 502] on link "Détails de la réservation" at bounding box center [990, 503] width 226 height 20
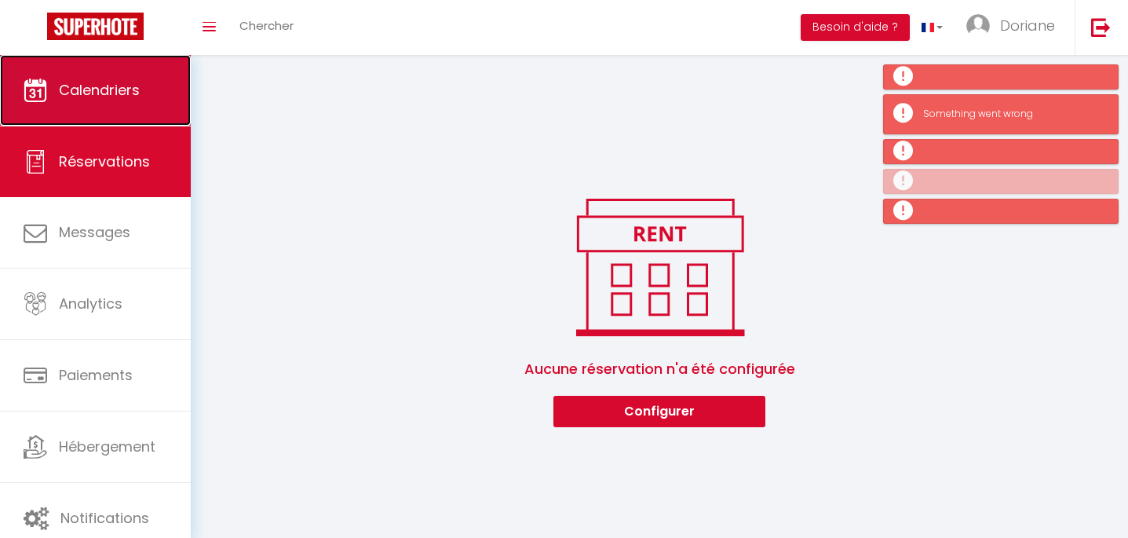
click at [116, 98] on span "Calendriers" at bounding box center [99, 90] width 81 height 20
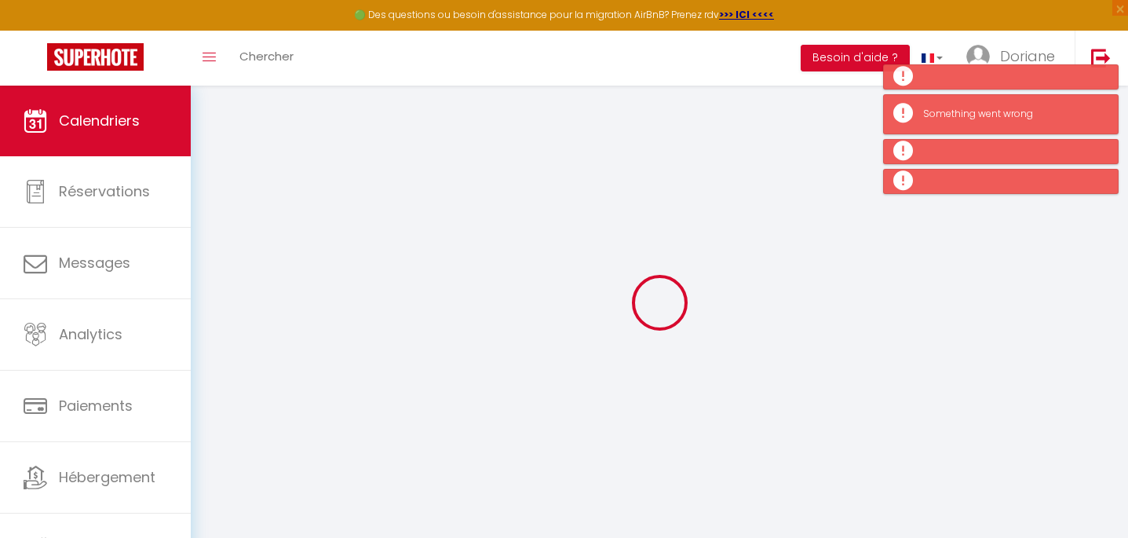
select select
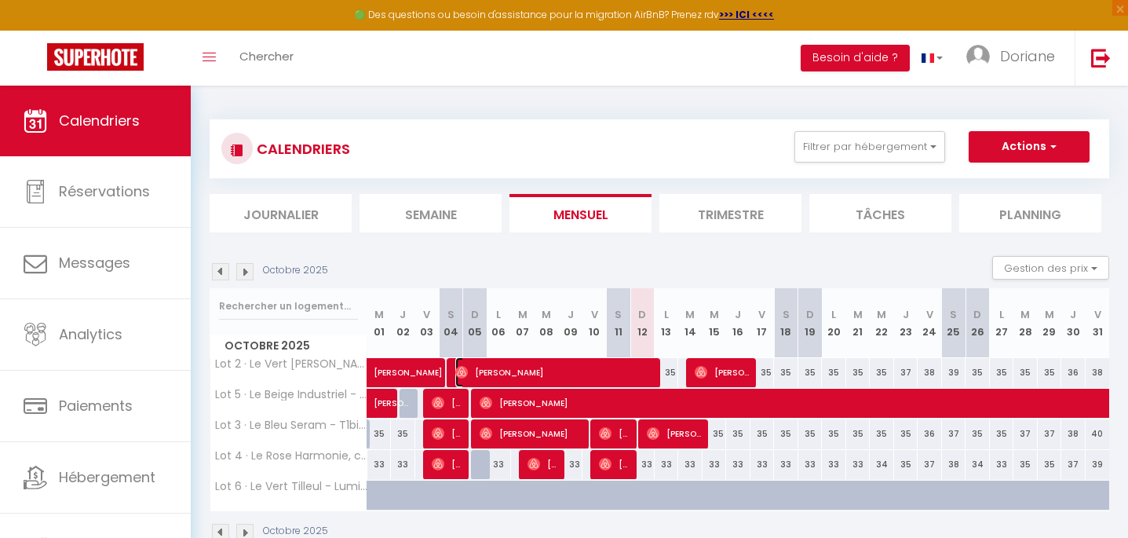
click at [646, 376] on span "[PERSON_NAME]" at bounding box center [556, 372] width 202 height 30
select select "OK"
select select "0"
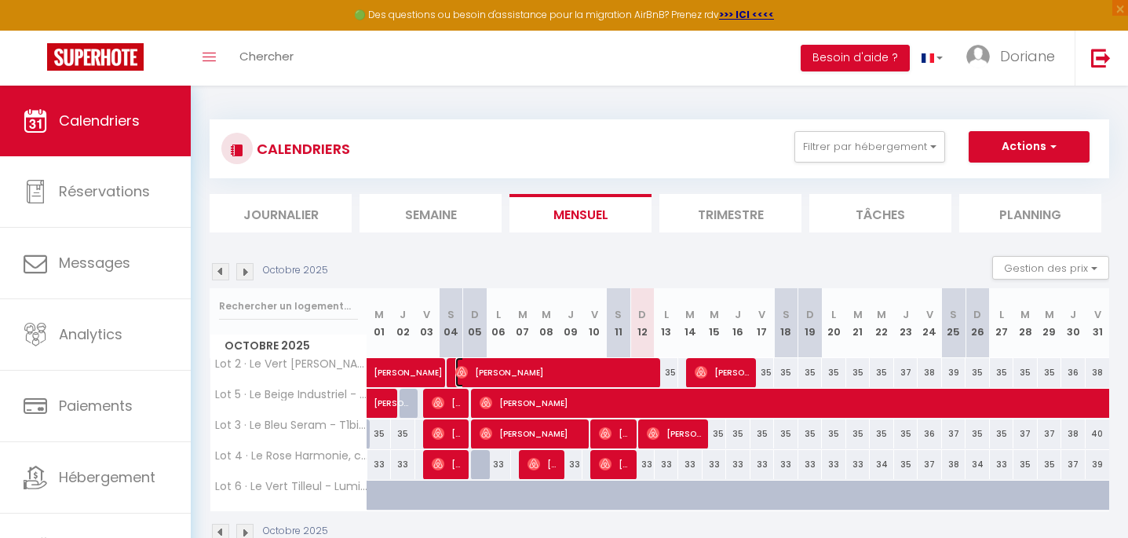
select select "1"
select select
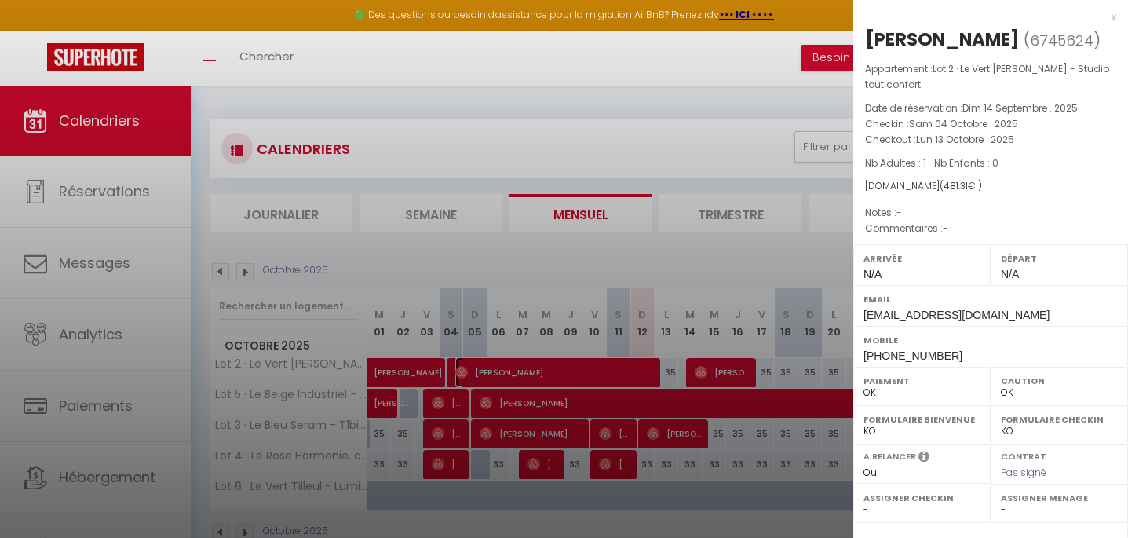
scroll to position [210, 0]
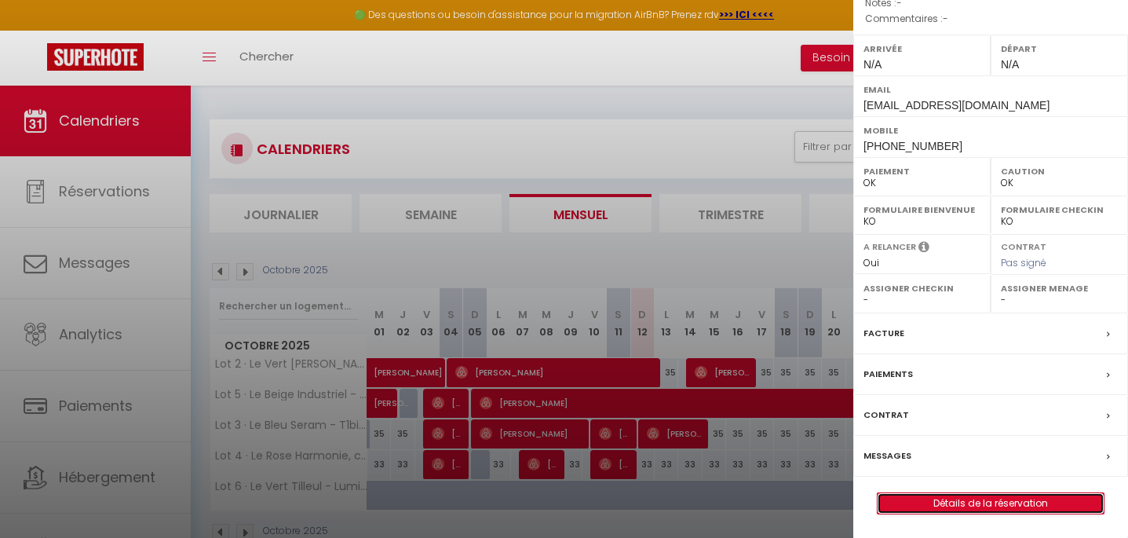
click at [986, 495] on link "Détails de la réservation" at bounding box center [990, 503] width 226 height 20
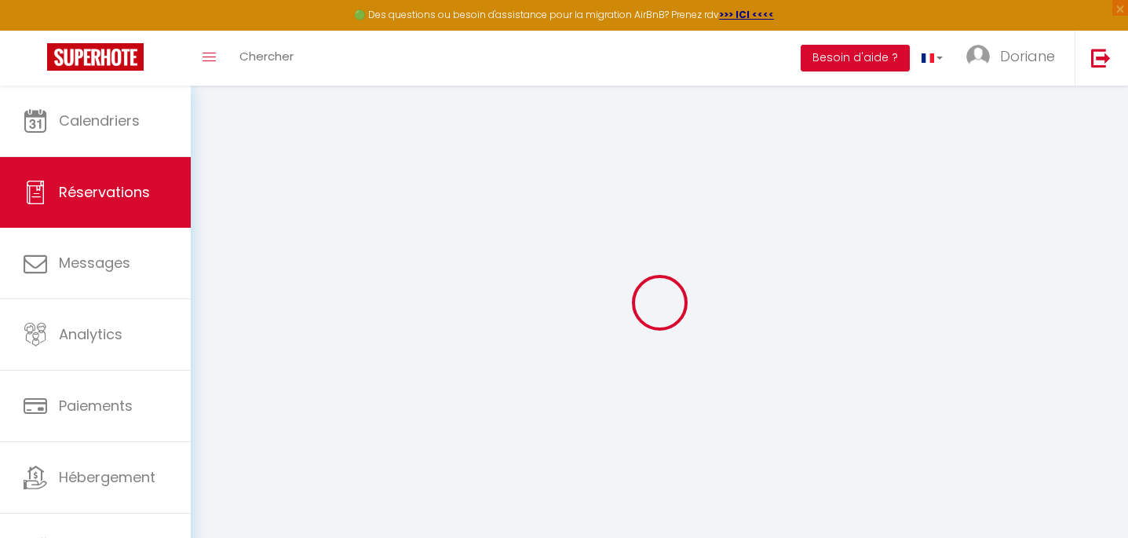
type input "Aude"
type input "Brams"
type input "jw9pjifuxiknpzcd2zexygjjulqx@reply.superhote.com"
type input "+33663135978"
select select
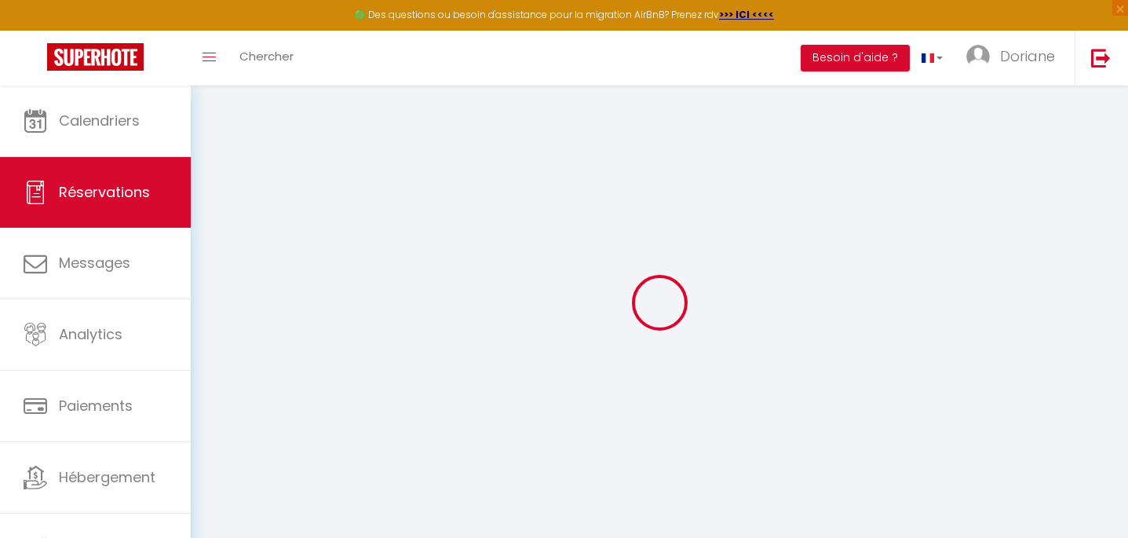
type input "83.25999999999999"
select select "65489"
select select "1"
select select
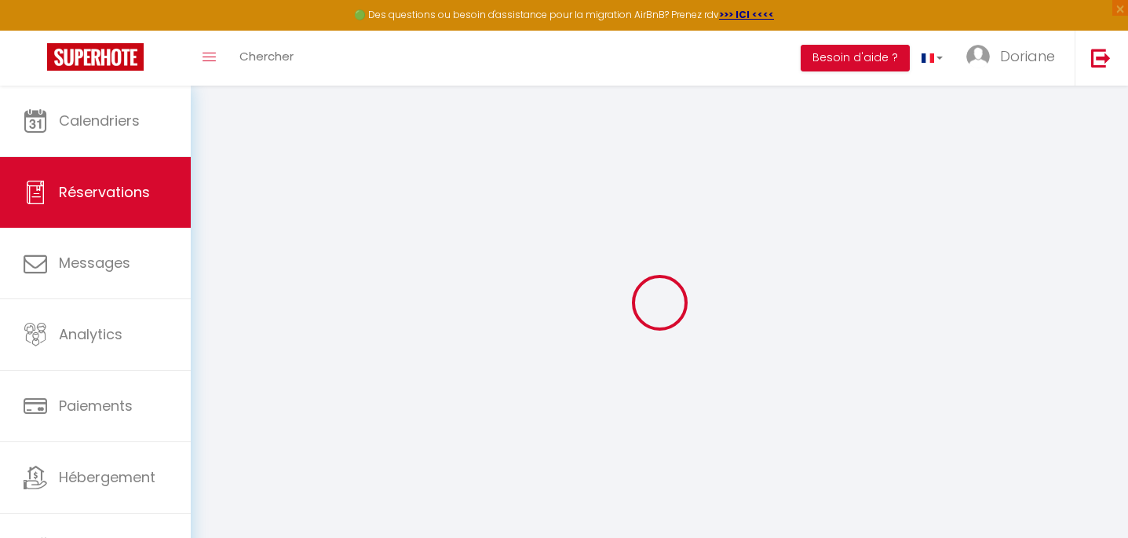
type input "1"
select select "12"
select select
type input "427.5"
checkbox input "false"
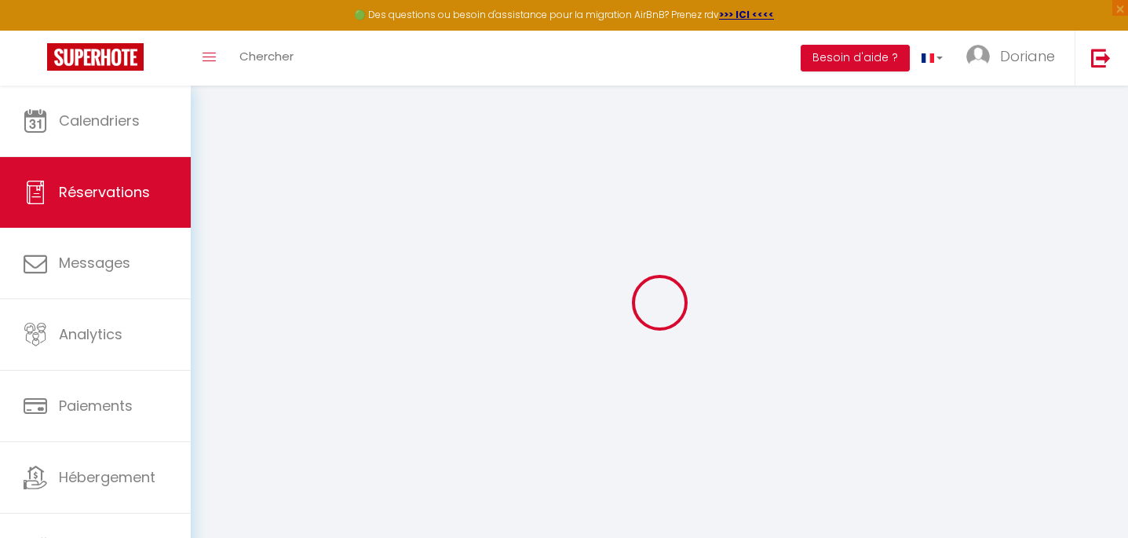
type input "0"
select select "1"
type input "0"
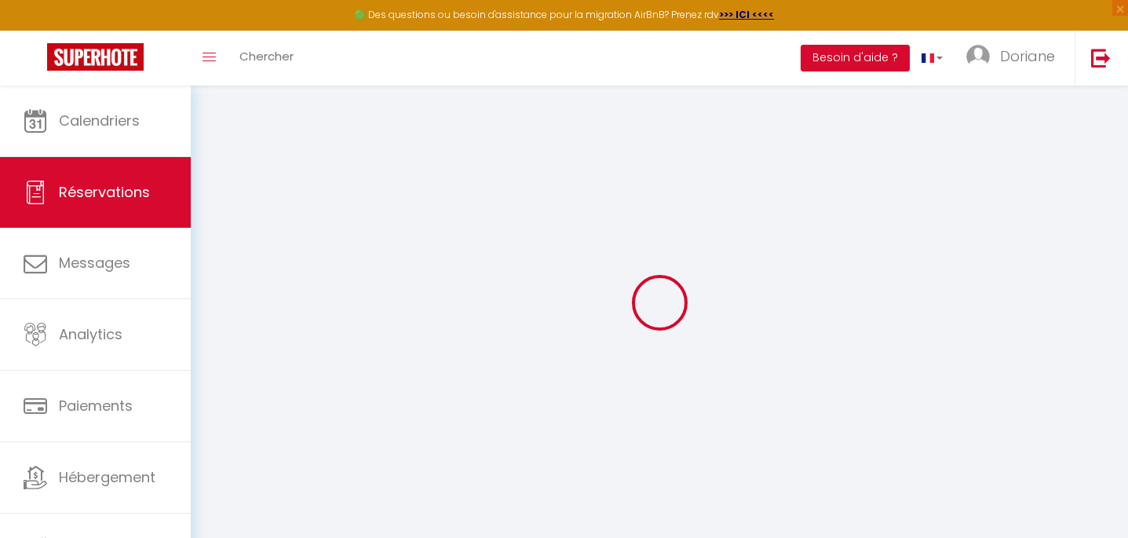
select select
select select "15"
checkbox input "false"
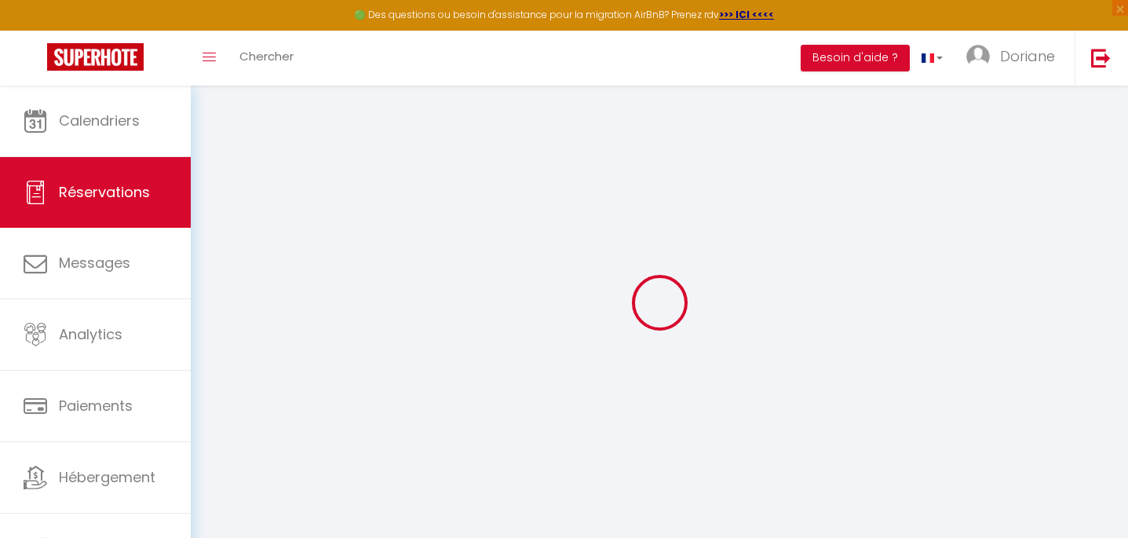
select select
checkbox input "false"
select select
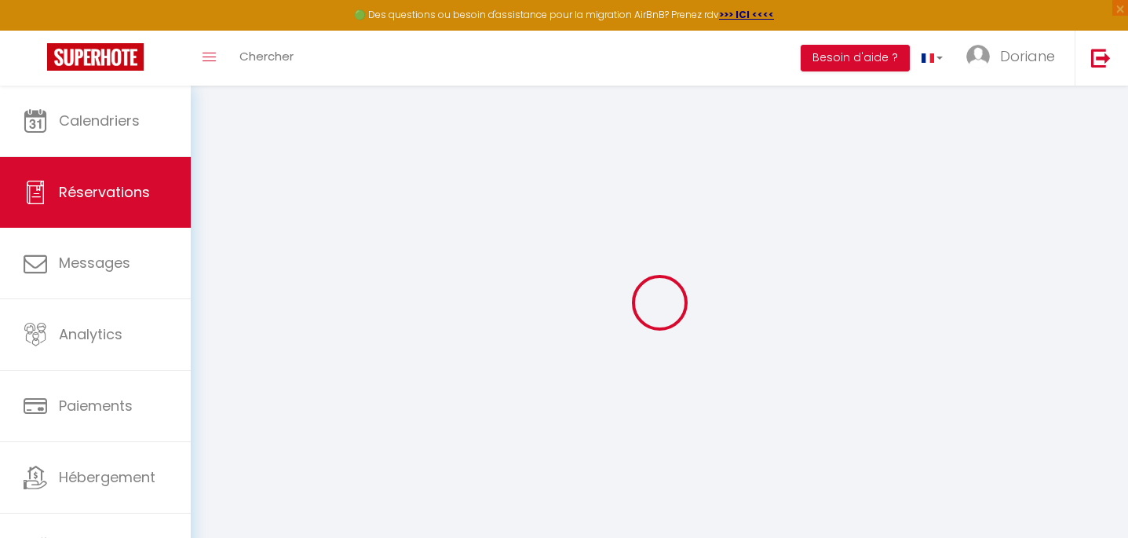
select select
checkbox input "false"
select select
type input "35"
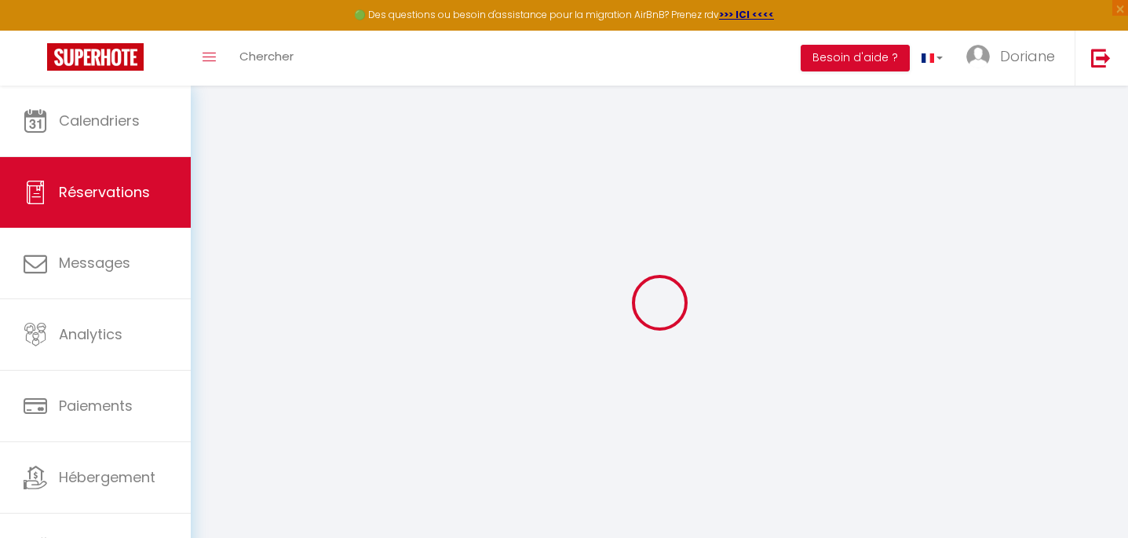
type input "18.81"
select select
checkbox input "false"
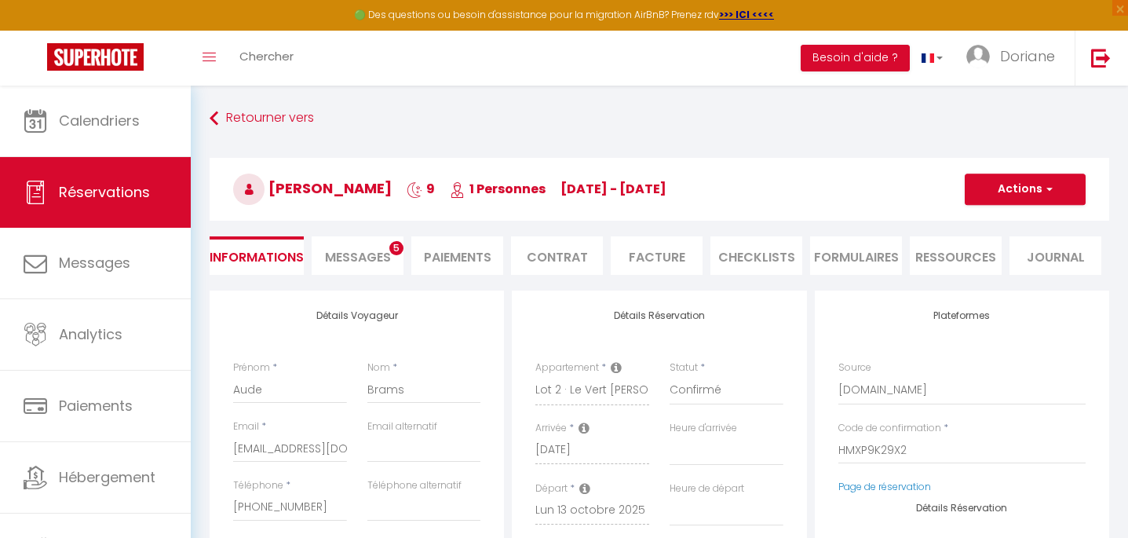
select select
checkbox input "false"
select select
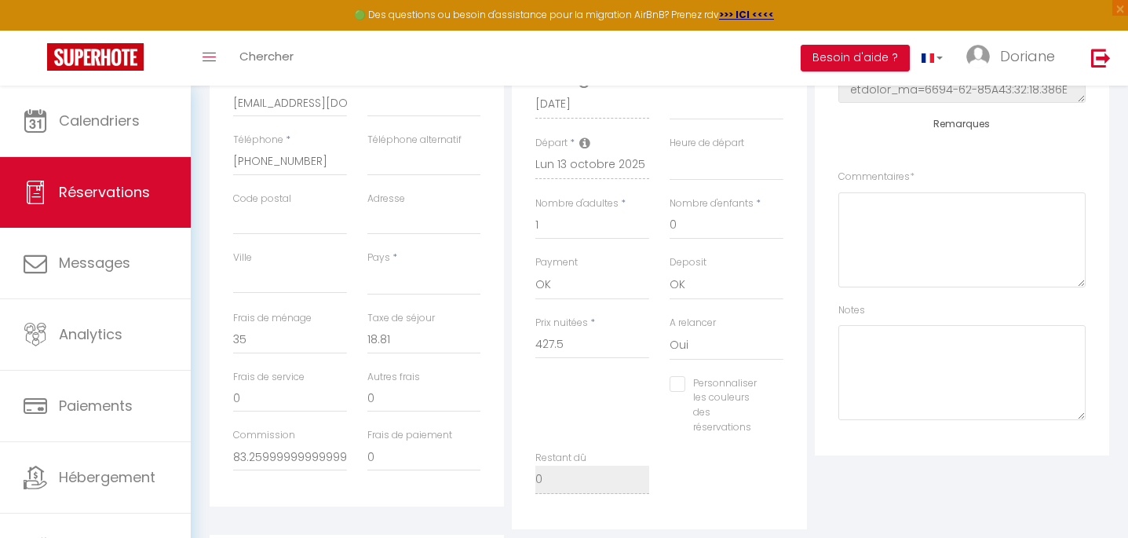
scroll to position [353, 0]
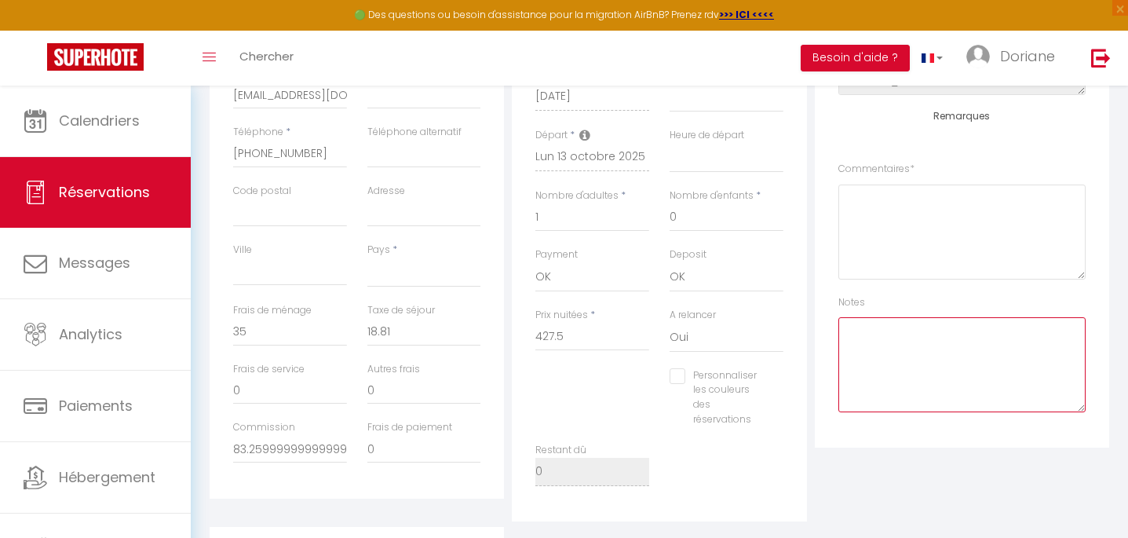
click at [922, 333] on textarea at bounding box center [961, 364] width 247 height 95
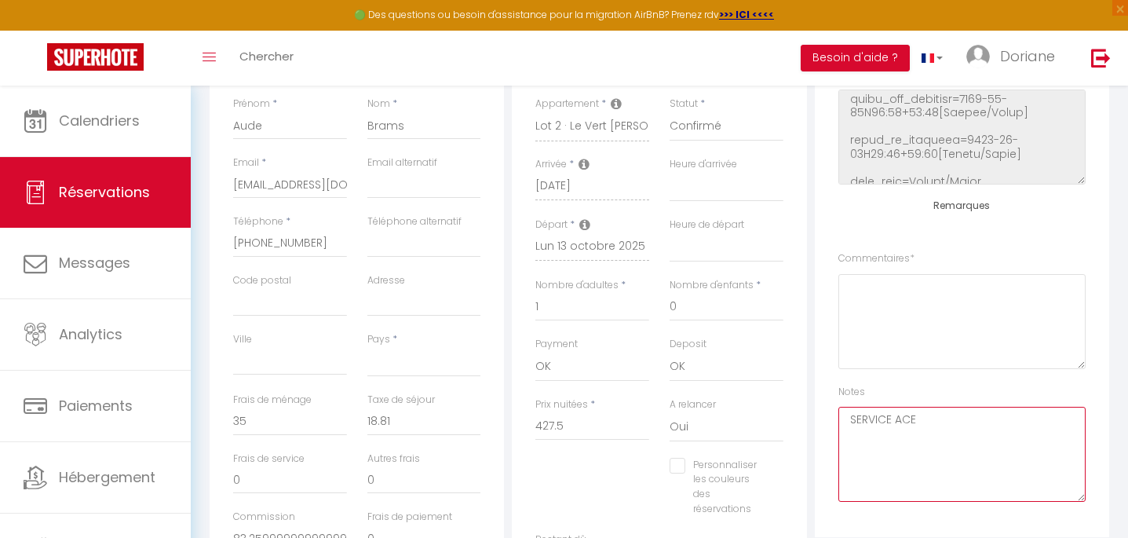
scroll to position [0, 0]
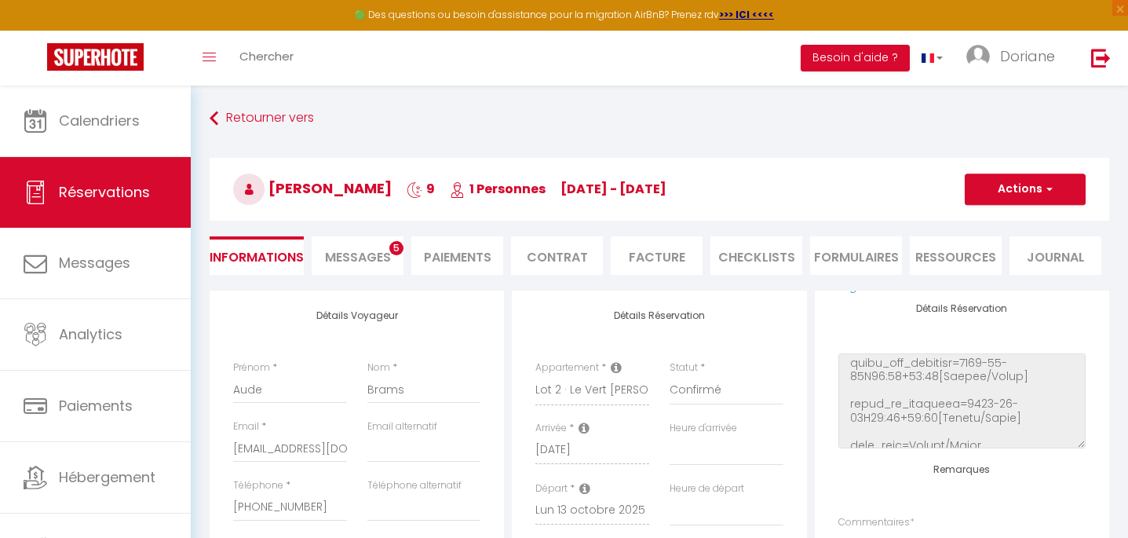
type textarea "SERVICE ACE"
click at [1048, 188] on span "button" at bounding box center [1046, 189] width 9 height 14
click at [1000, 221] on link "Enregistrer" at bounding box center [1009, 223] width 124 height 20
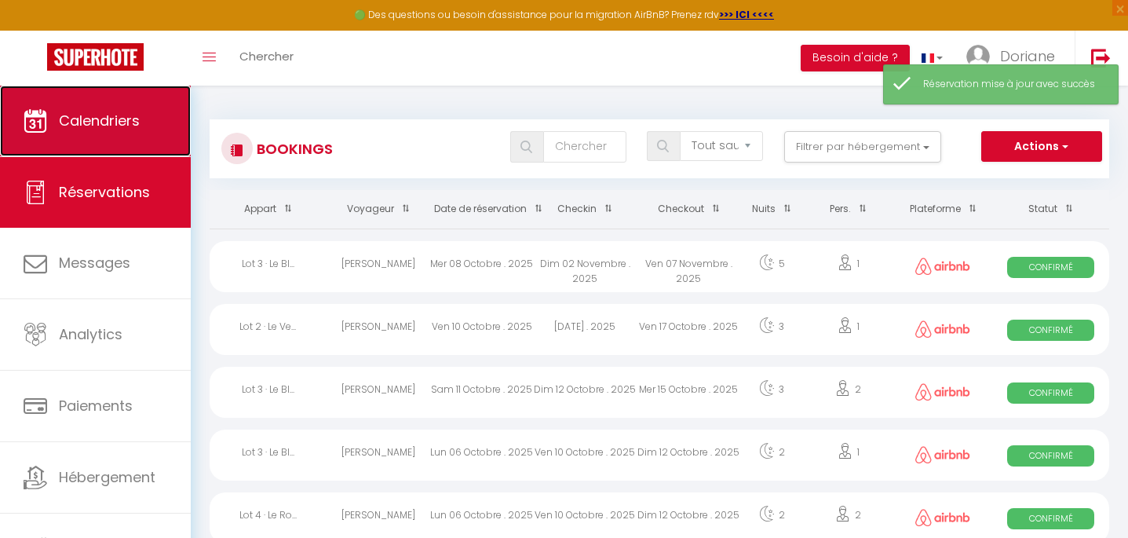
click at [110, 133] on link "Calendriers" at bounding box center [95, 121] width 191 height 71
